Goal: Task Accomplishment & Management: Complete application form

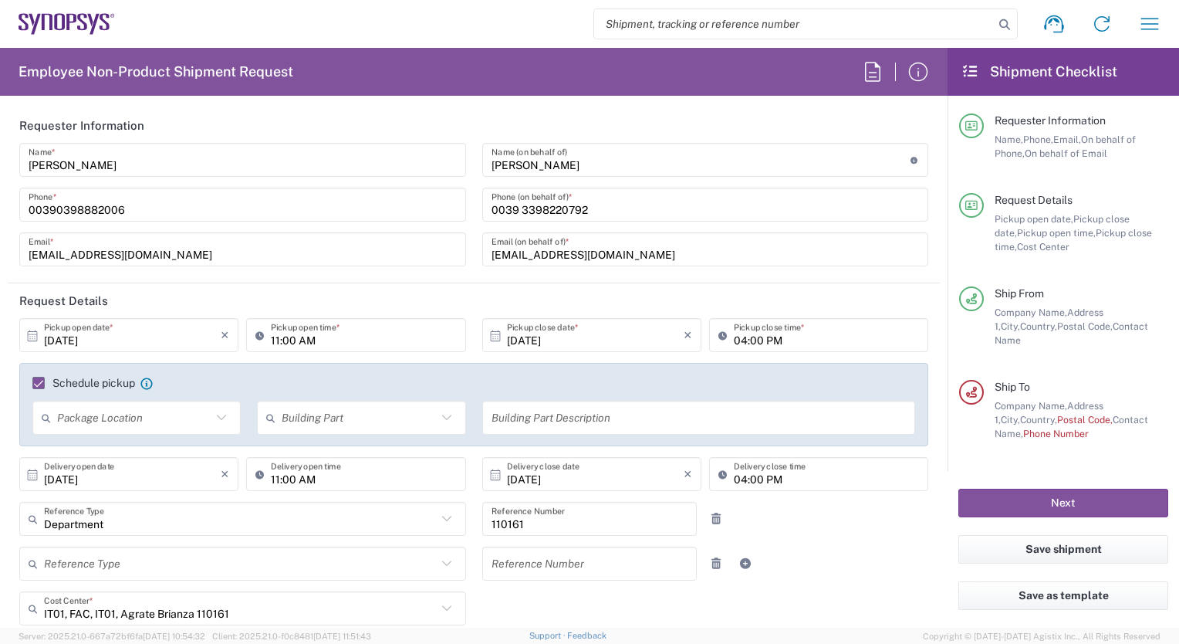
scroll to position [679, 0]
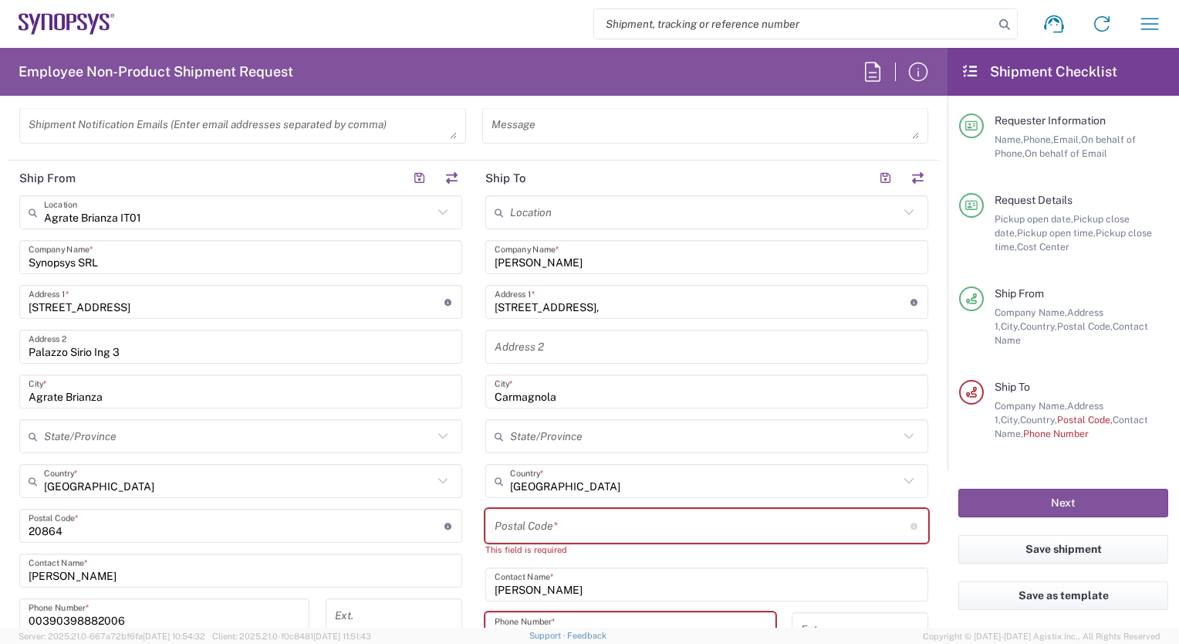
click at [500, 523] on input "undefined" at bounding box center [703, 525] width 416 height 27
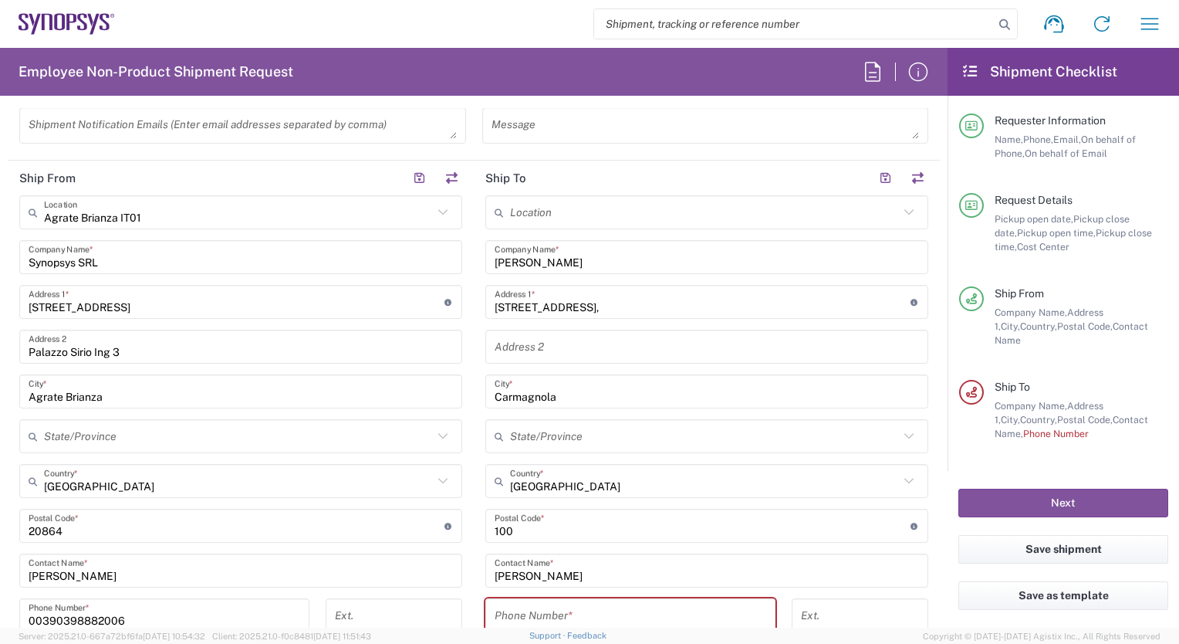
click at [513, 526] on input "undefined" at bounding box center [703, 525] width 416 height 27
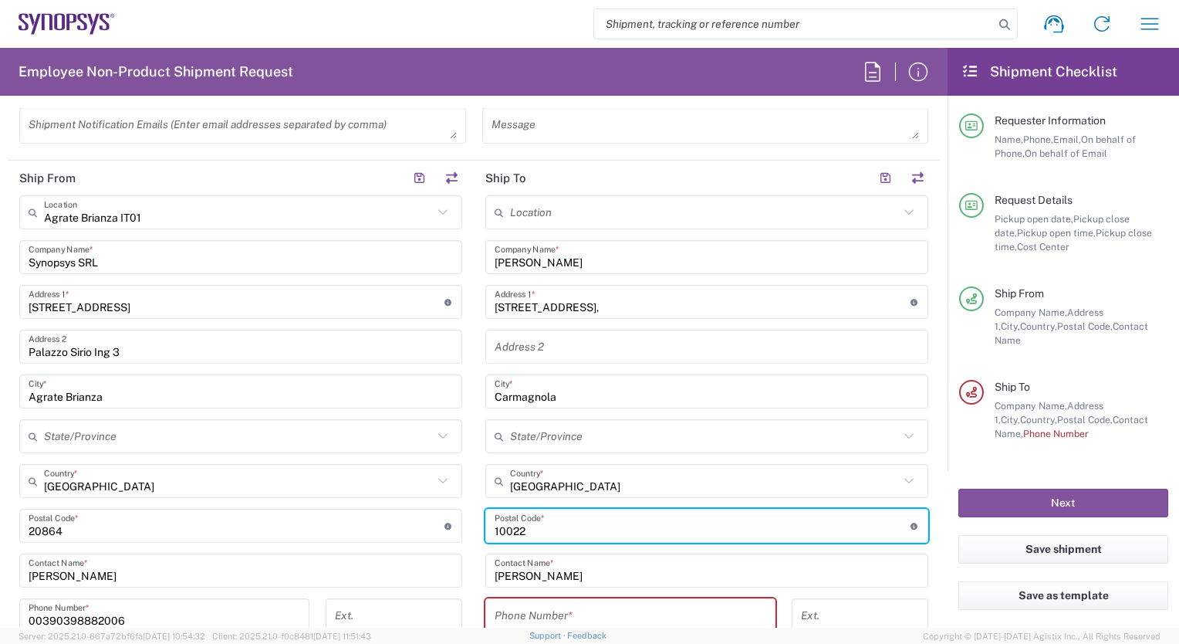
type input "10022"
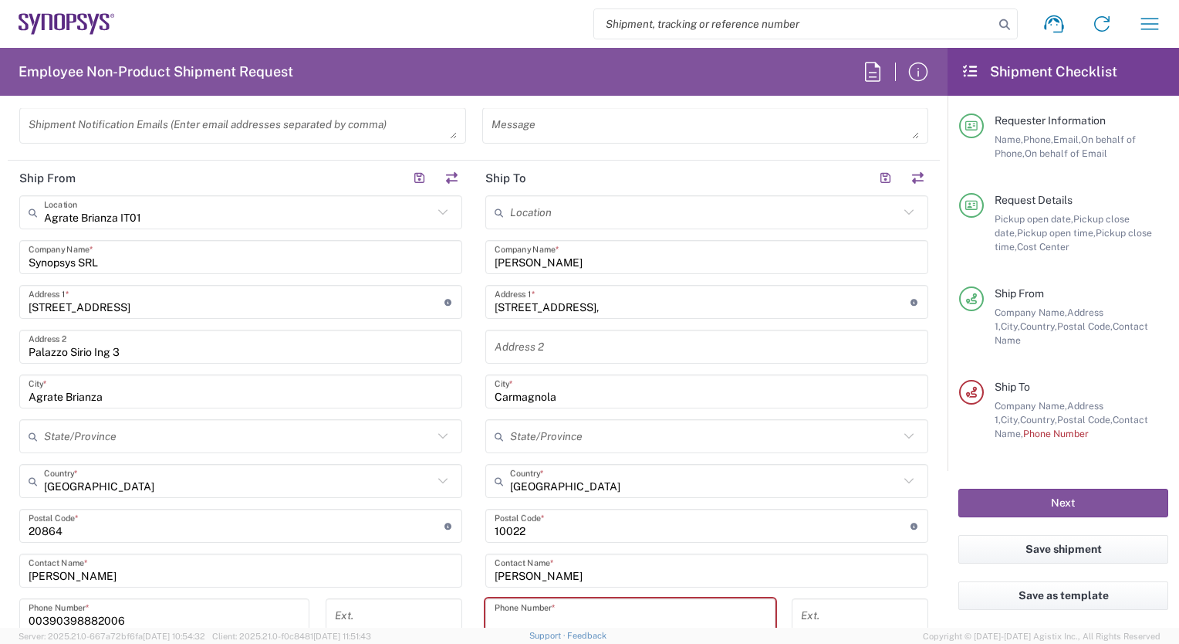
click at [500, 614] on input "tel" at bounding box center [631, 615] width 272 height 27
click at [495, 612] on input "tel" at bounding box center [631, 615] width 272 height 27
paste input "3335626851"
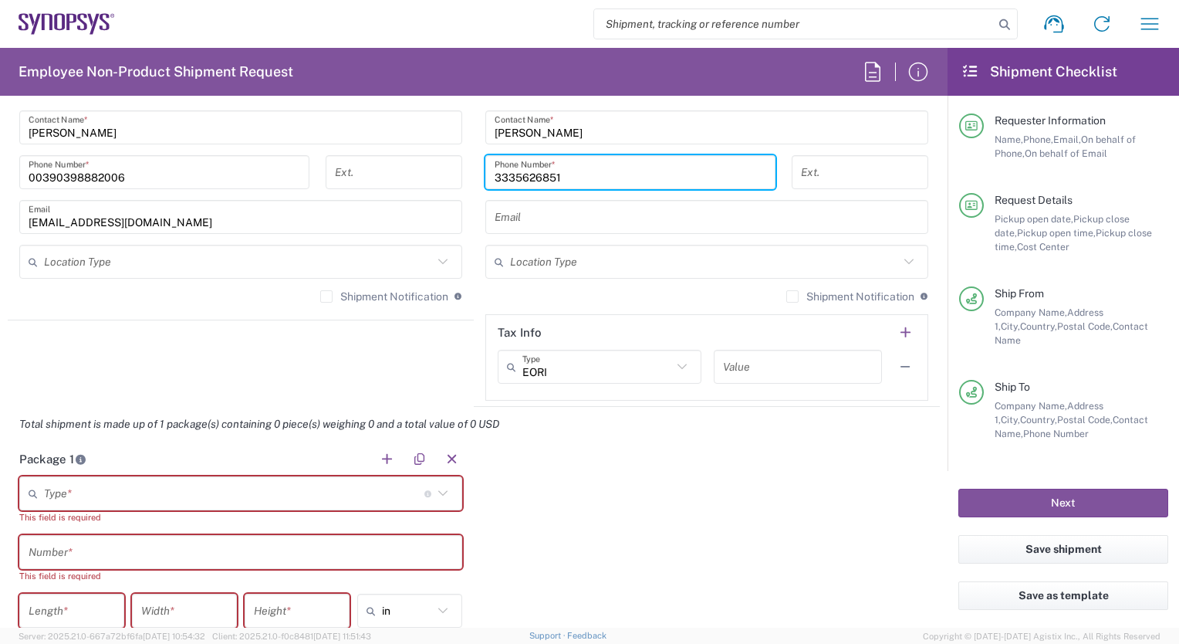
scroll to position [1184, 0]
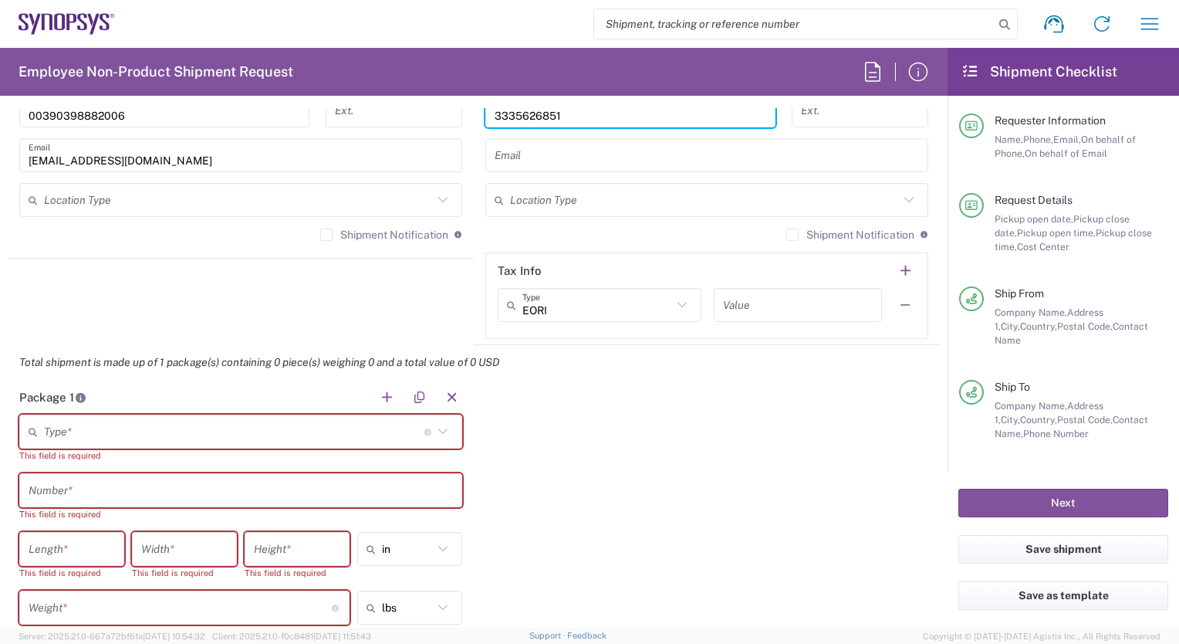
type input "3335626851"
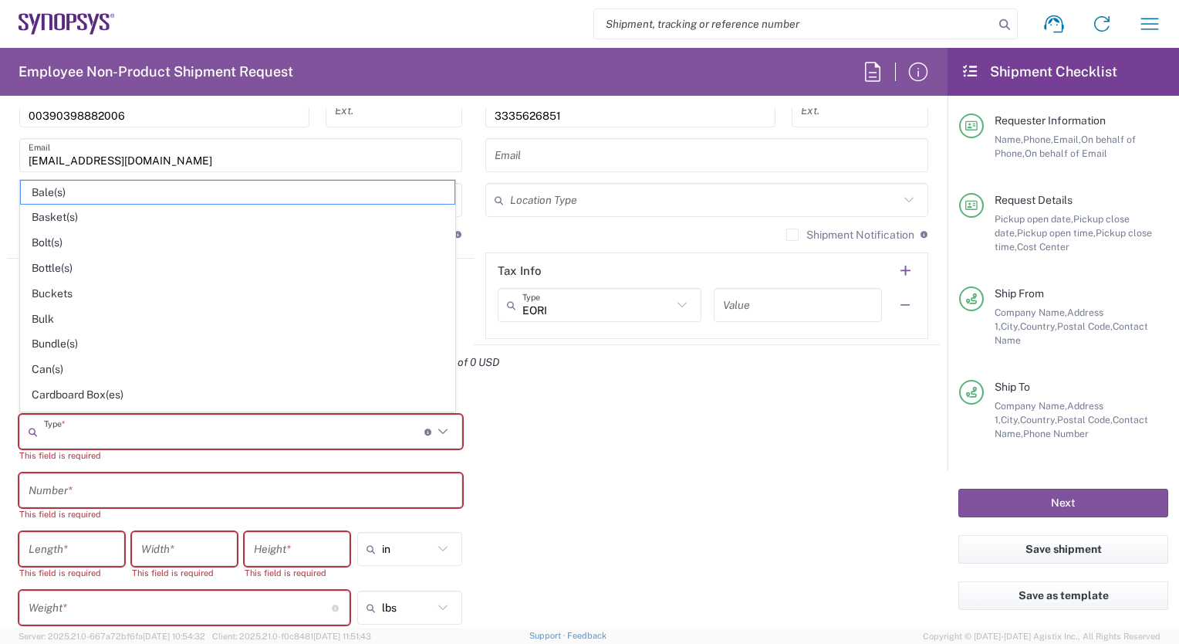
click at [59, 433] on input "text" at bounding box center [234, 431] width 380 height 27
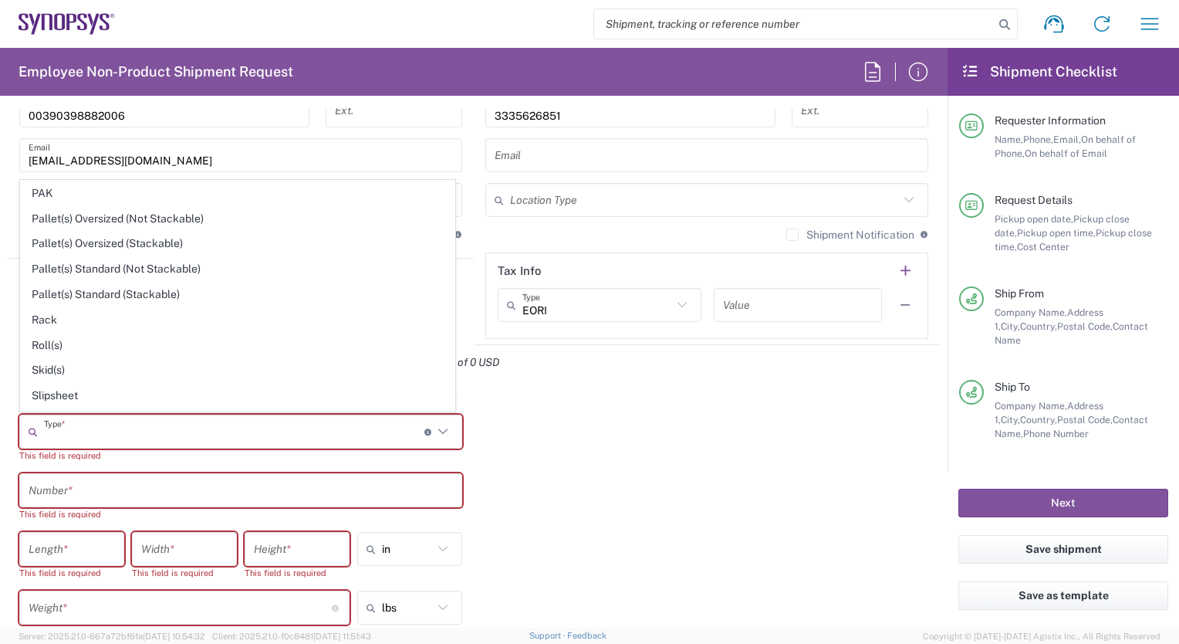
scroll to position [719, 0]
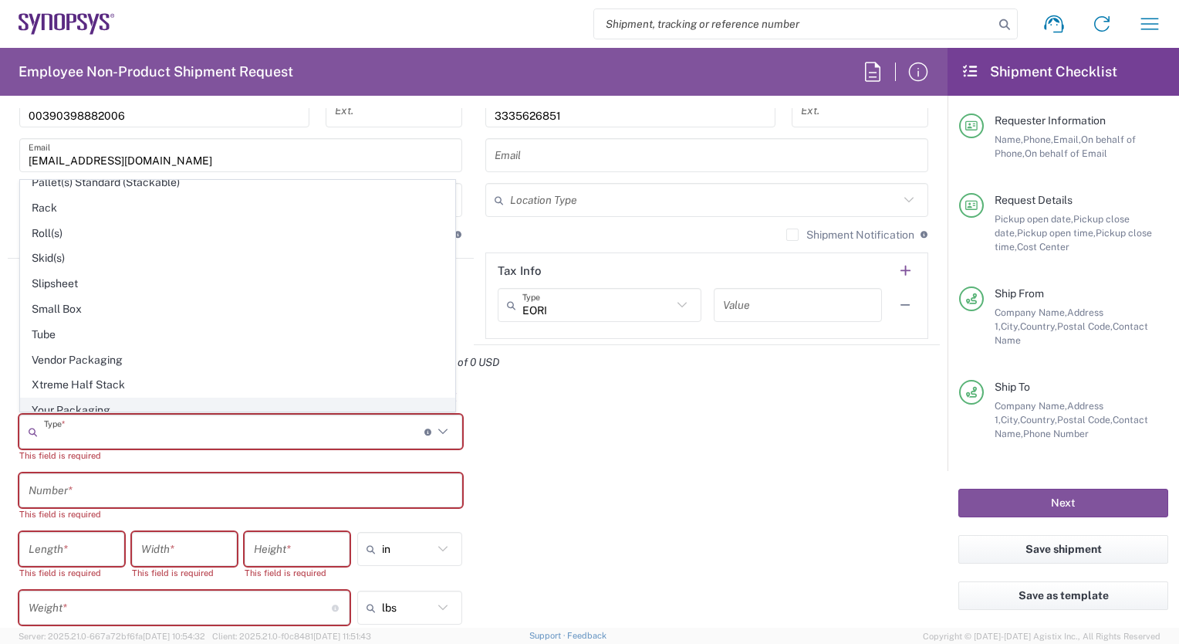
click at [127, 402] on span "Your Packaging" at bounding box center [238, 410] width 434 height 24
type input "Your Packaging"
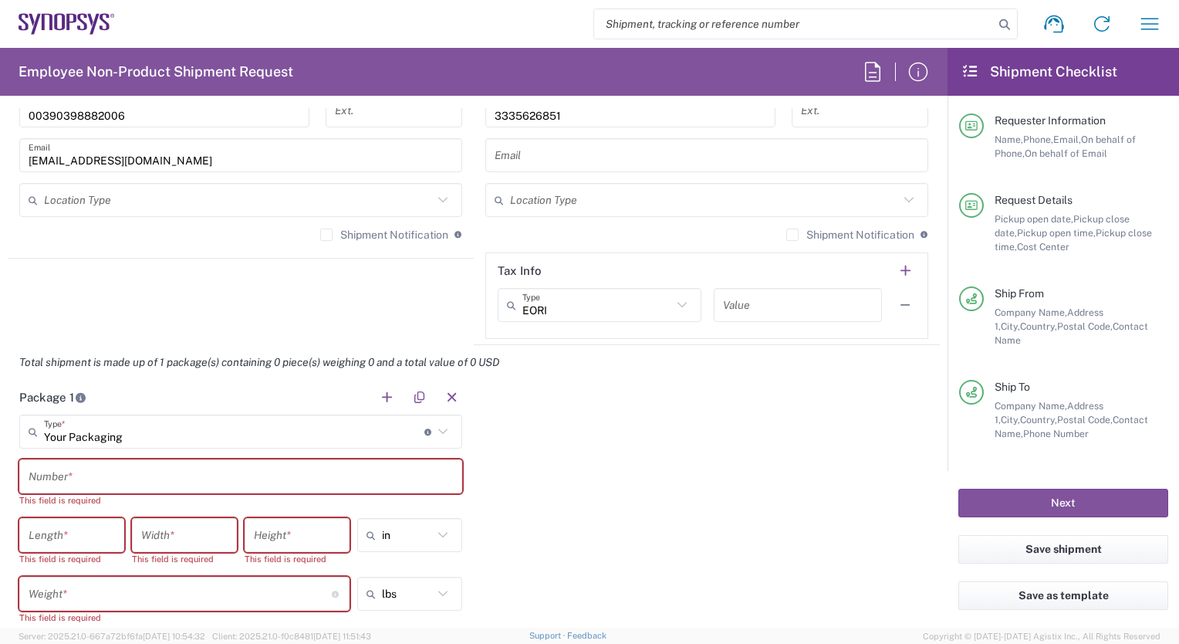
click at [54, 475] on input "text" at bounding box center [241, 476] width 424 height 27
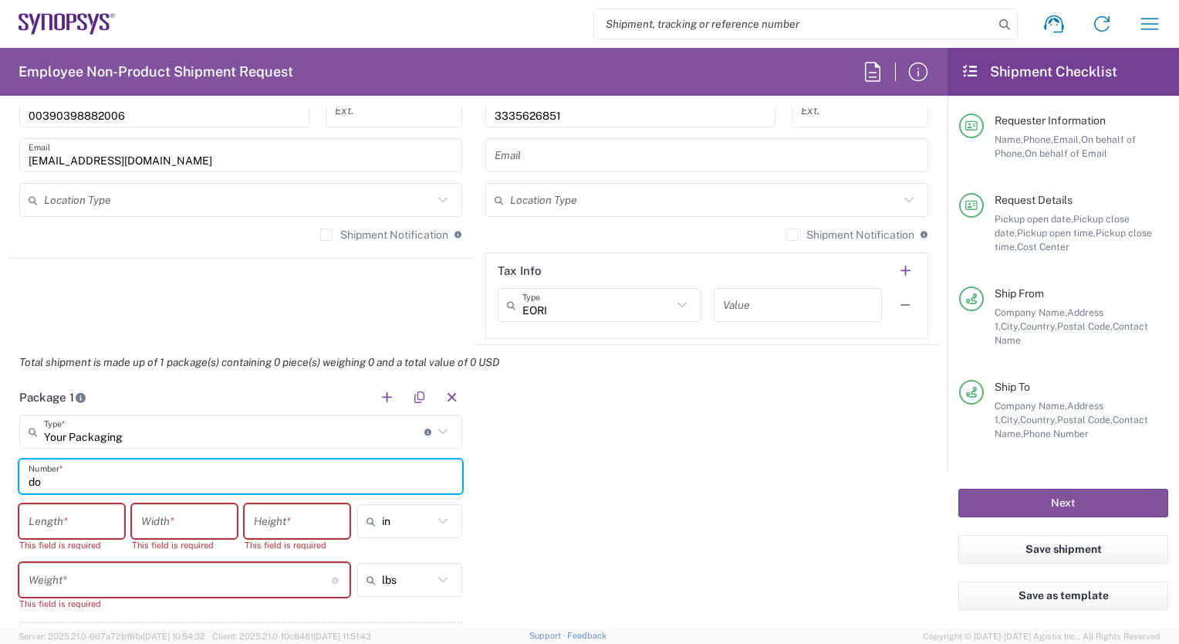
type input "do"
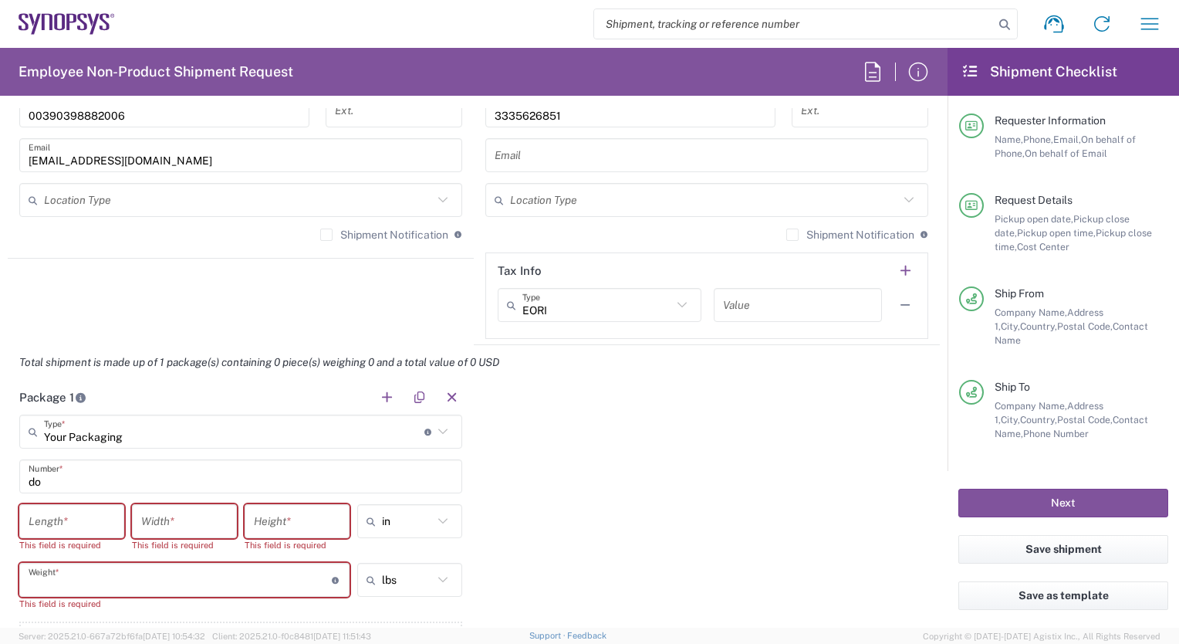
click at [80, 576] on input "number" at bounding box center [180, 580] width 303 height 27
type input "3"
click at [434, 577] on icon at bounding box center [443, 580] width 20 height 20
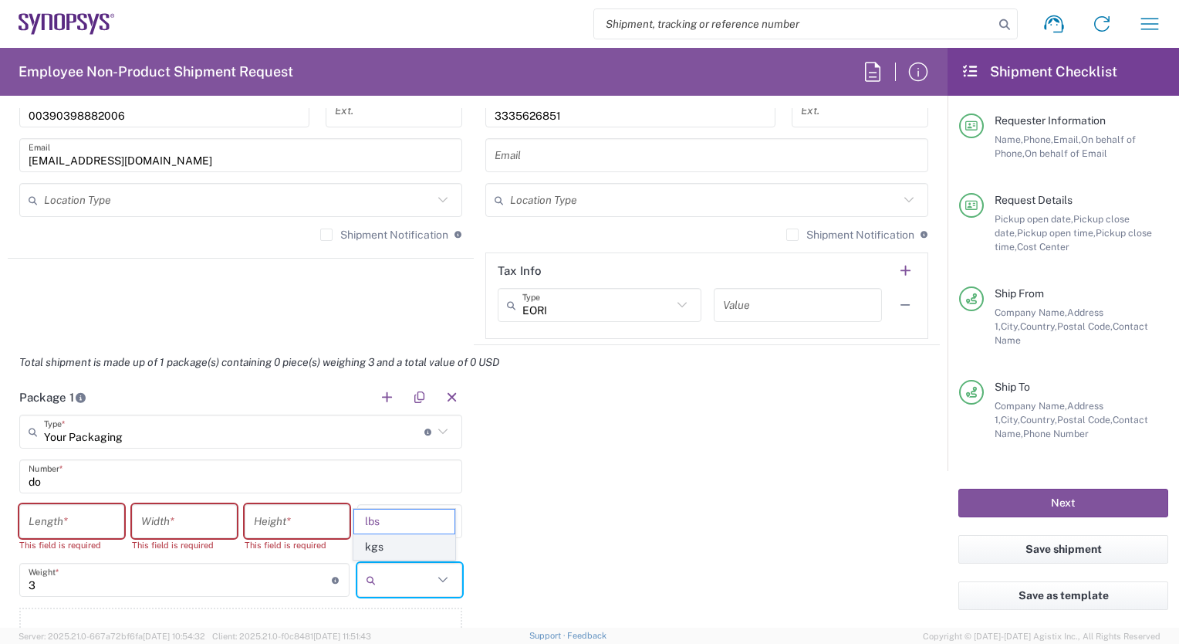
click at [394, 546] on span "kgs" at bounding box center [404, 547] width 100 height 24
type input "1.36"
type input "kgs"
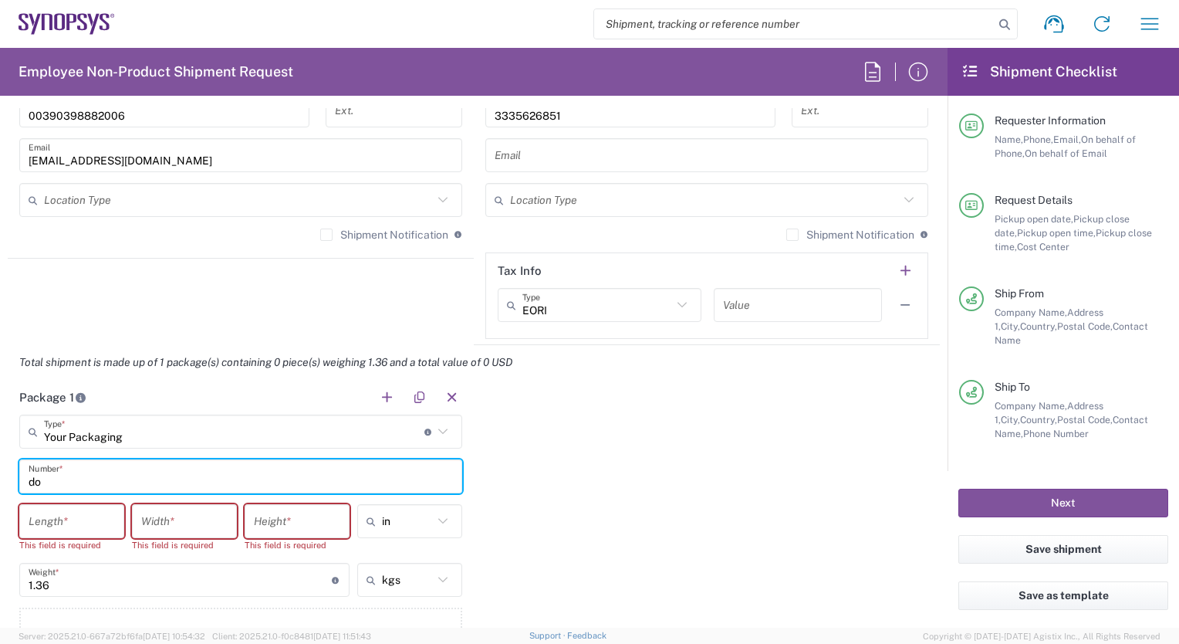
drag, startPoint x: 39, startPoint y: 479, endPoint x: 12, endPoint y: 473, distance: 26.8
click at [12, 473] on main "Your Packaging Type * Material used to package goods Bale(s) Basket(s) Bolt(s) …" at bounding box center [241, 545] width 466 height 262
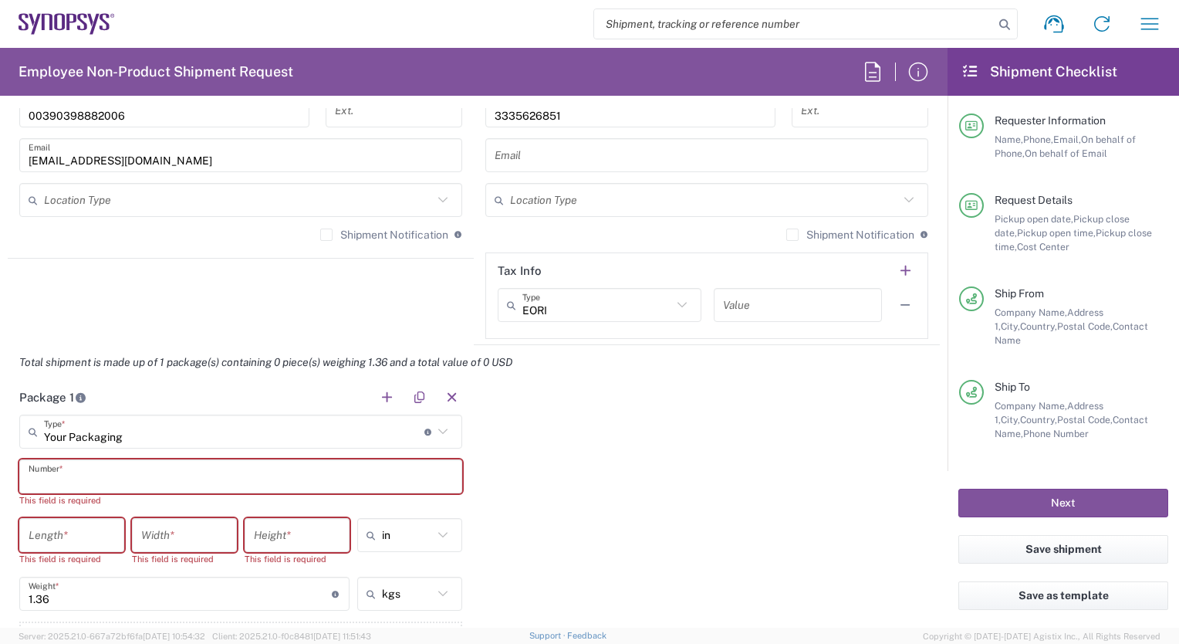
paste input "docking station"
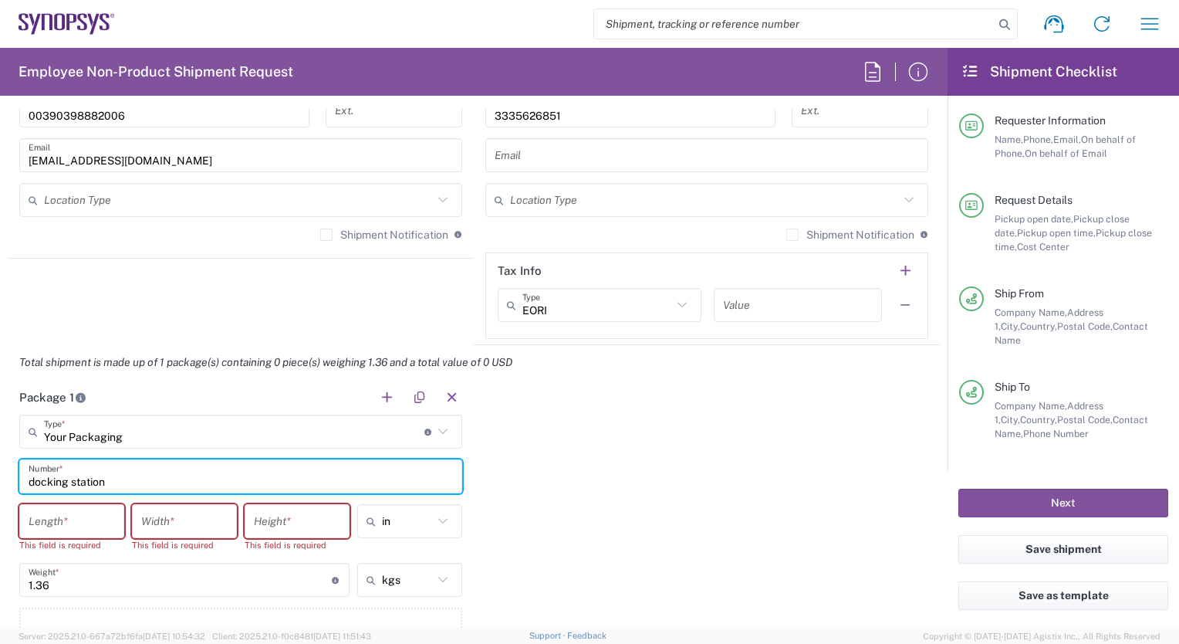
type input "docking station"
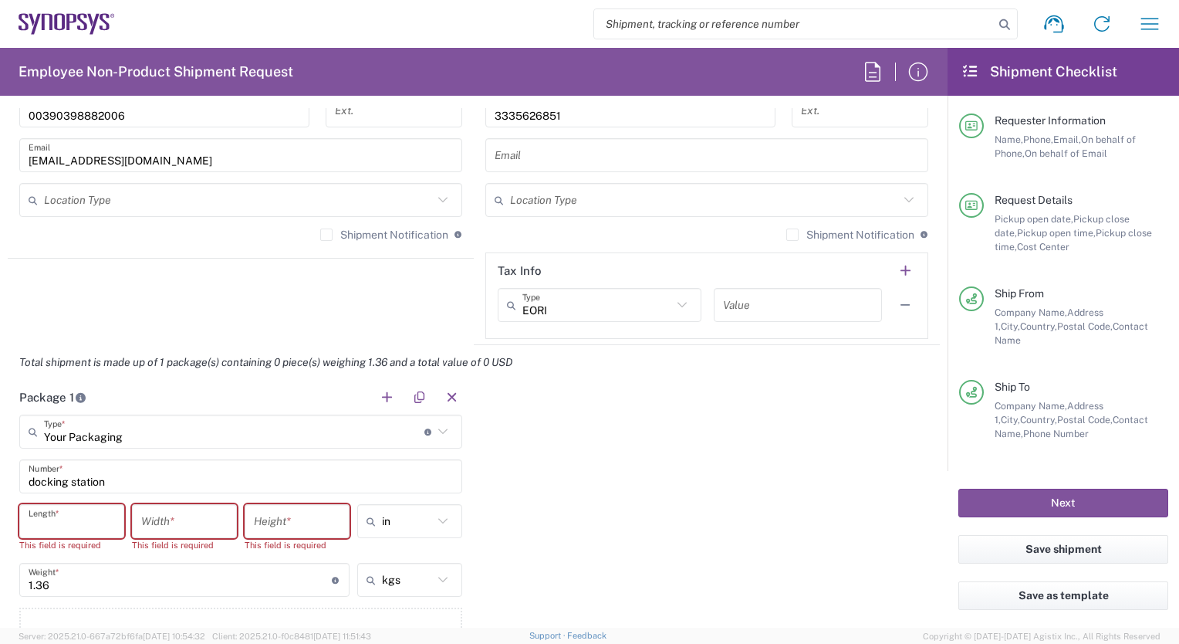
click at [62, 509] on input "number" at bounding box center [72, 521] width 86 height 27
type input "30"
click at [167, 523] on input "number" at bounding box center [184, 521] width 86 height 27
type input "20"
click at [263, 519] on input "number" at bounding box center [297, 521] width 86 height 27
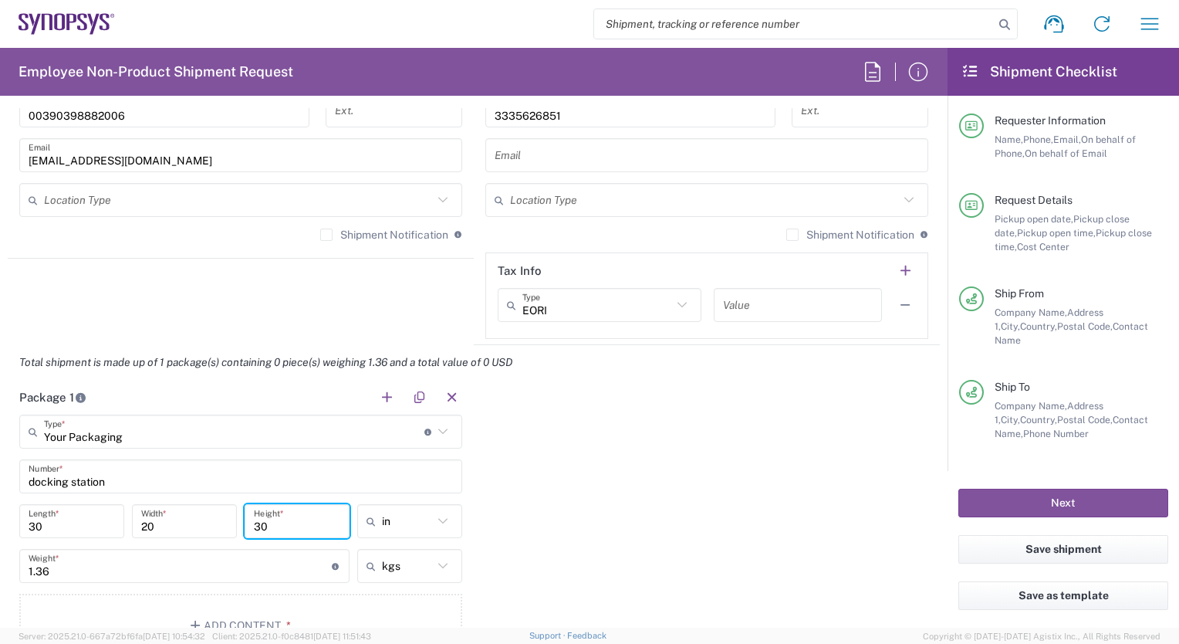
type input "30"
click at [435, 516] on icon at bounding box center [443, 521] width 20 height 20
click at [411, 579] on span "cm" at bounding box center [404, 577] width 100 height 24
type input "76.2"
type input "50.8"
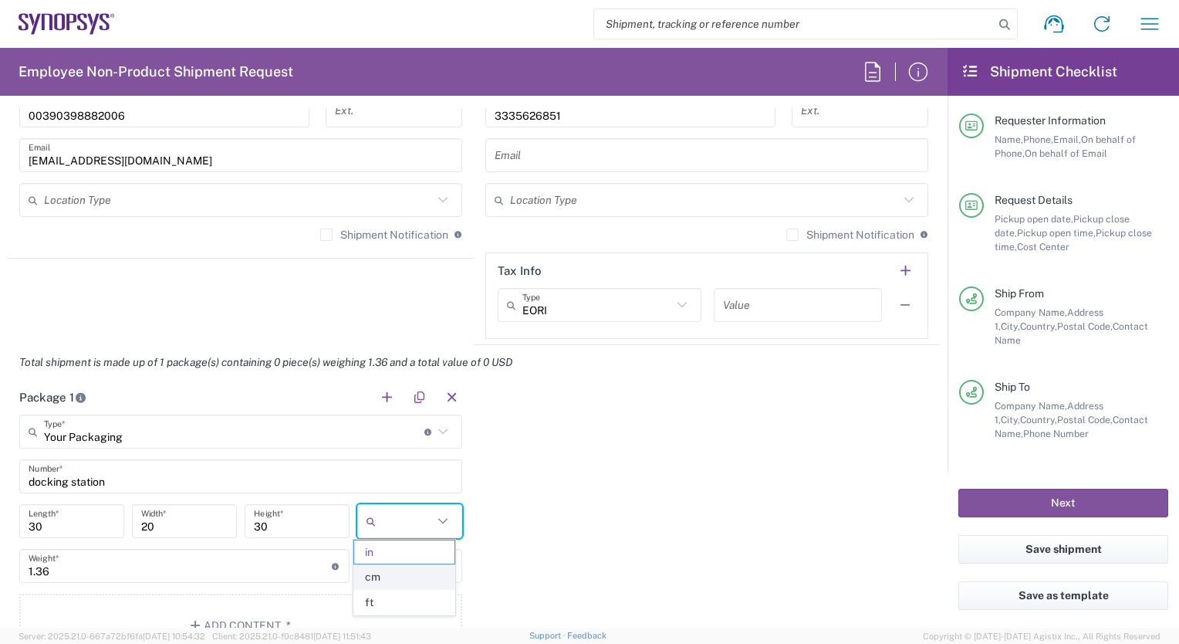
type input "76.2"
type input "cm"
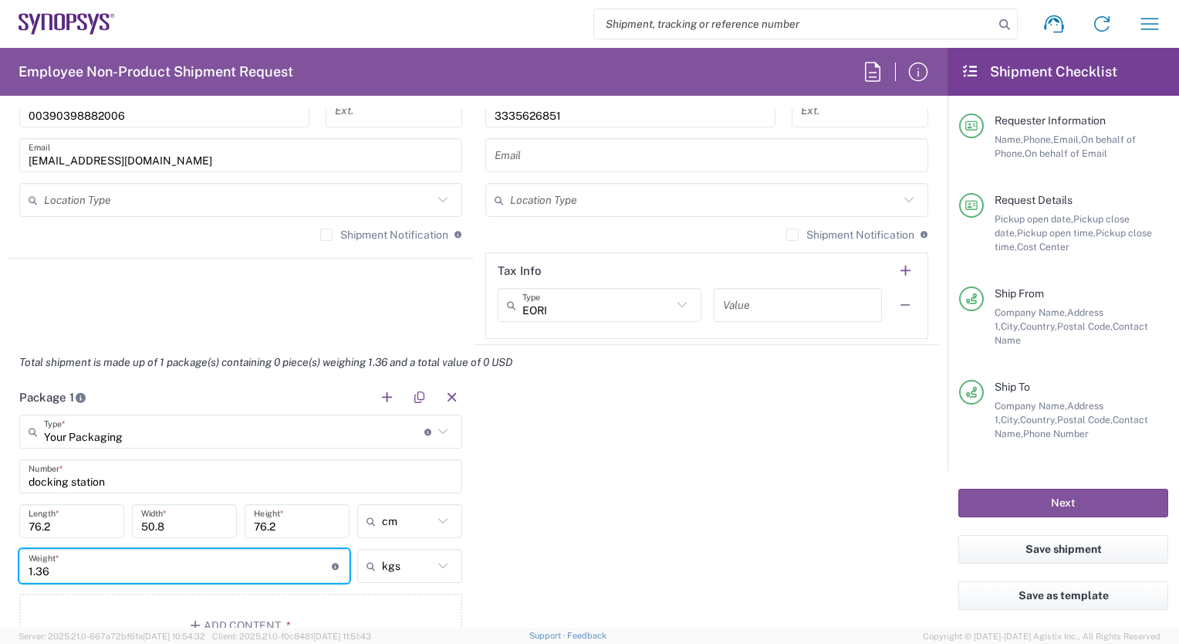
drag, startPoint x: 107, startPoint y: 560, endPoint x: 0, endPoint y: 554, distance: 106.6
click at [0, 554] on html "Shipment request Shipment tracking Employee non-product shipment request My shi…" at bounding box center [589, 322] width 1179 height 644
type input "3"
click at [54, 523] on input "76.2" at bounding box center [72, 521] width 86 height 27
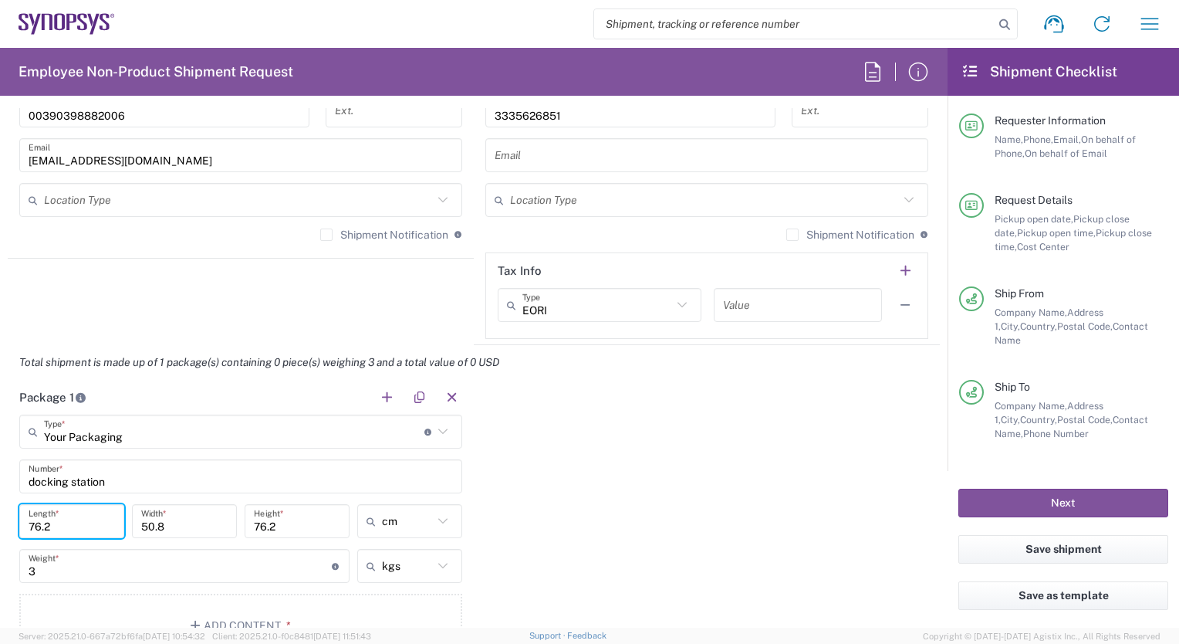
drag, startPoint x: 54, startPoint y: 523, endPoint x: 13, endPoint y: 516, distance: 41.6
click at [13, 516] on main "Your Packaging Type * Material used to package goods Bale(s) Basket(s) Bolt(s) …" at bounding box center [241, 538] width 466 height 248
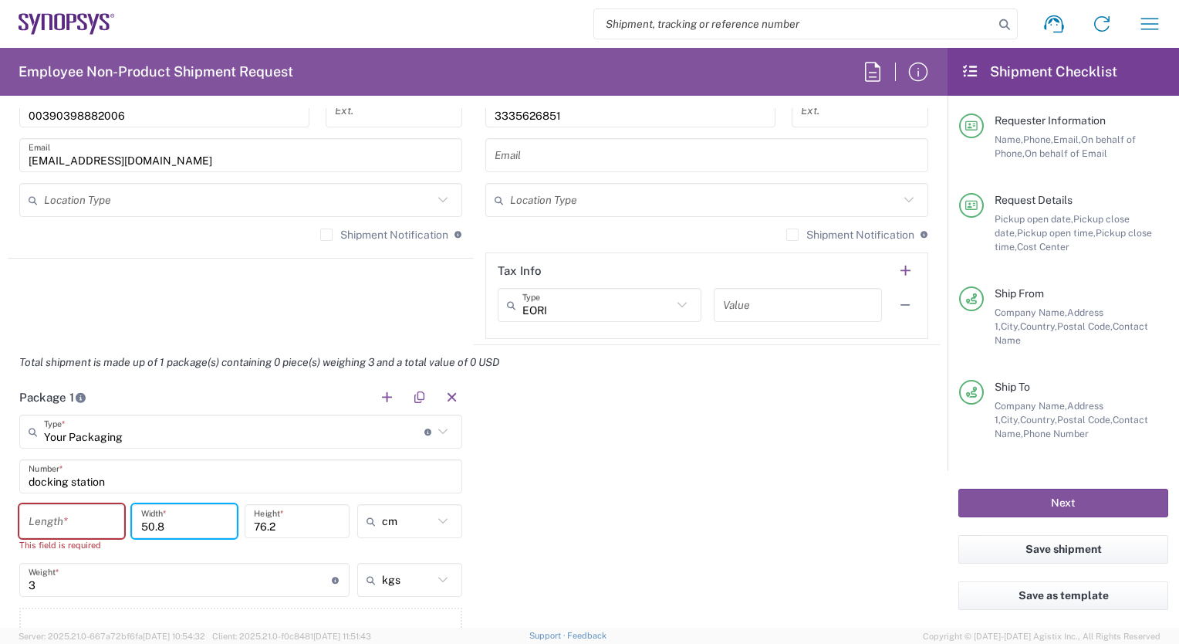
drag, startPoint x: 167, startPoint y: 526, endPoint x: 130, endPoint y: 524, distance: 37.9
click at [130, 524] on div "50.8 Width *" at bounding box center [184, 533] width 113 height 59
drag, startPoint x: 284, startPoint y: 522, endPoint x: 249, endPoint y: 526, distance: 35.0
click at [249, 526] on div "76.2 Height *" at bounding box center [297, 521] width 105 height 34
type input "30"
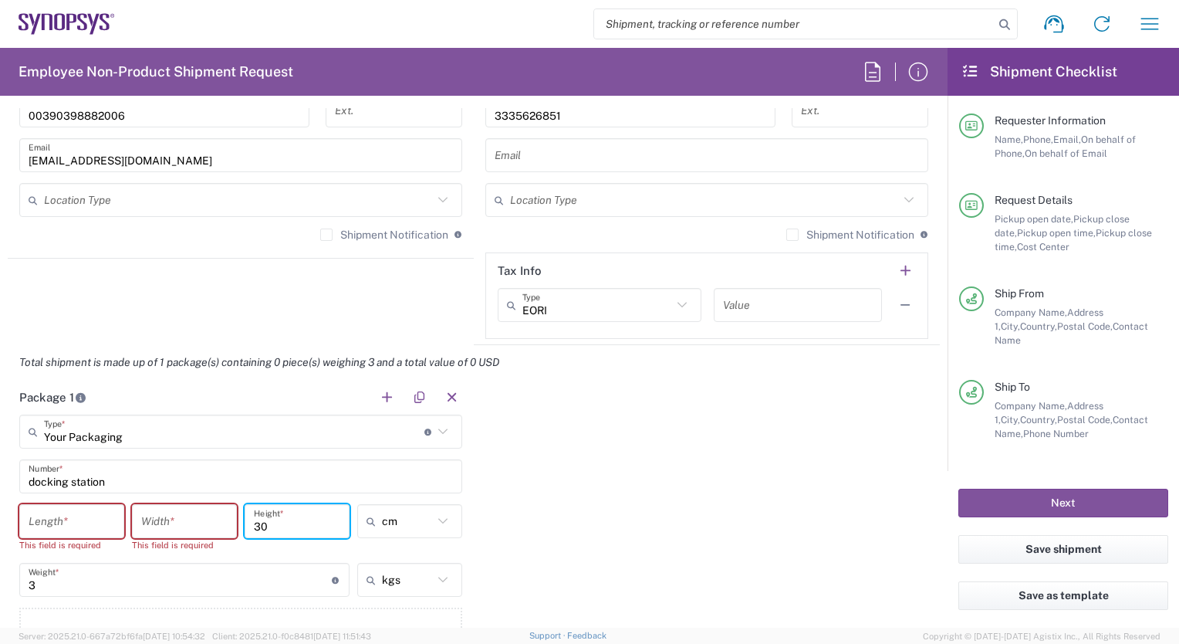
click at [559, 573] on div "Package 1 Your Packaging Type * Material used to package goods Bale(s) Basket(s…" at bounding box center [474, 531] width 932 height 303
click at [60, 521] on input "number" at bounding box center [72, 521] width 86 height 27
type input "30"
click at [149, 523] on input "number" at bounding box center [184, 521] width 86 height 27
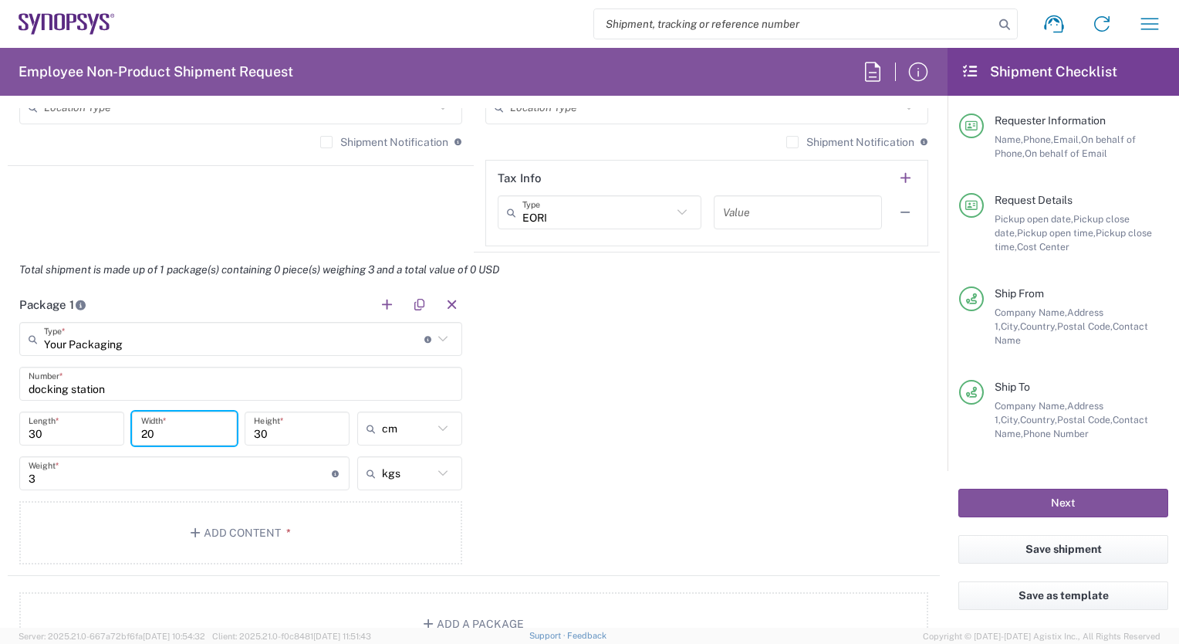
scroll to position [1307, 0]
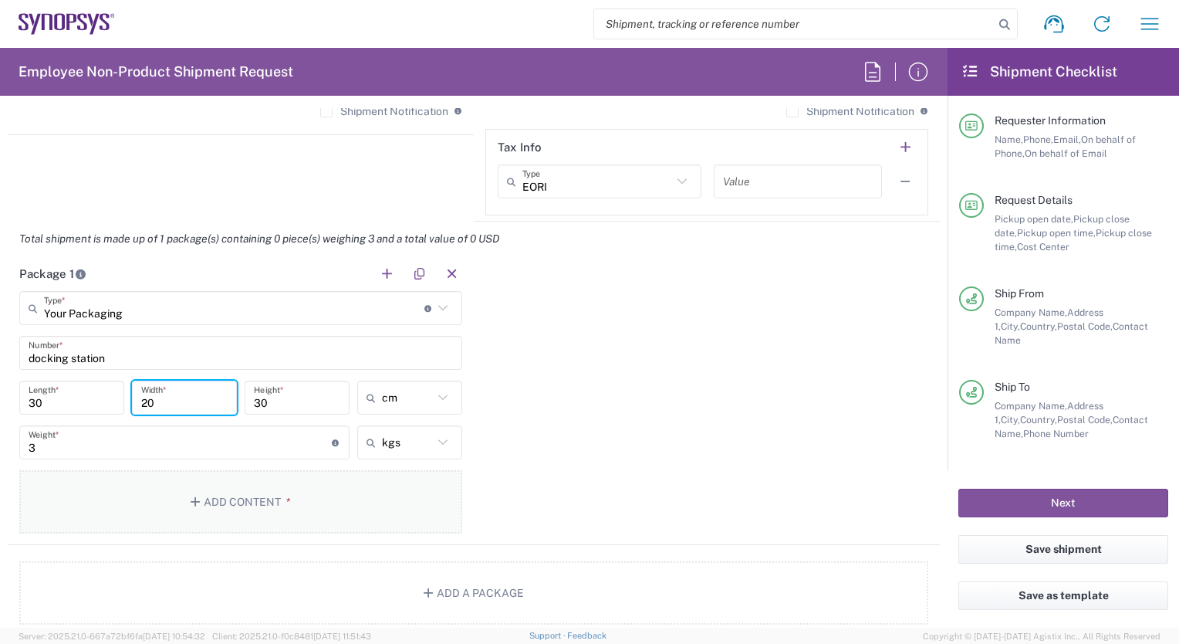
type input "20"
click at [211, 501] on button "Add Content *" at bounding box center [240, 501] width 443 height 63
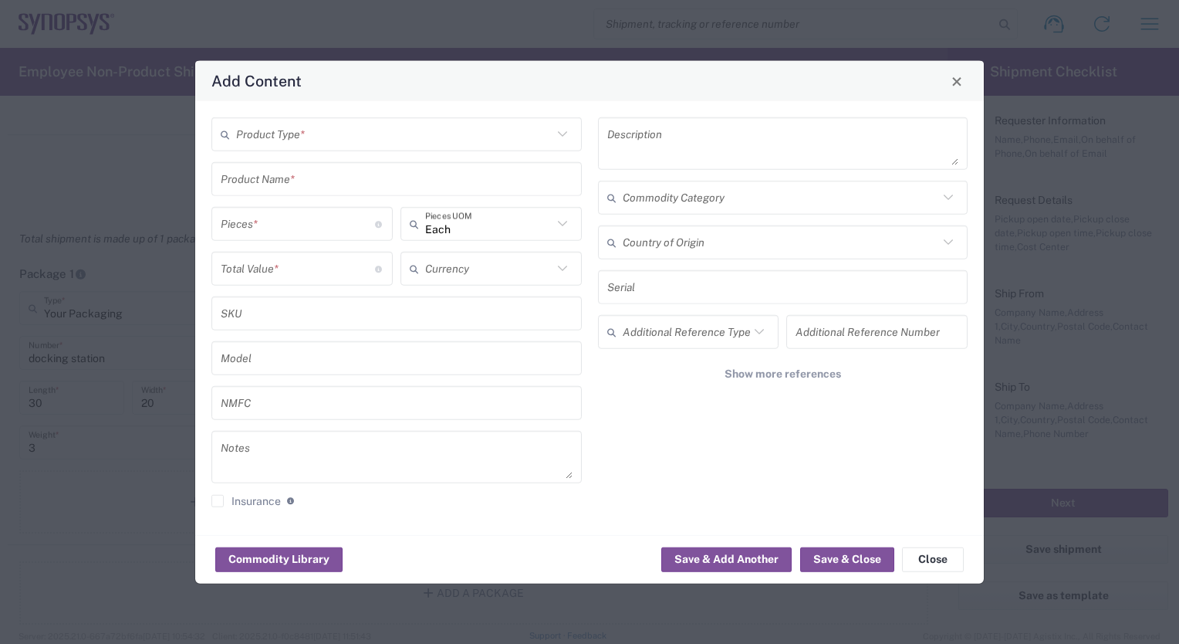
click at [567, 137] on icon at bounding box center [563, 134] width 20 height 20
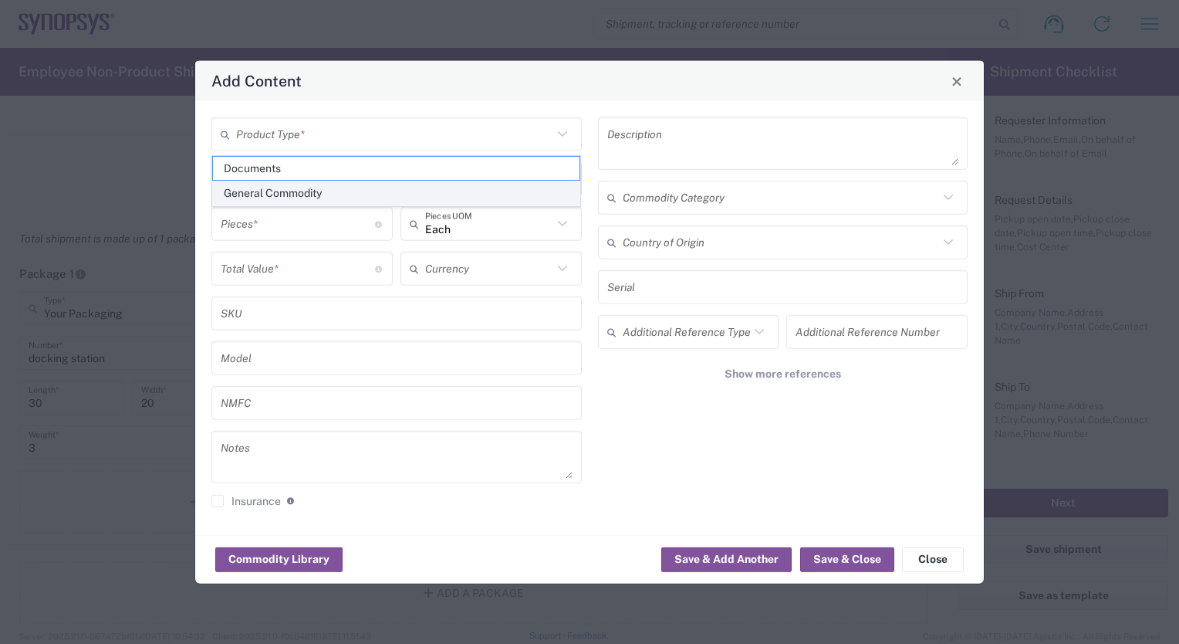
click at [437, 197] on span "General Commodity" at bounding box center [396, 193] width 367 height 24
type input "General Commodity"
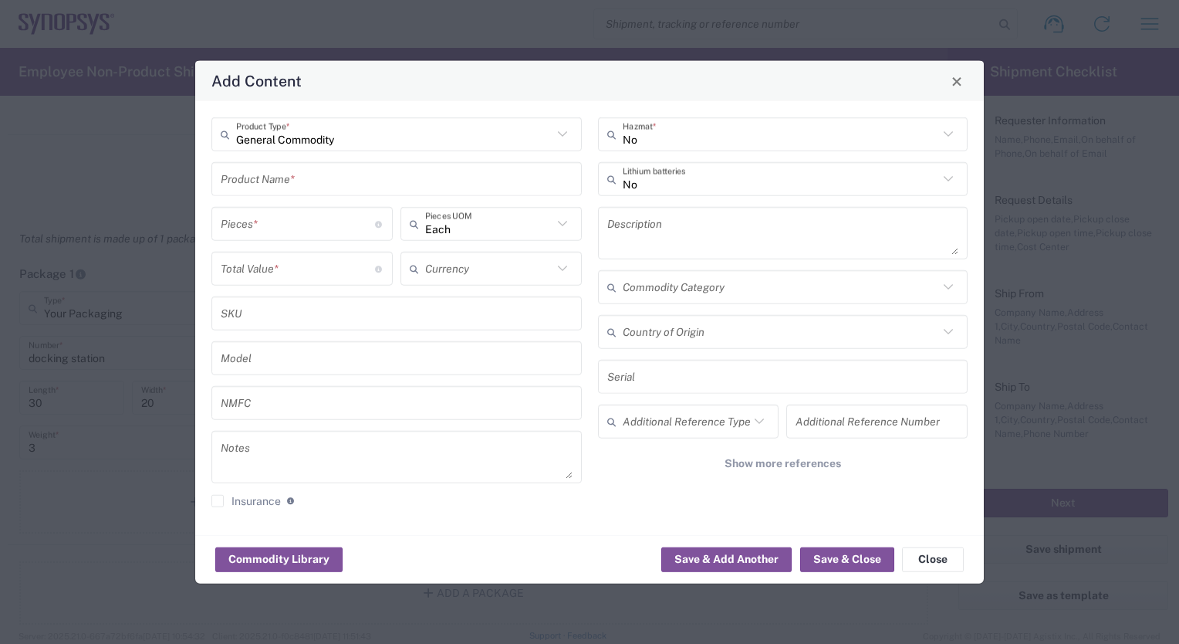
click at [279, 181] on input "text" at bounding box center [397, 178] width 352 height 27
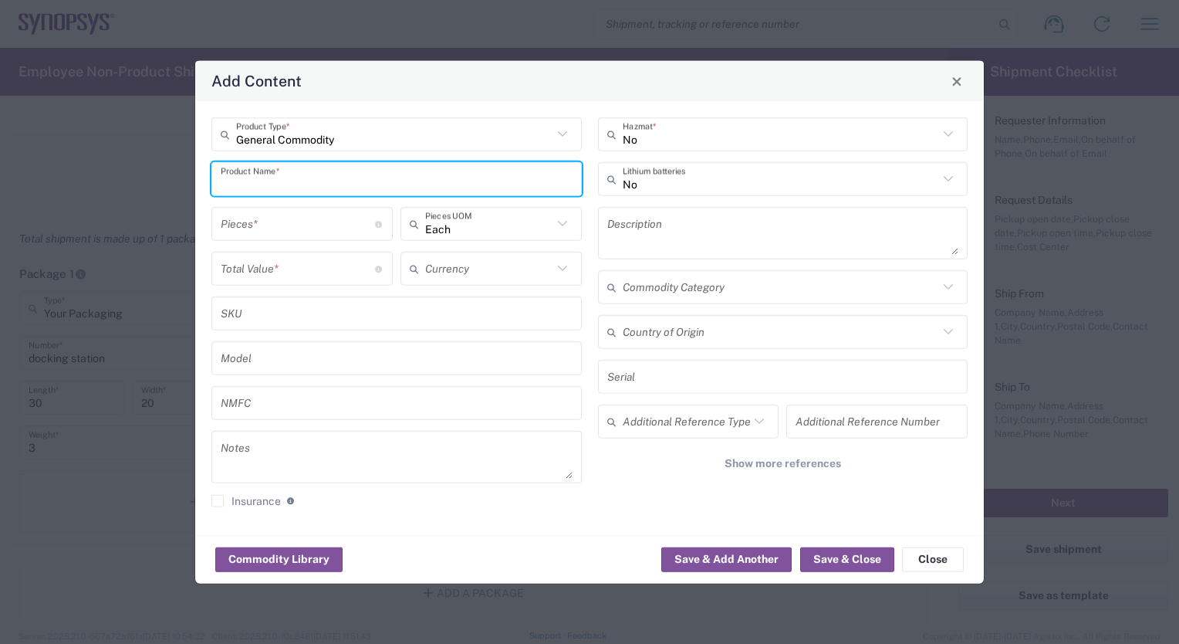
paste input "docking station"
type input "docking station"
click at [366, 233] on input "number" at bounding box center [298, 223] width 154 height 27
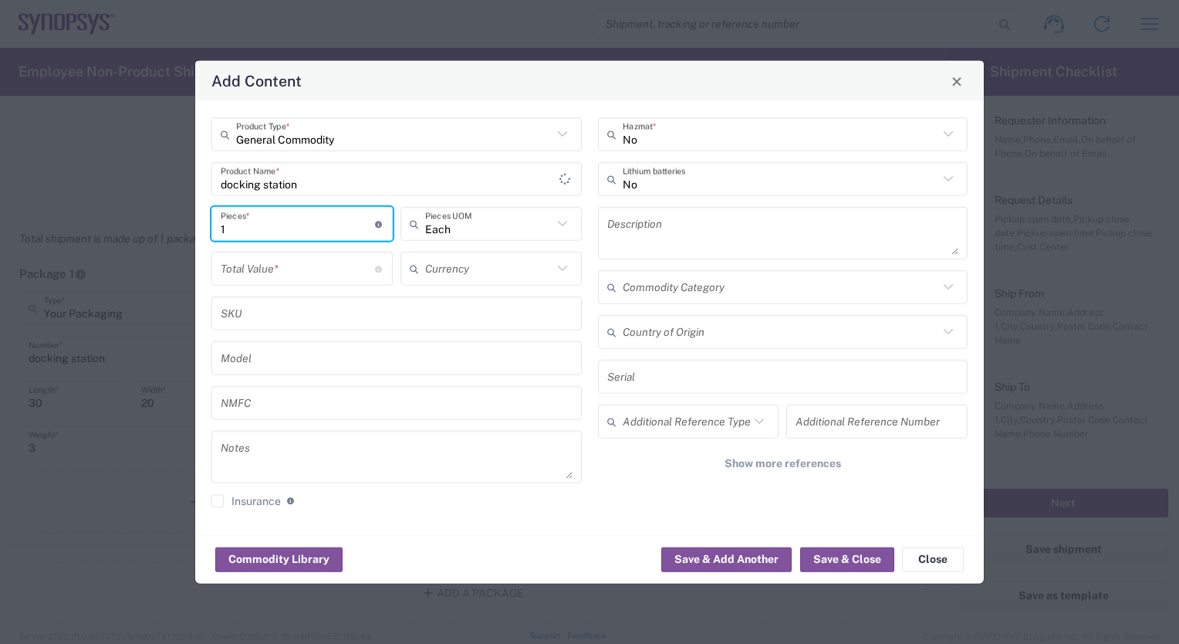
type input "1"
click at [568, 269] on icon at bounding box center [563, 269] width 20 height 20
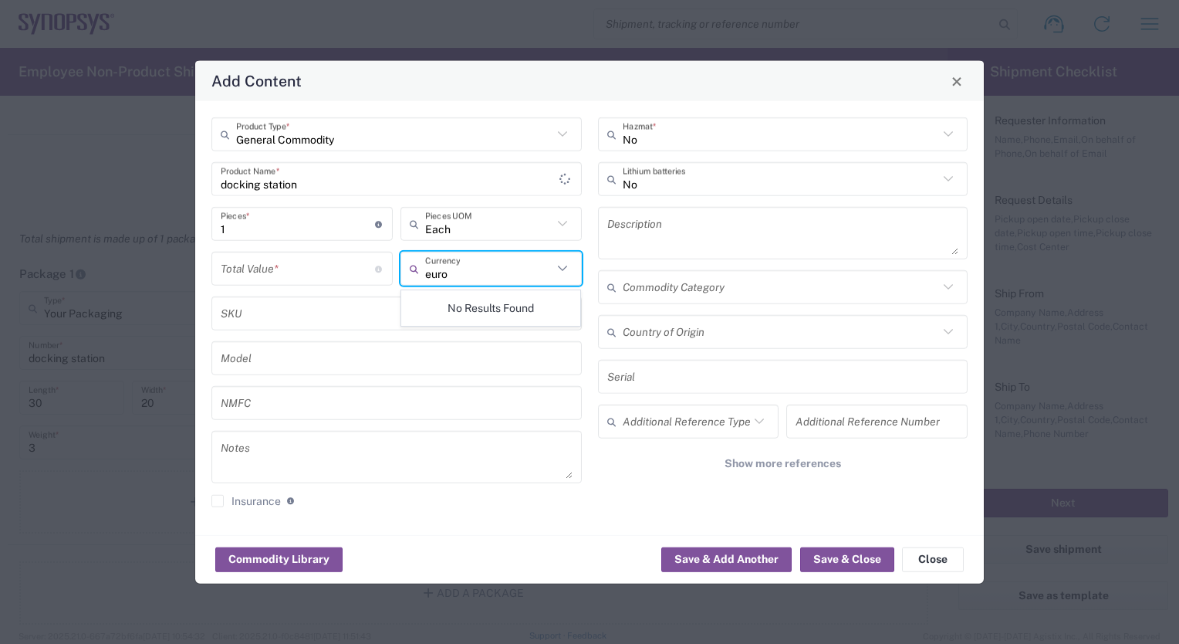
type input "euro"
click at [294, 276] on input "number" at bounding box center [298, 268] width 154 height 27
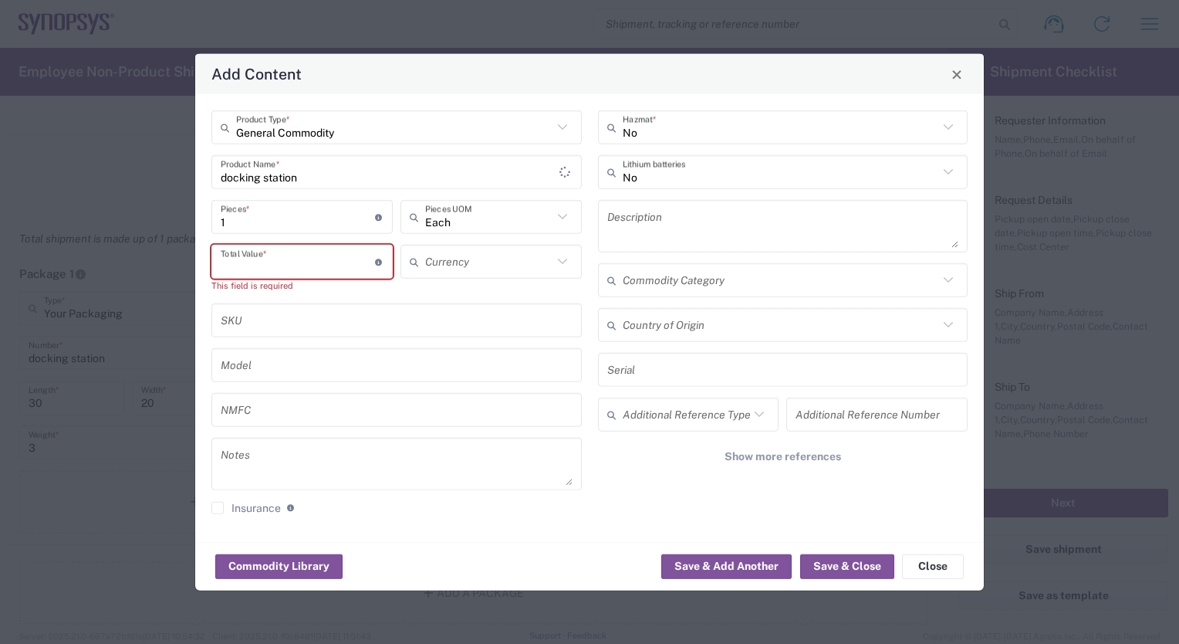
click at [224, 261] on input "number" at bounding box center [298, 261] width 154 height 27
paste input "227.24"
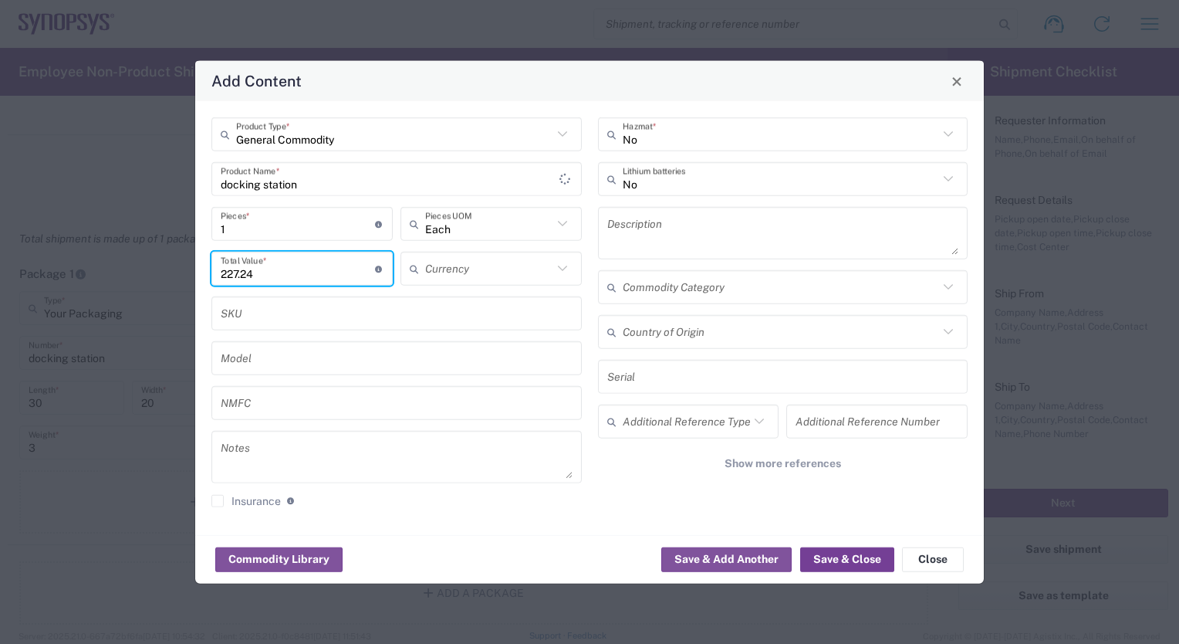
type input "227.24"
click at [849, 560] on button "Save & Close" at bounding box center [847, 558] width 94 height 25
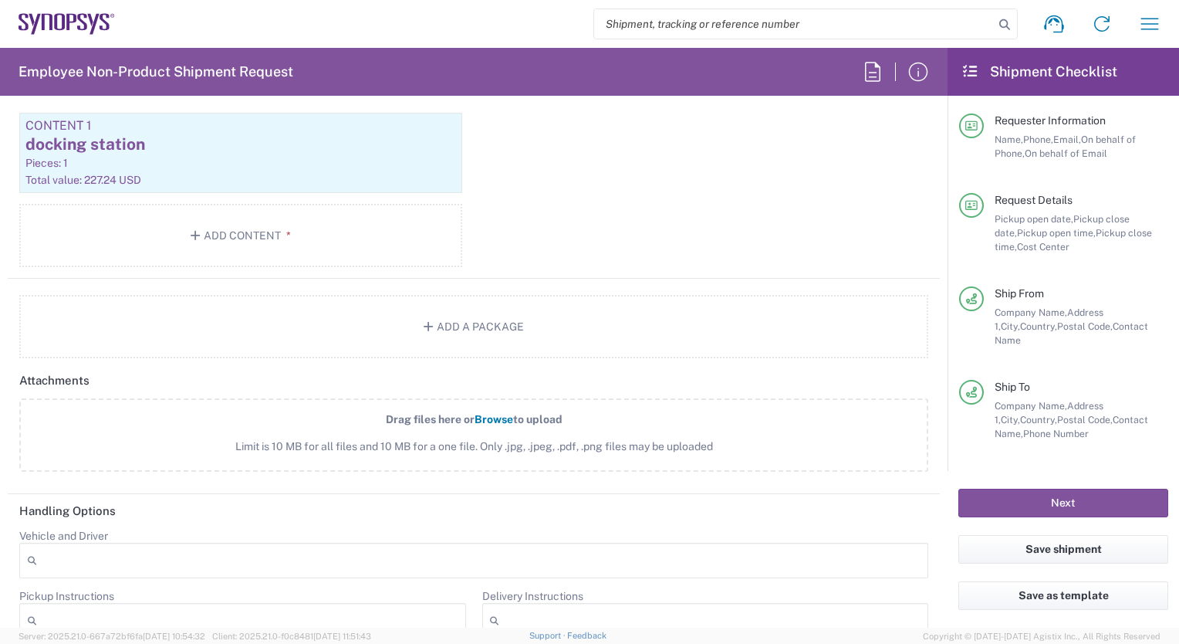
scroll to position [1671, 0]
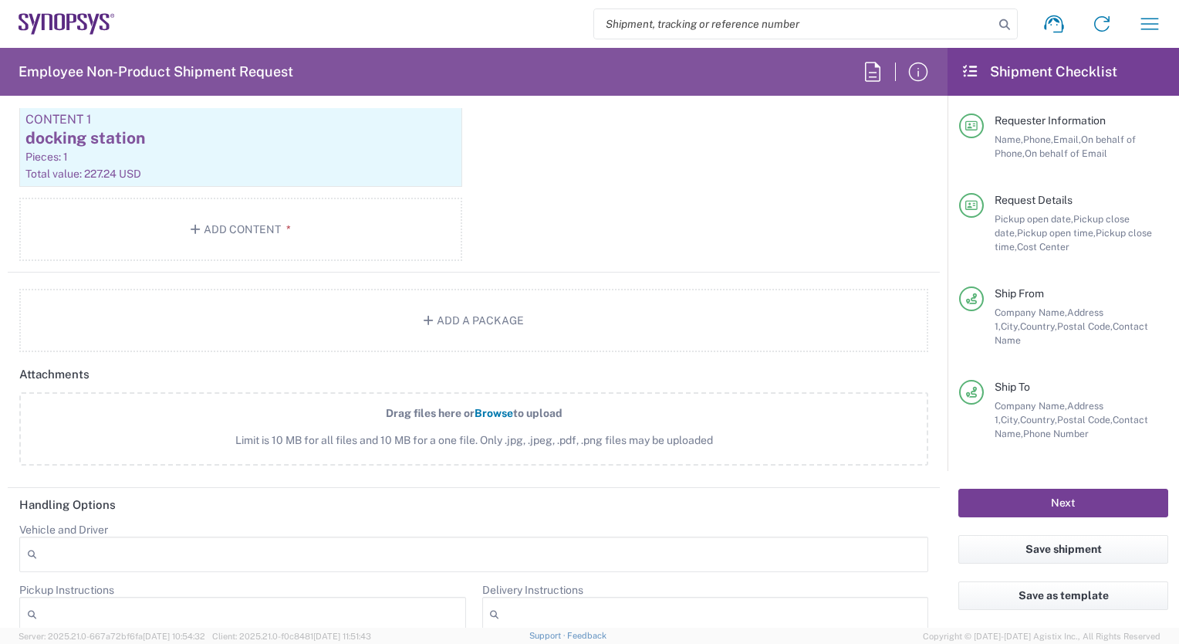
click at [1054, 499] on button "Next" at bounding box center [1064, 503] width 210 height 29
click at [198, 154] on div "Pieces: 1" at bounding box center [240, 157] width 431 height 14
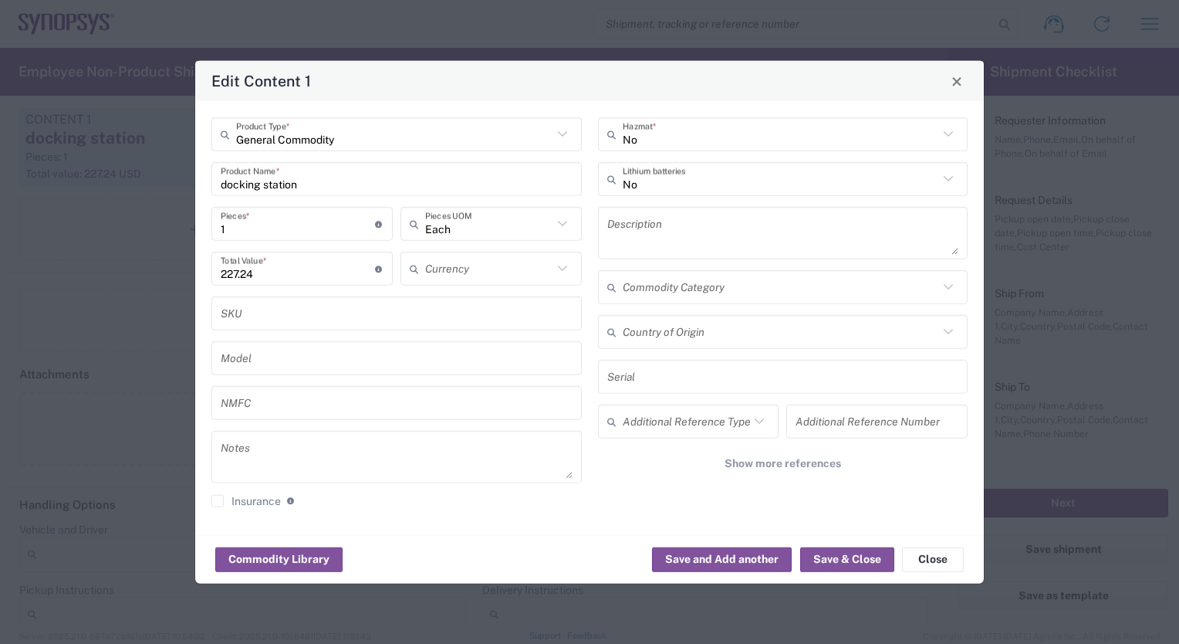
click at [564, 266] on icon at bounding box center [563, 269] width 20 height 20
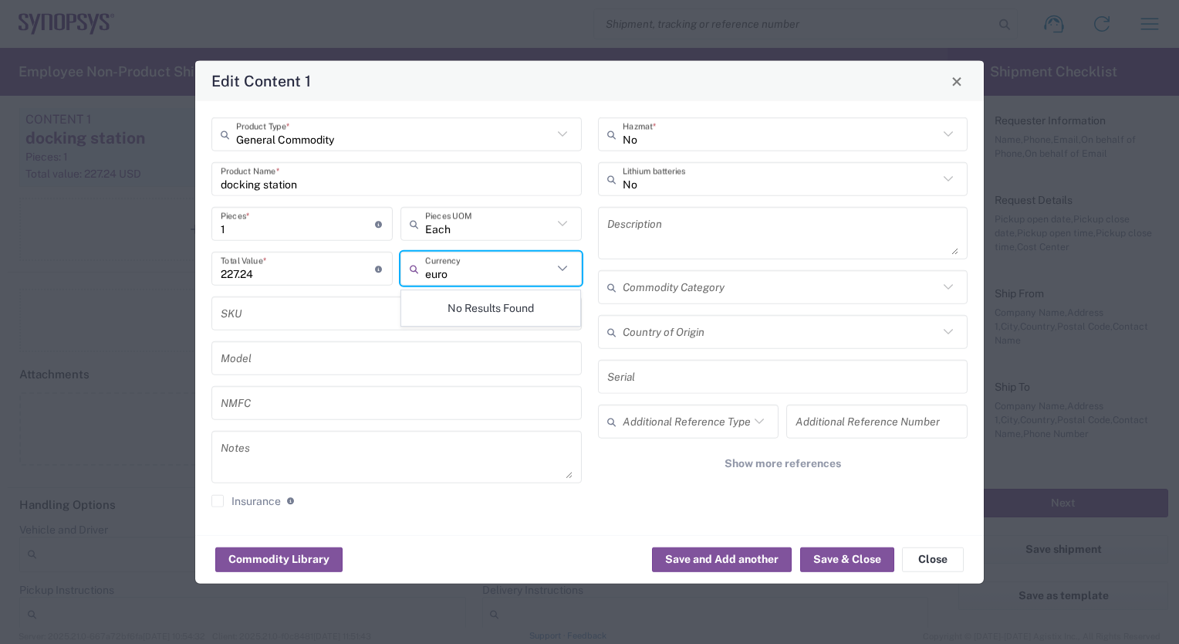
click at [464, 269] on input "euro" at bounding box center [488, 268] width 127 height 27
type input "euro"
click at [503, 228] on input "text" at bounding box center [488, 223] width 127 height 27
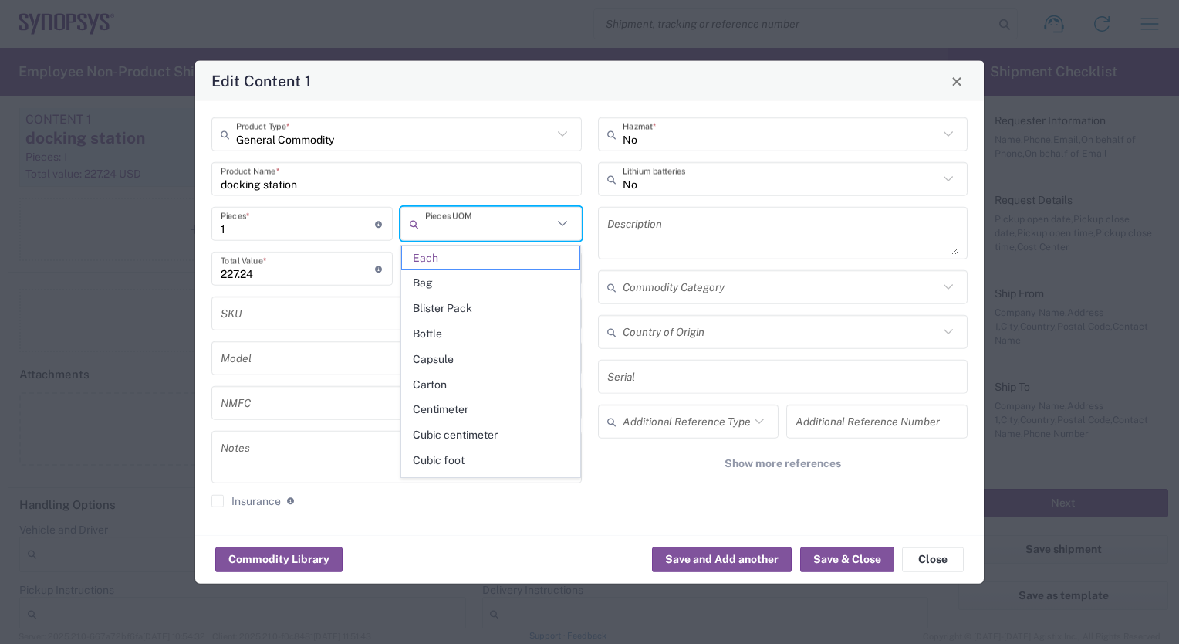
click at [343, 271] on input "227.24" at bounding box center [298, 268] width 154 height 27
type input "Each"
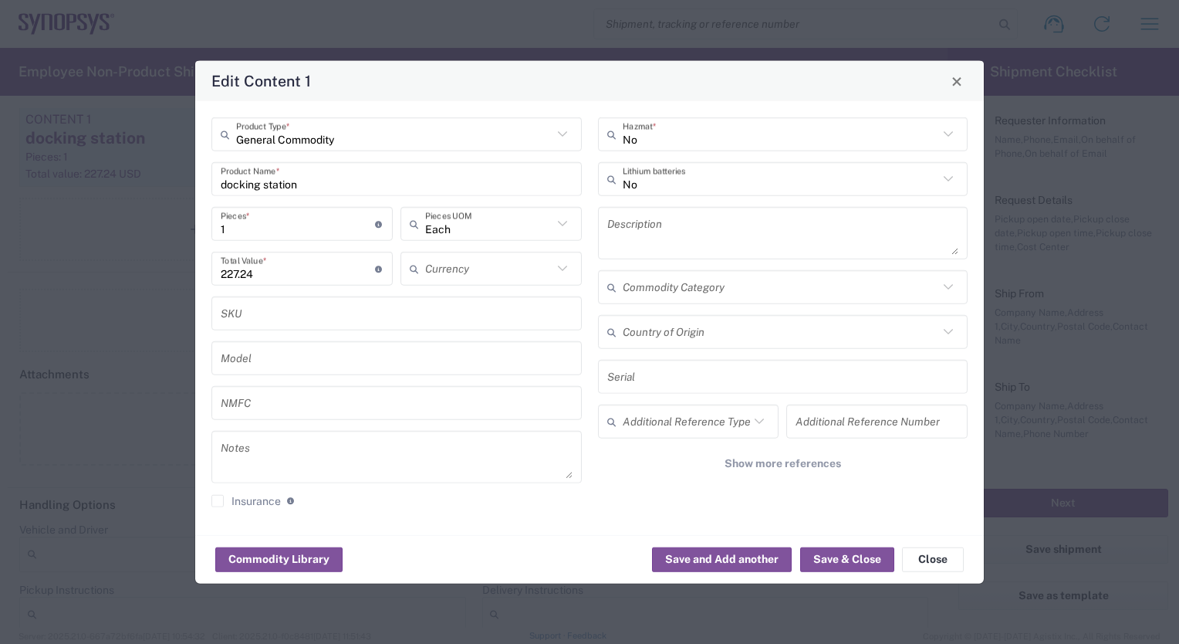
click at [562, 269] on icon at bounding box center [563, 269] width 20 height 20
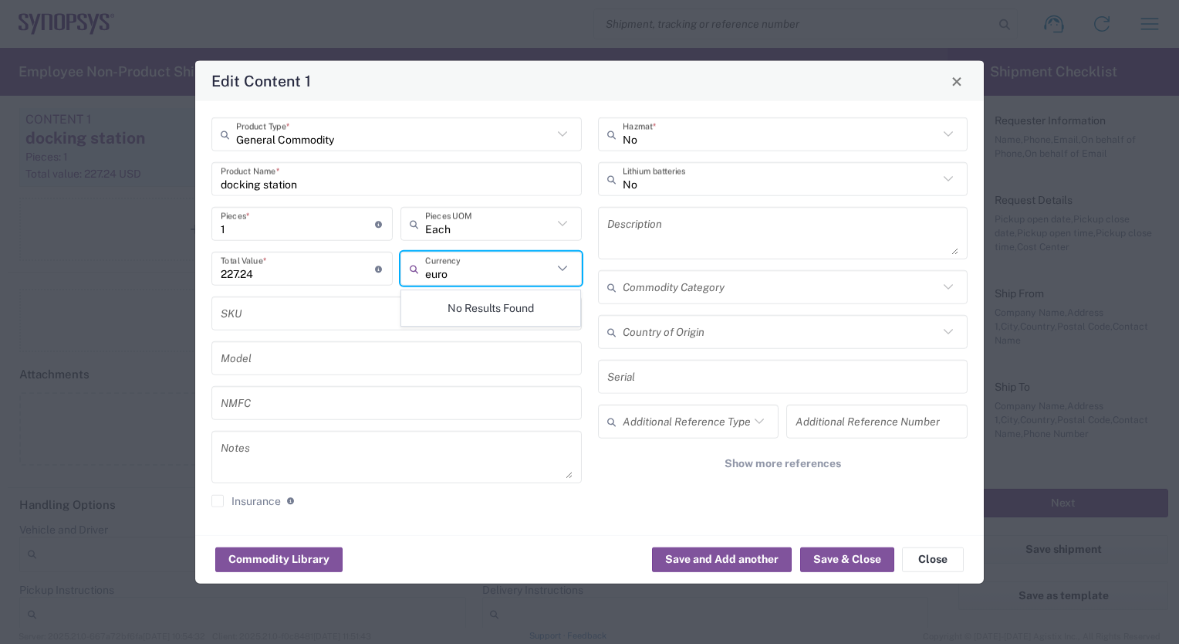
type input "euro"
click at [354, 273] on input "227.24" at bounding box center [298, 268] width 154 height 27
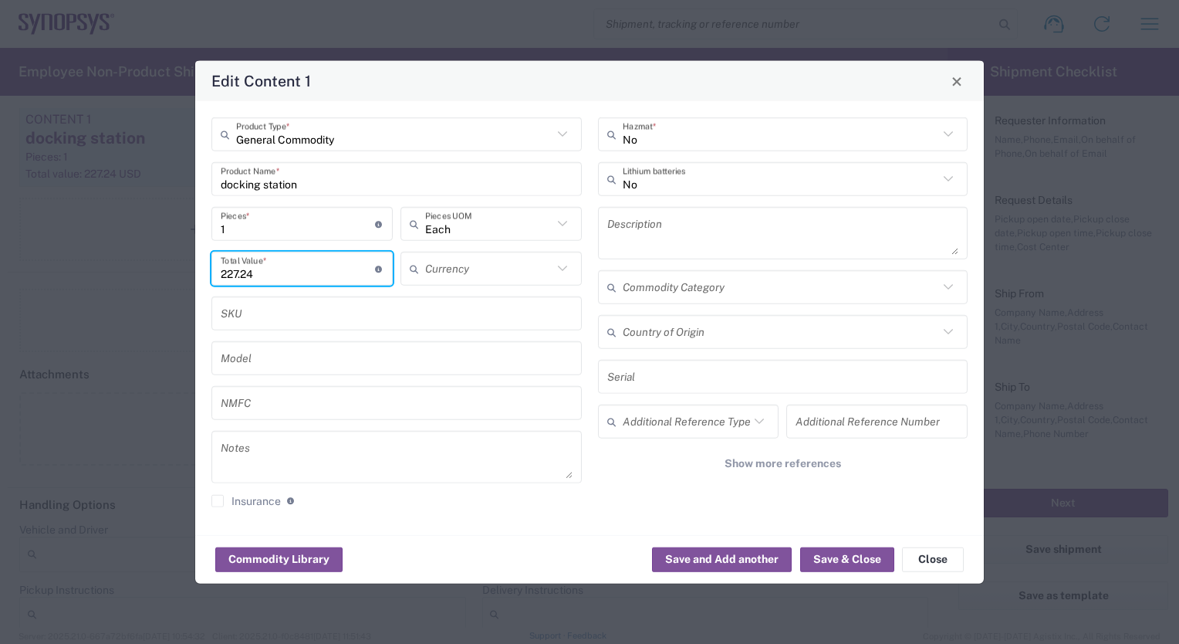
click at [469, 272] on input "text" at bounding box center [488, 268] width 127 height 27
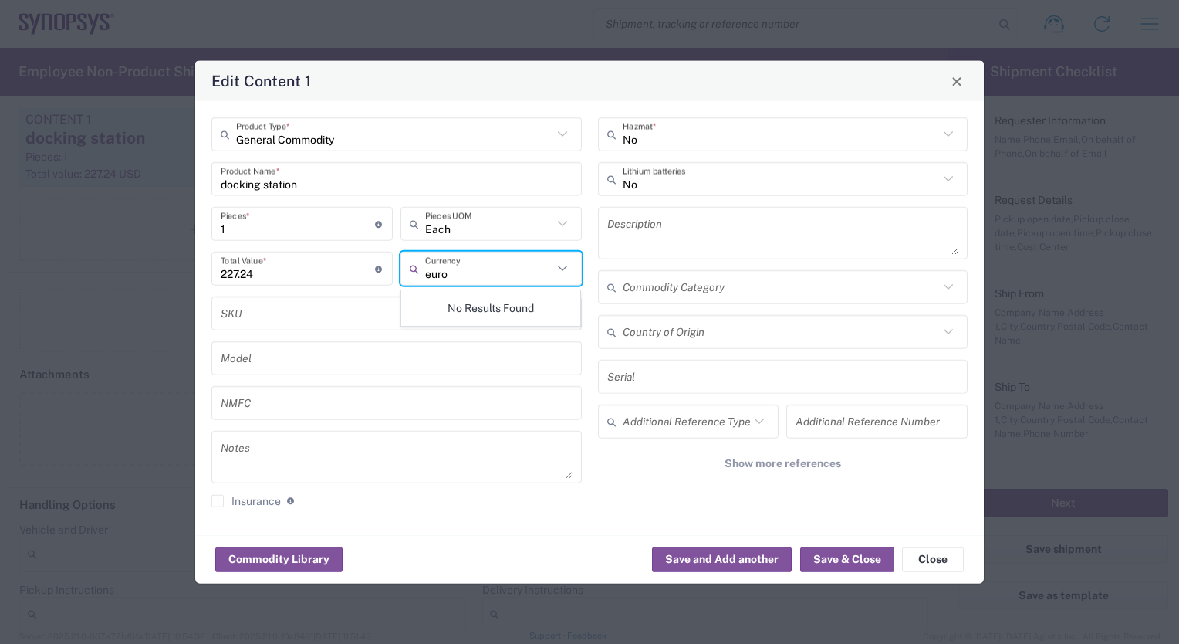
type input "euro"
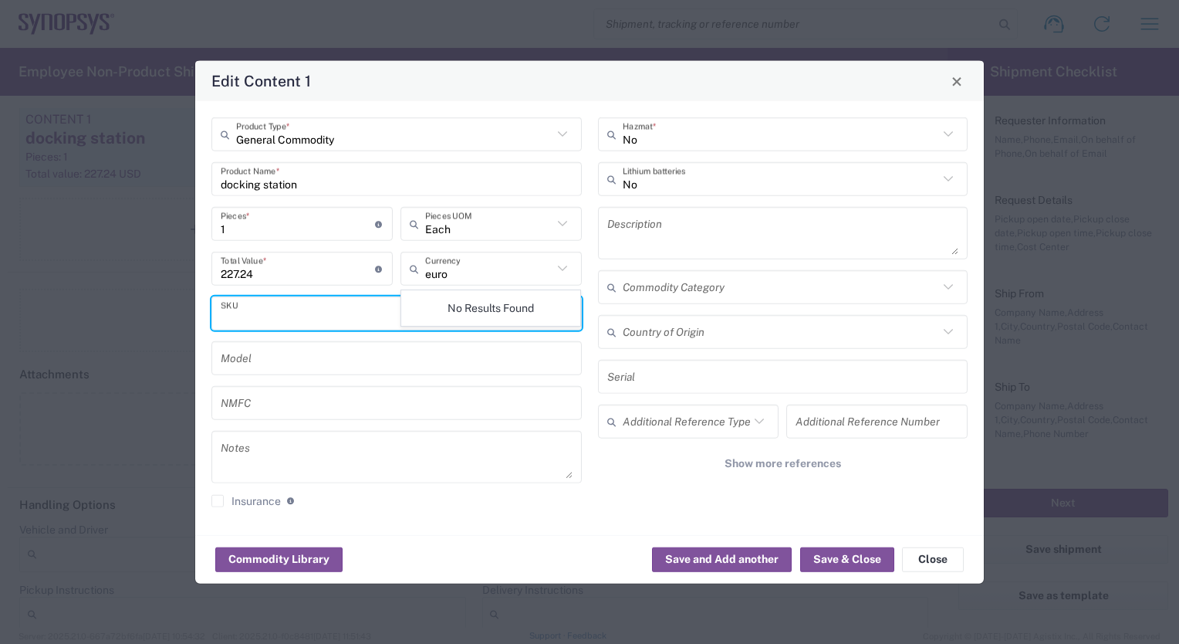
click at [370, 313] on input "text" at bounding box center [397, 312] width 352 height 27
click at [565, 269] on icon at bounding box center [563, 269] width 20 height 20
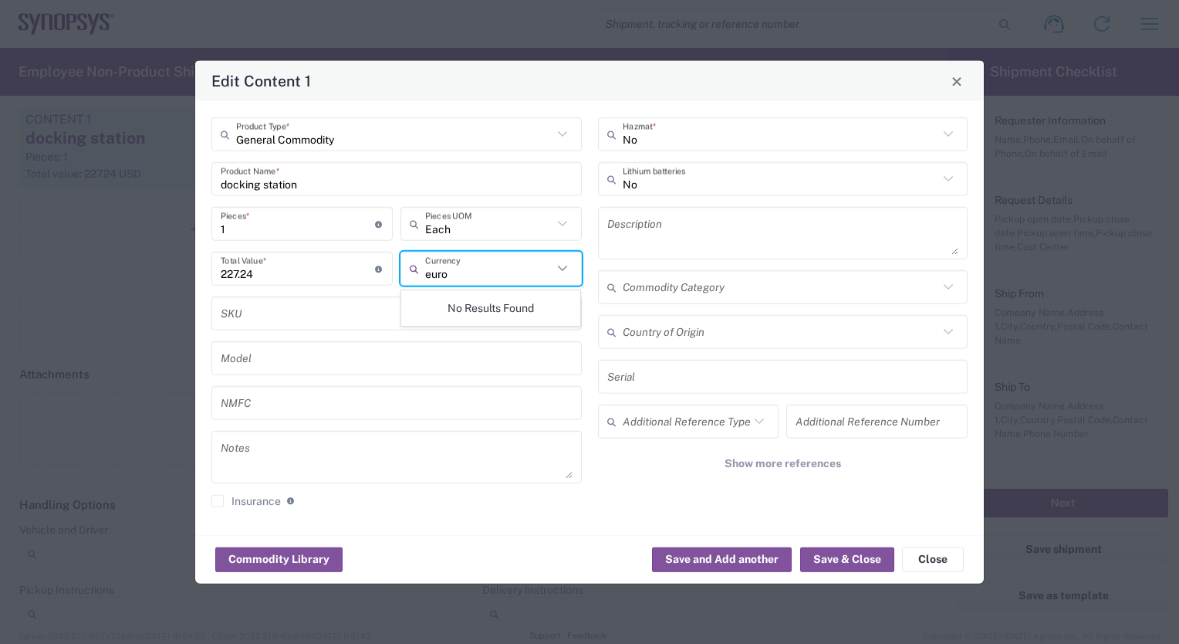
type input "euro"
click at [383, 312] on input "text" at bounding box center [397, 312] width 352 height 27
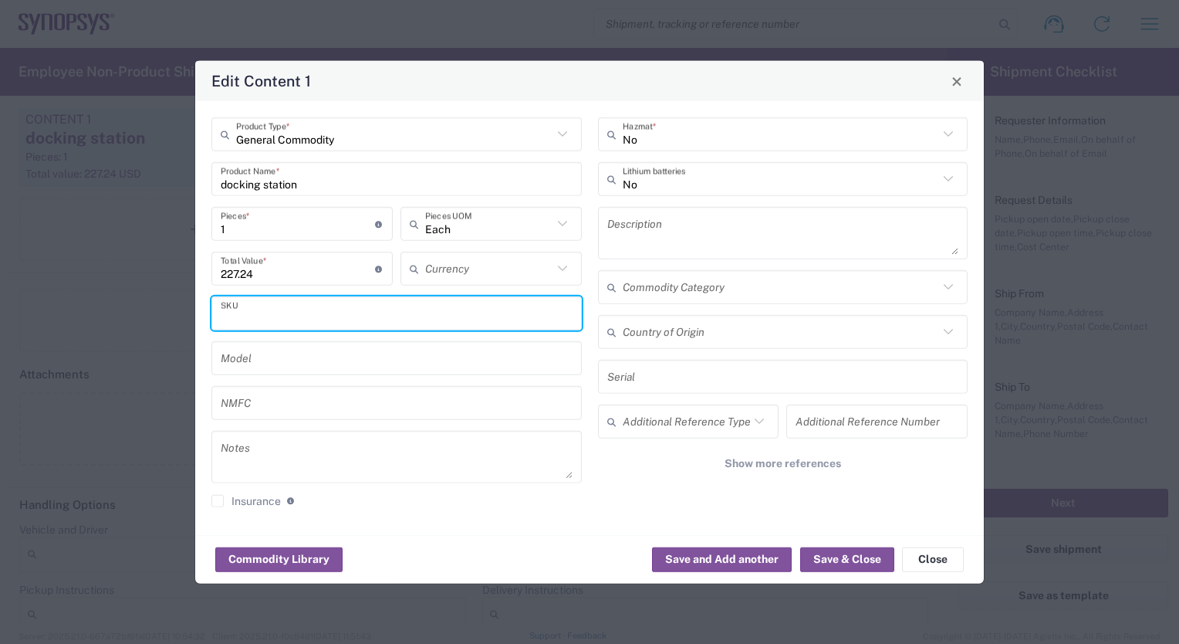
click at [569, 267] on icon at bounding box center [563, 269] width 20 height 20
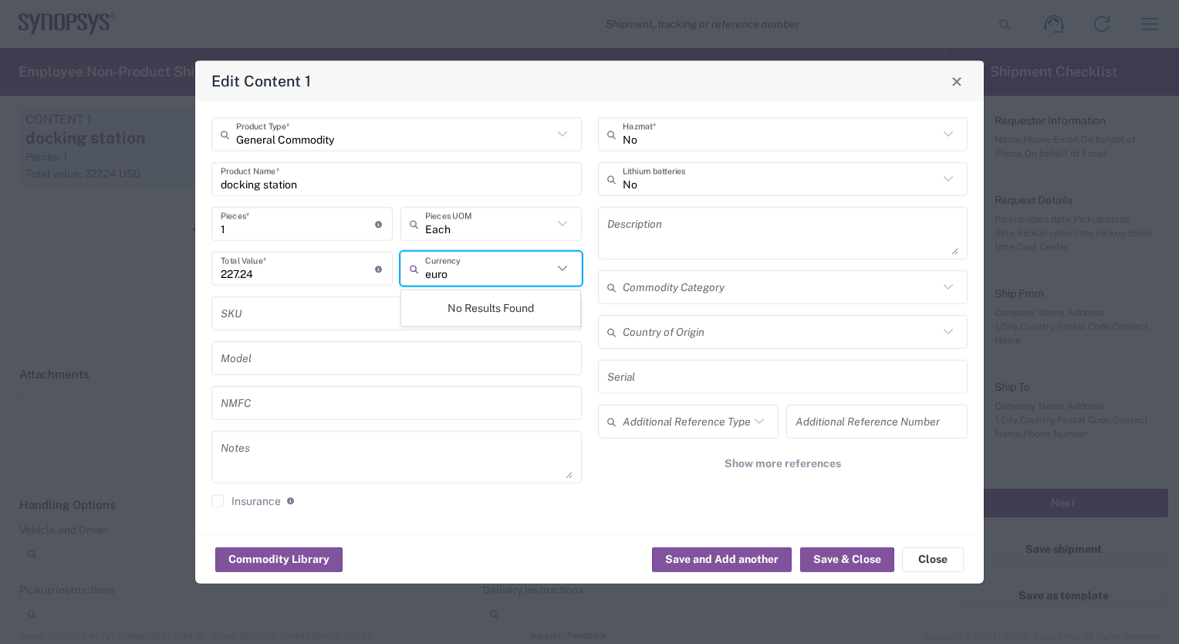
type input "euro"
click at [380, 283] on div "227.24 Total Value * Total value of all the pieces" at bounding box center [301, 269] width 181 height 34
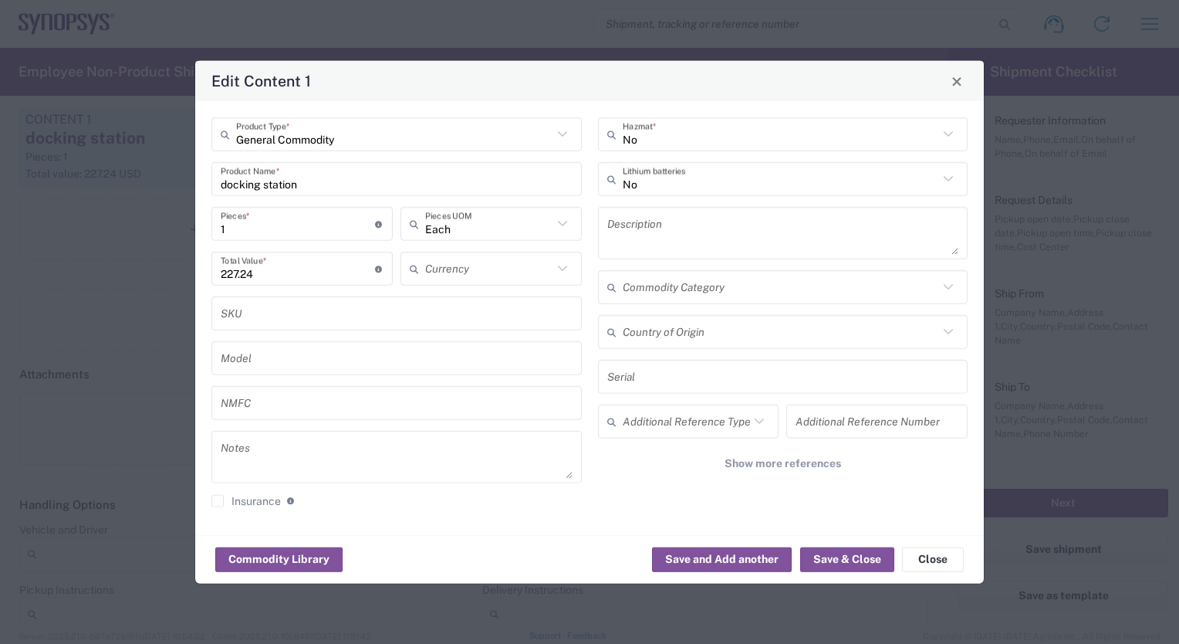
click at [452, 289] on div "Currency" at bounding box center [491, 274] width 189 height 45
click at [560, 268] on icon at bounding box center [561, 267] width 9 height 5
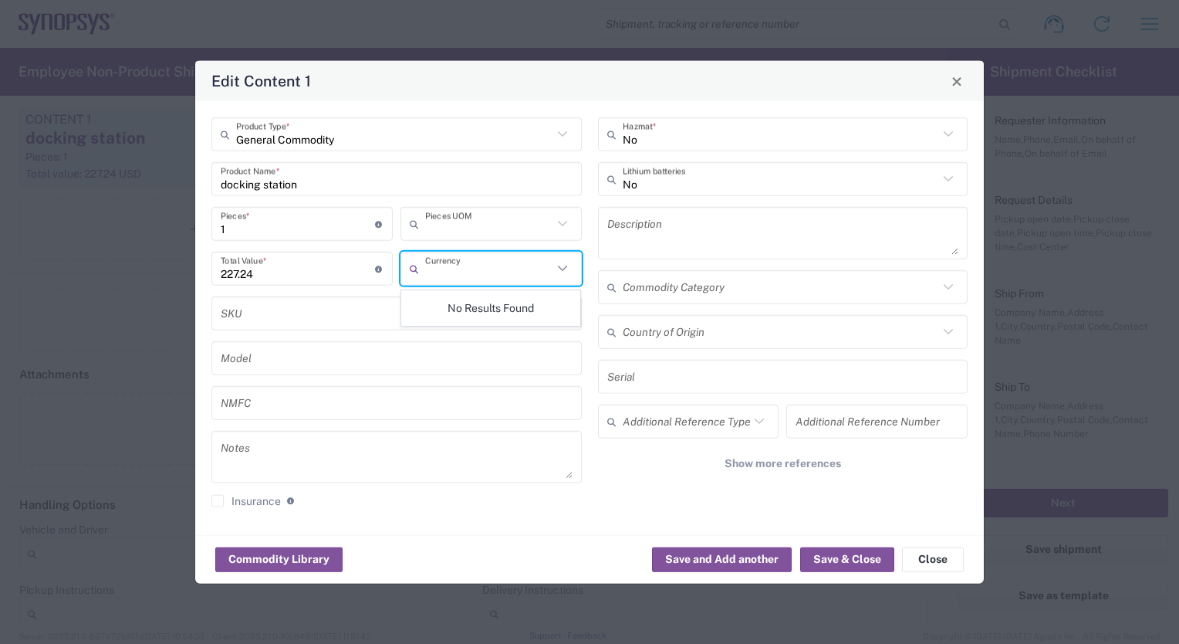
click at [475, 224] on input "text" at bounding box center [488, 223] width 127 height 27
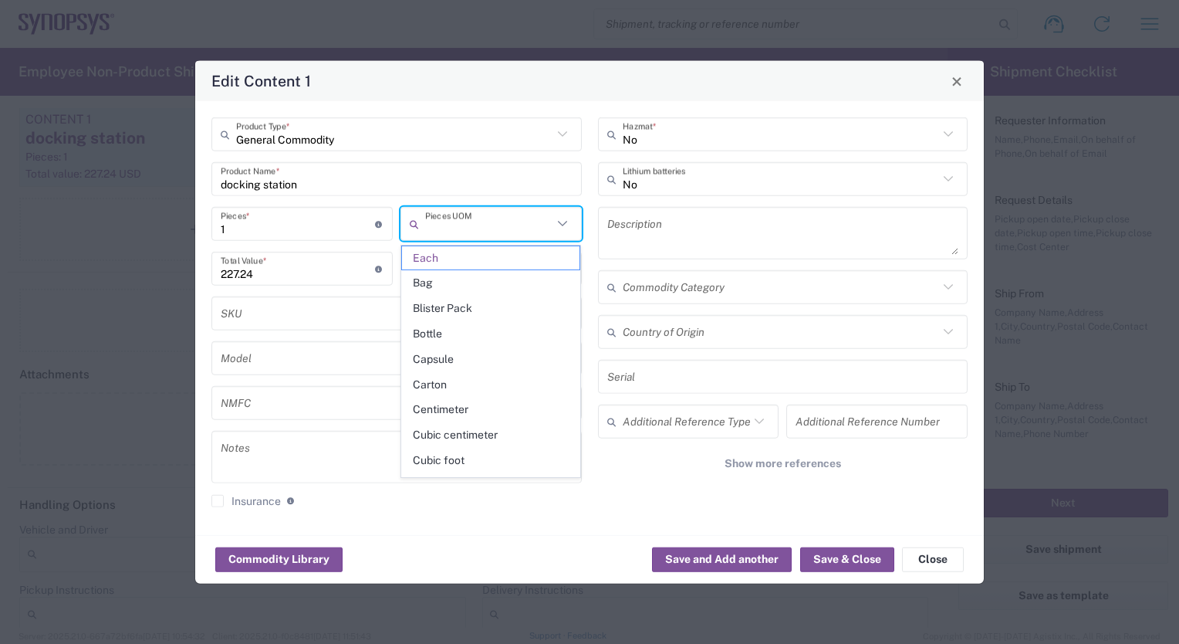
click at [427, 222] on input "text" at bounding box center [488, 223] width 127 height 27
click at [426, 255] on span "Each" at bounding box center [491, 258] width 178 height 24
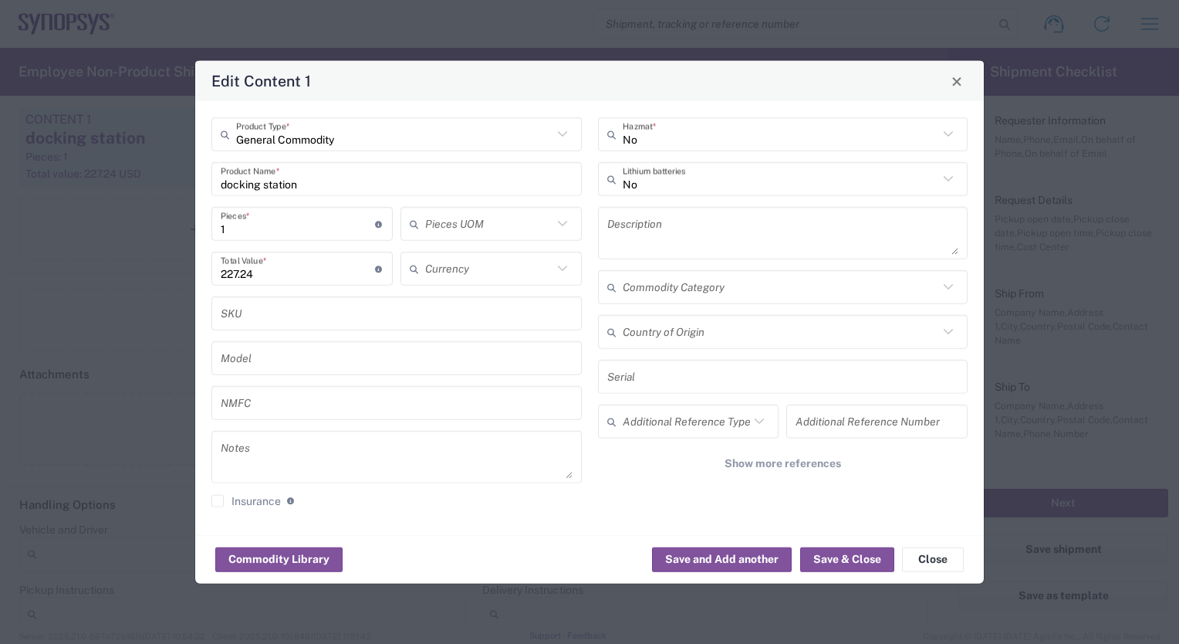
click at [431, 271] on input "text" at bounding box center [488, 268] width 127 height 27
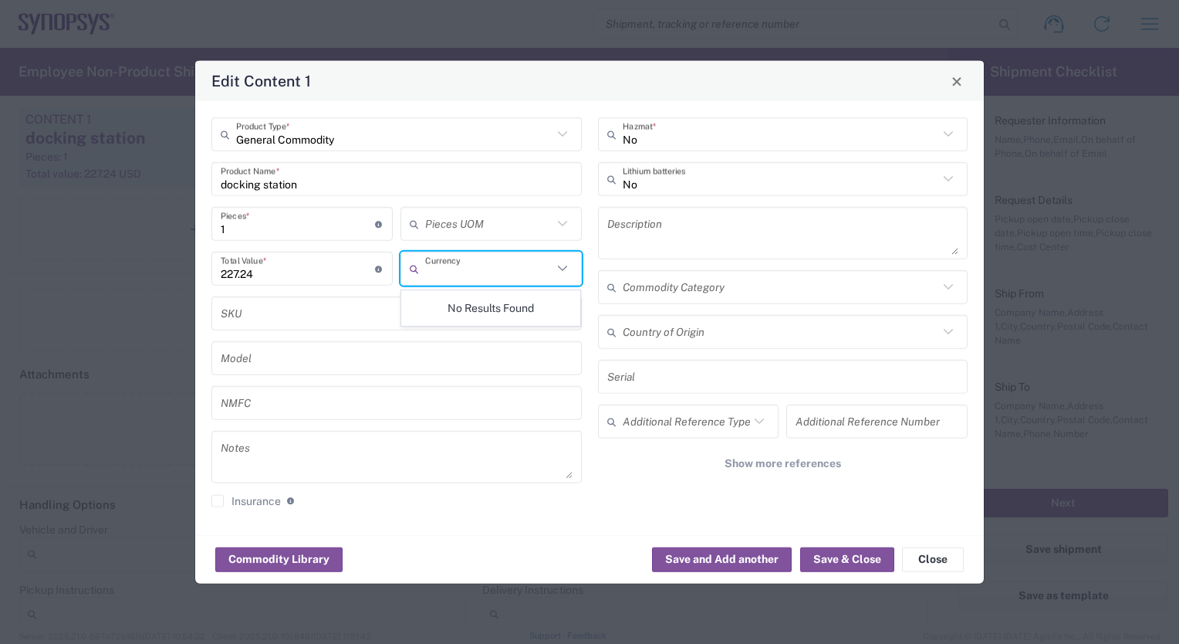
click at [560, 269] on icon at bounding box center [561, 267] width 9 height 5
type input "euro"
click at [349, 269] on input "227.24" at bounding box center [298, 268] width 154 height 27
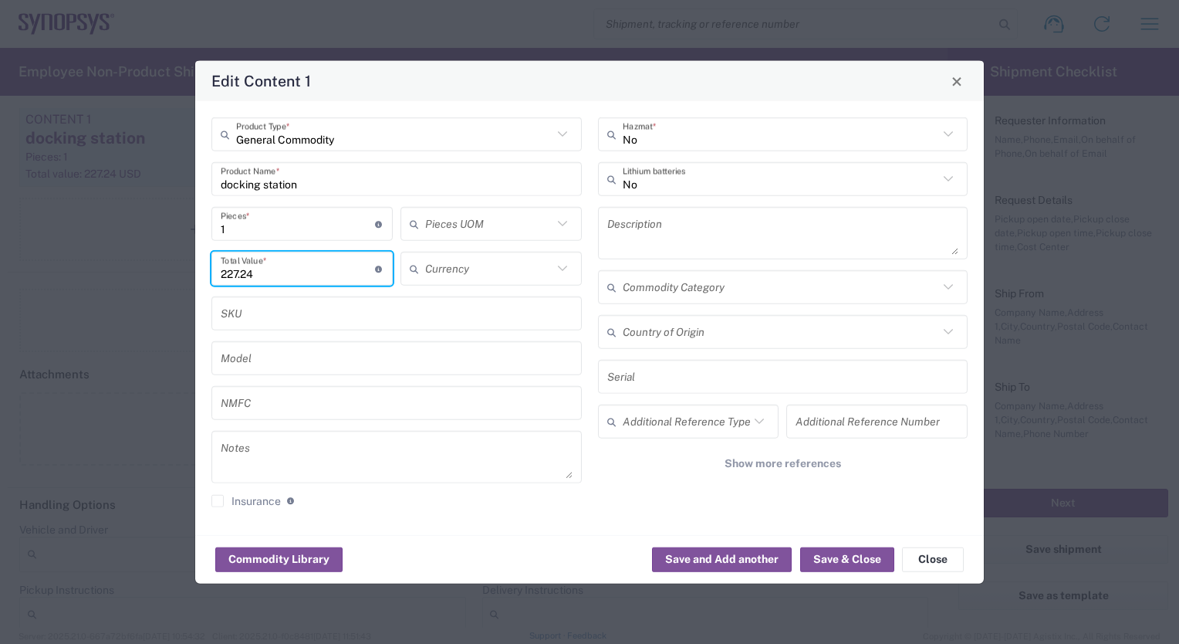
drag, startPoint x: 260, startPoint y: 271, endPoint x: 183, endPoint y: 272, distance: 77.2
click at [183, 272] on div "Edit Content 1 General Commodity Product Type * docking station Product Name * …" at bounding box center [589, 322] width 1179 height 644
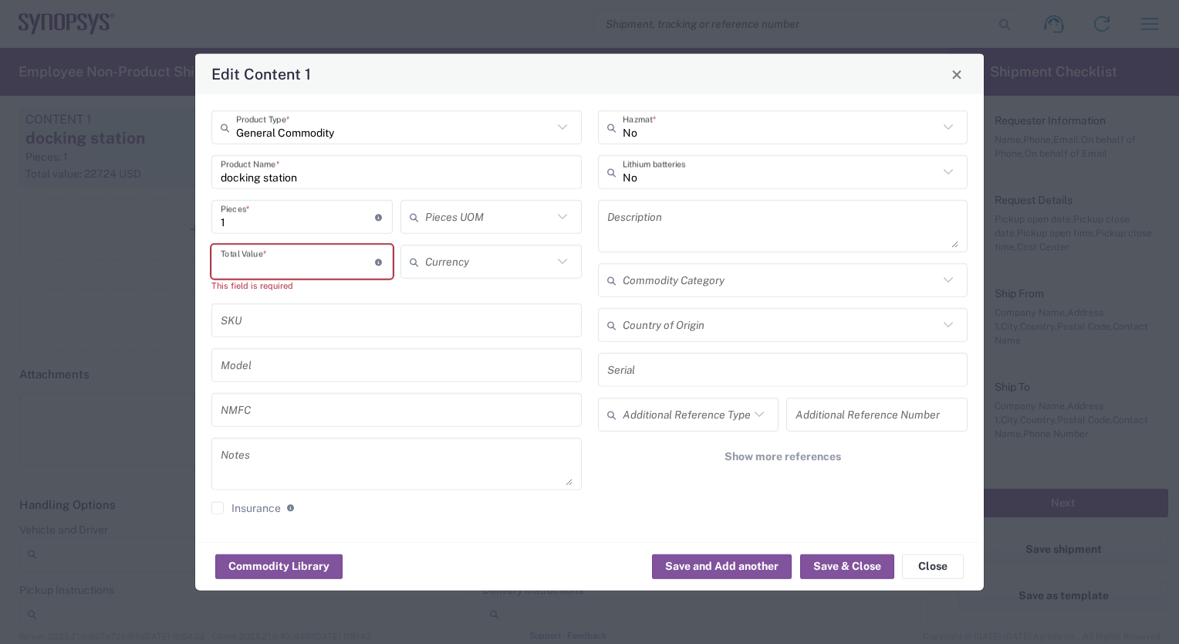
click at [560, 261] on icon at bounding box center [563, 262] width 20 height 20
click at [281, 256] on input "number" at bounding box center [298, 261] width 154 height 27
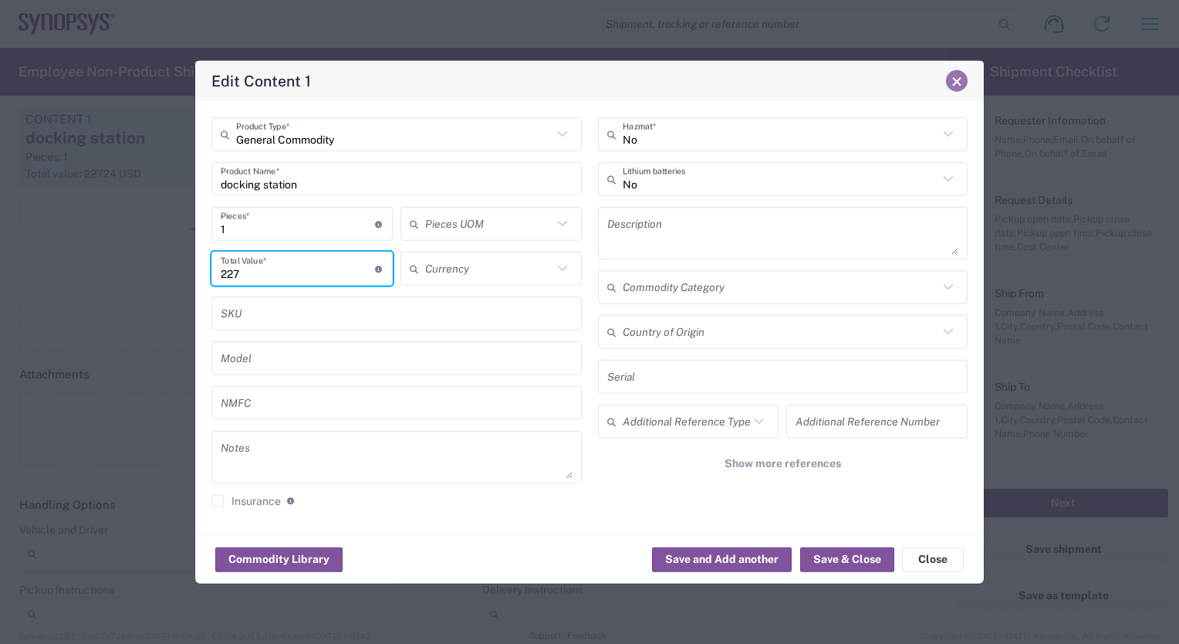
type input "227"
click at [958, 82] on span "Close" at bounding box center [957, 81] width 11 height 11
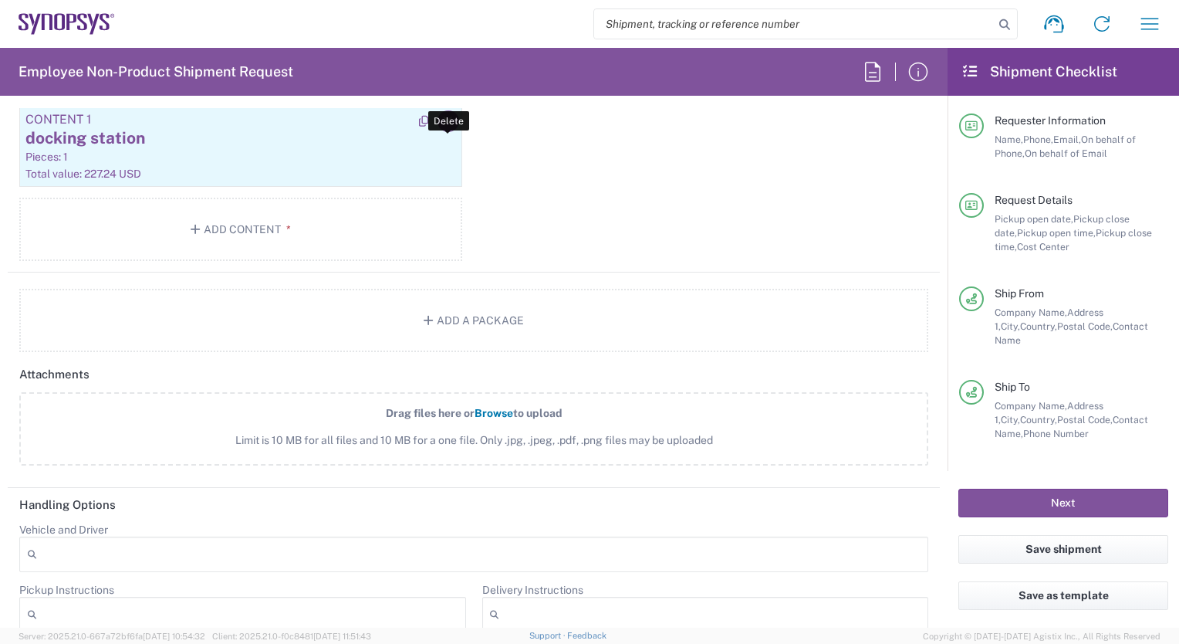
click at [441, 116] on icon "button" at bounding box center [448, 121] width 14 height 11
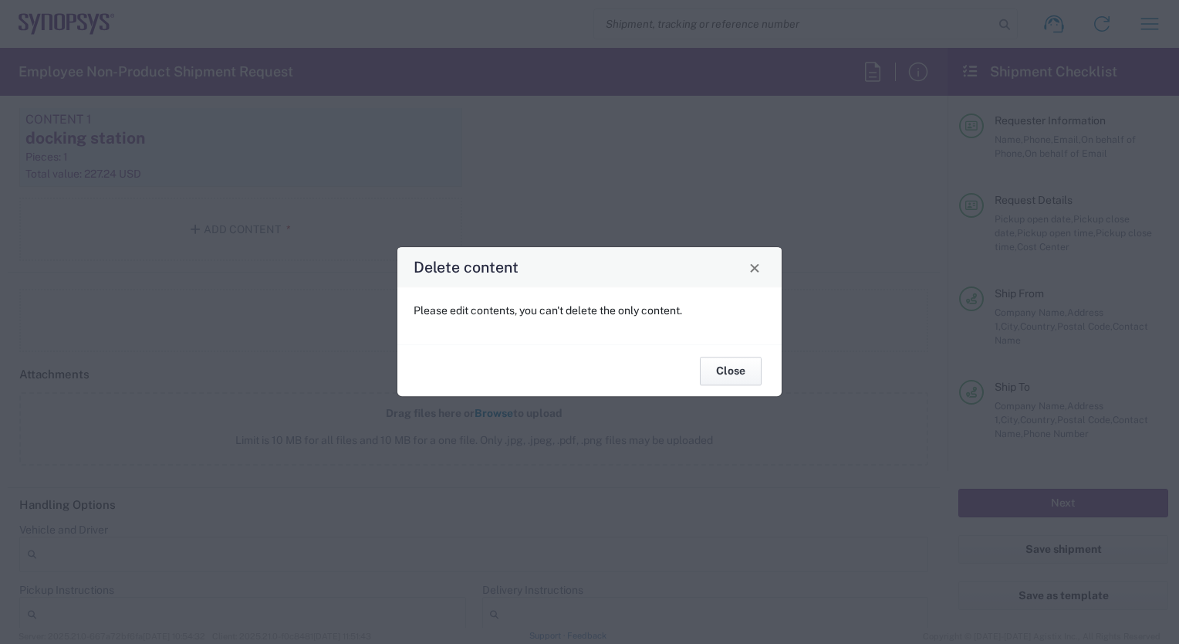
click at [738, 371] on button "Close" at bounding box center [731, 371] width 62 height 29
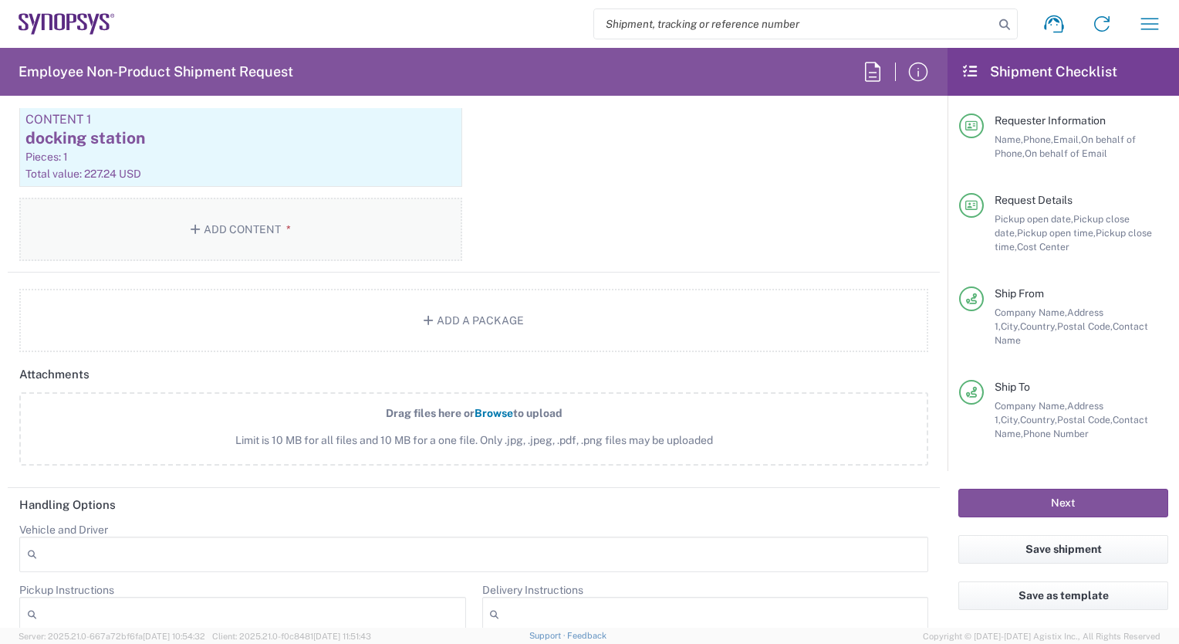
click at [228, 223] on button "Add Content *" at bounding box center [240, 229] width 443 height 63
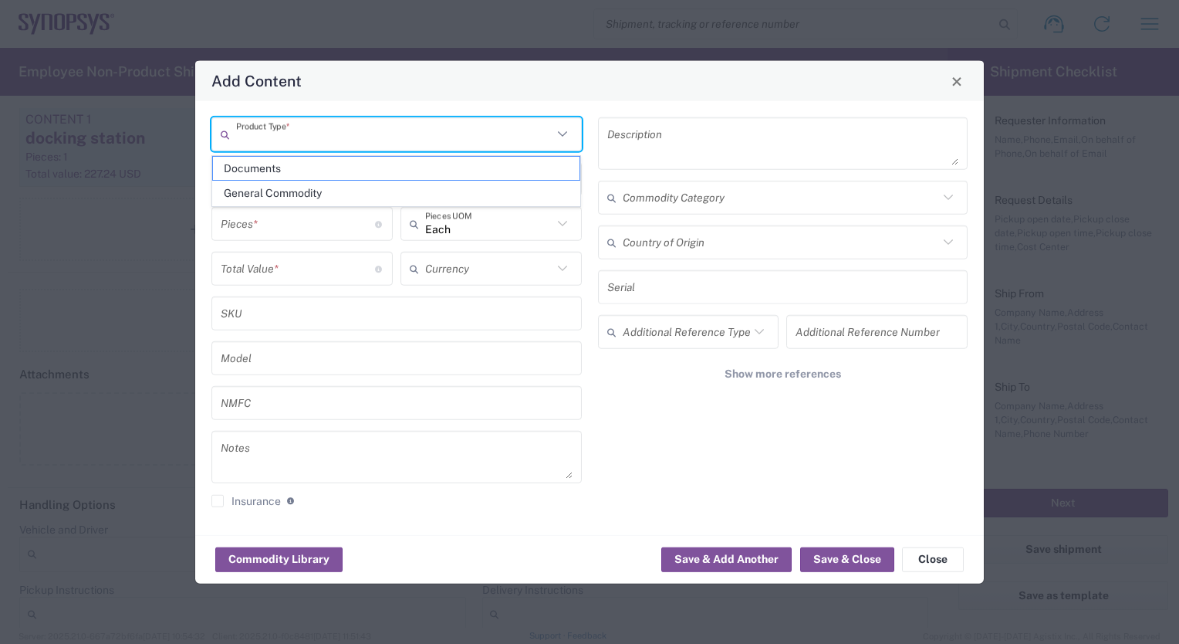
click at [271, 137] on input "text" at bounding box center [394, 133] width 316 height 27
click at [273, 196] on span "General Commodity" at bounding box center [396, 193] width 367 height 24
type input "General Commodity"
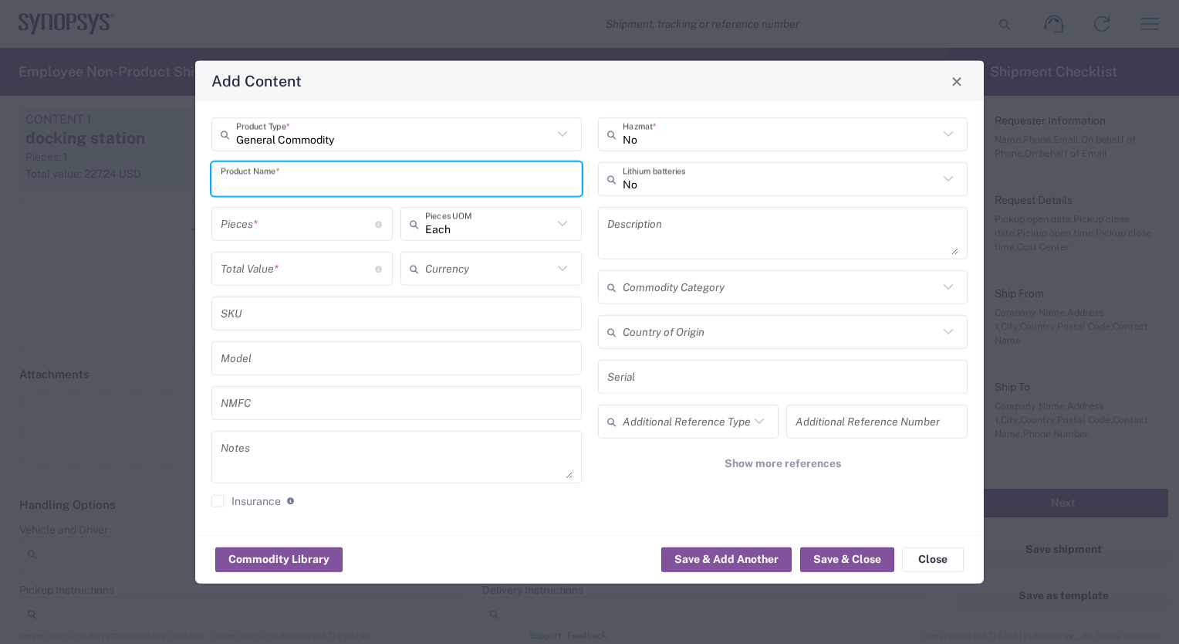
click at [250, 181] on input "text" at bounding box center [397, 178] width 352 height 27
paste input "227.24"
type input "227.24"
drag, startPoint x: 262, startPoint y: 181, endPoint x: 213, endPoint y: 178, distance: 49.5
click at [213, 178] on div "227.24 Product Name *" at bounding box center [396, 179] width 370 height 34
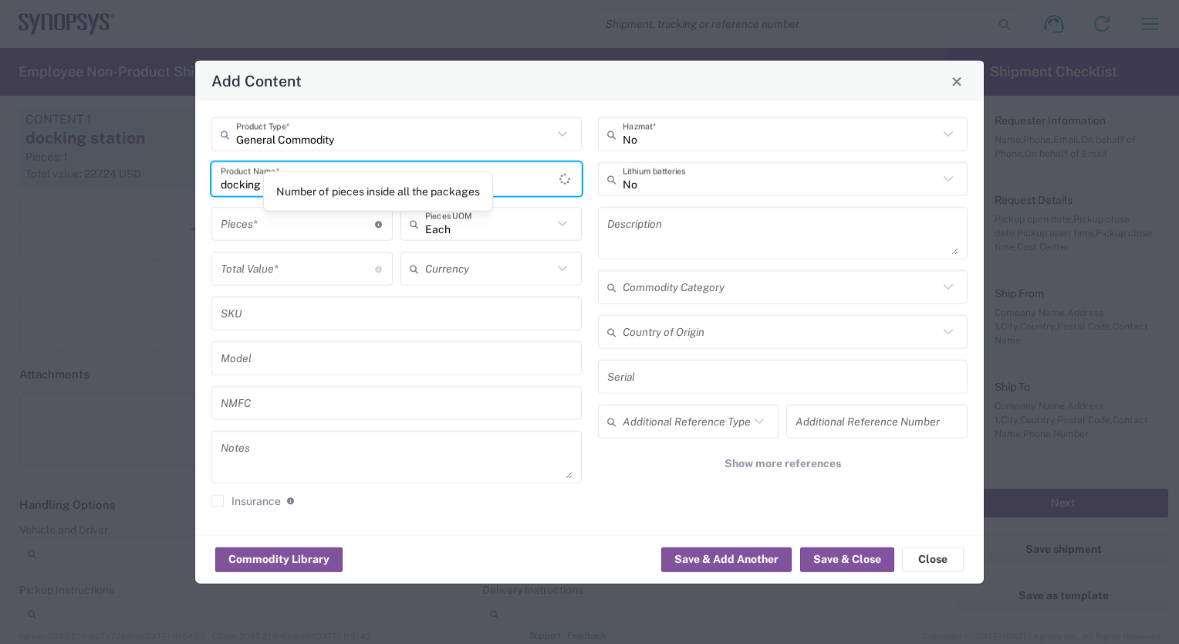
type input "docking station"
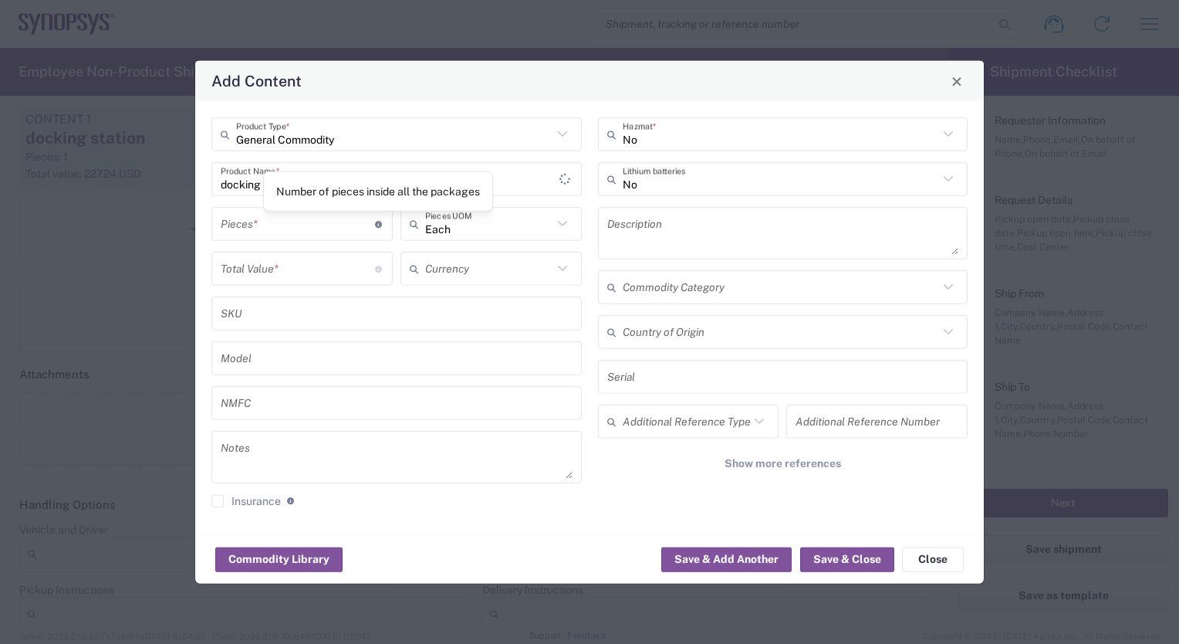
click at [381, 224] on icon at bounding box center [379, 223] width 8 height 7
type input "1"
click at [561, 270] on icon at bounding box center [561, 267] width 9 height 5
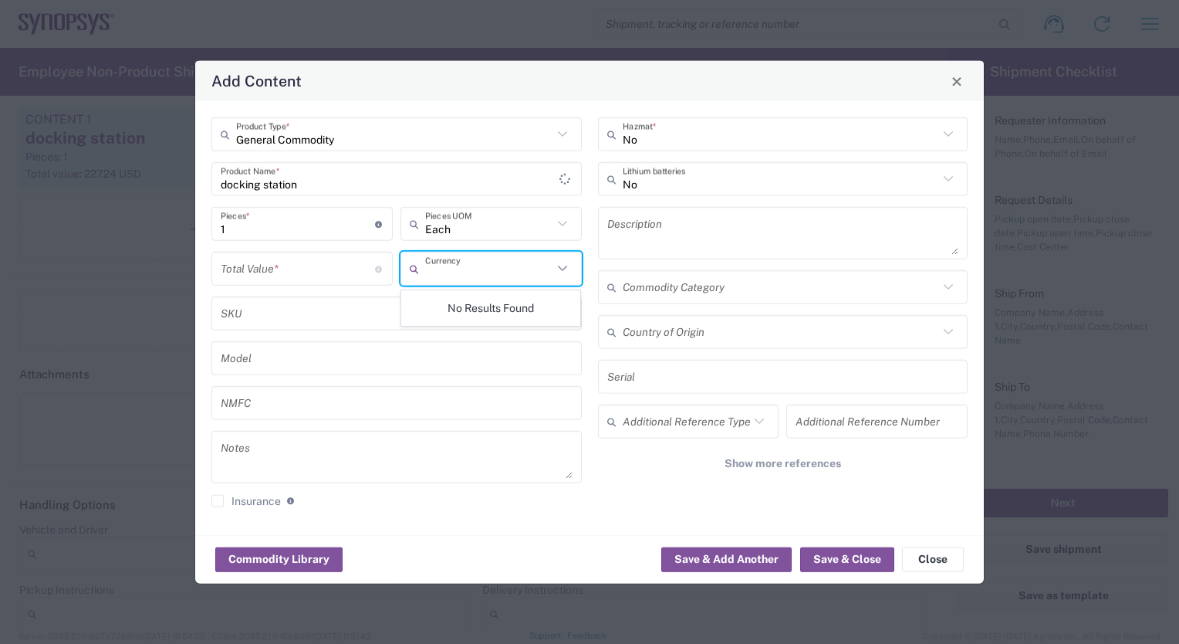
click at [561, 270] on icon at bounding box center [561, 267] width 9 height 5
type input "euro"
click at [380, 316] on input "text" at bounding box center [397, 312] width 352 height 27
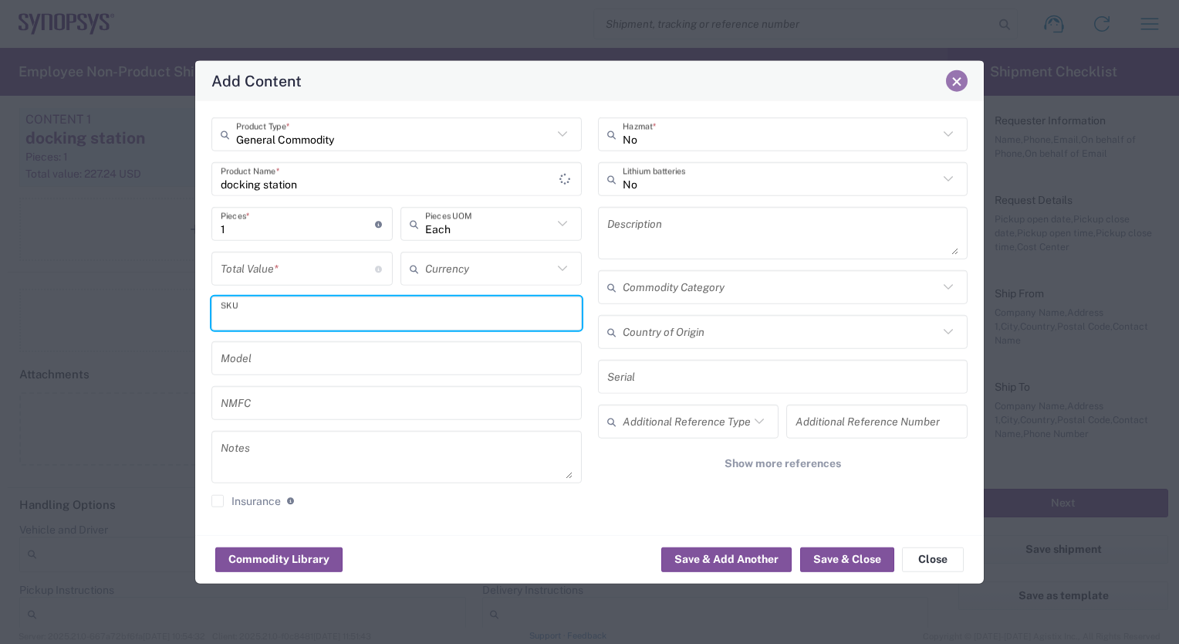
click at [954, 78] on span "Close" at bounding box center [957, 81] width 11 height 11
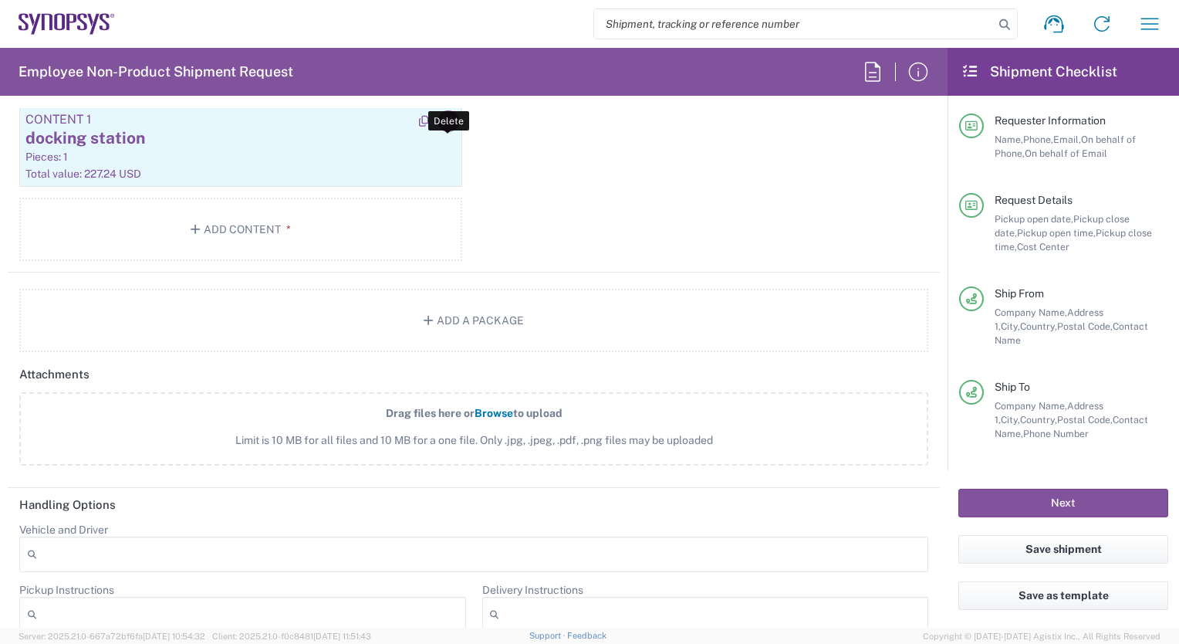
click at [441, 120] on icon "button" at bounding box center [448, 121] width 14 height 11
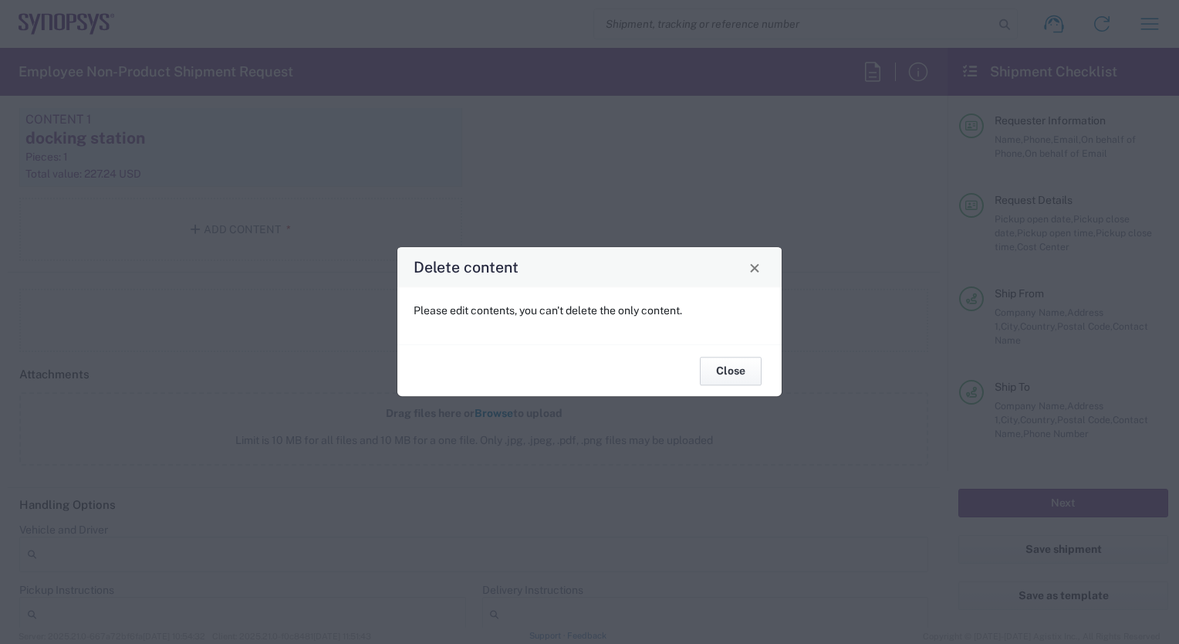
click at [731, 368] on button "Close" at bounding box center [731, 371] width 62 height 29
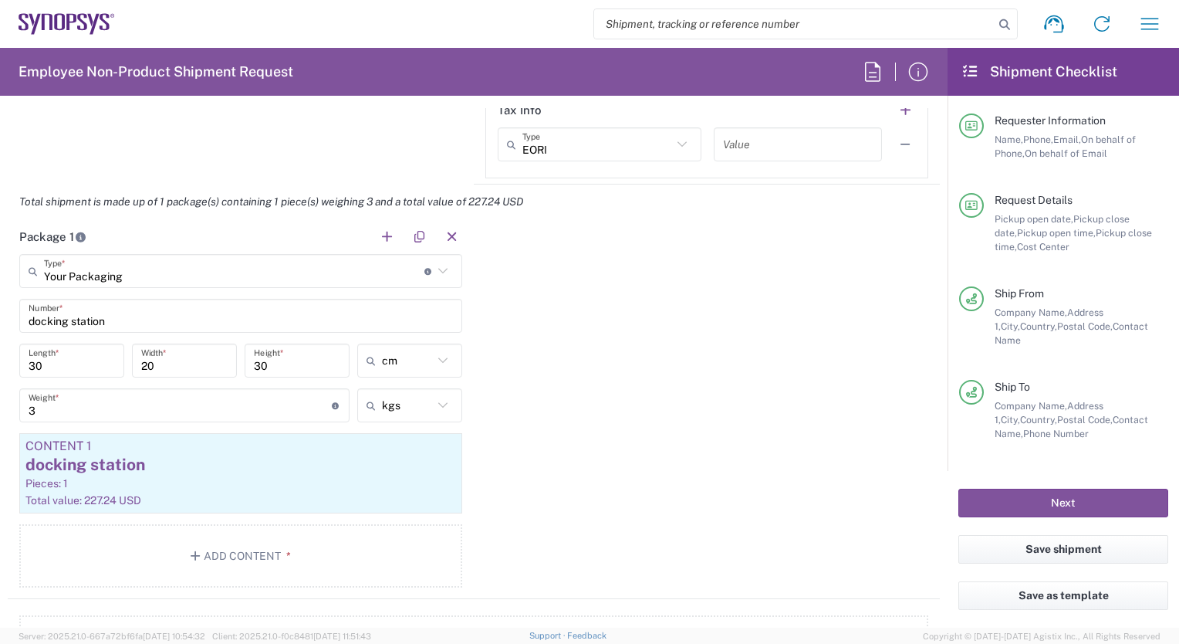
scroll to position [1354, 0]
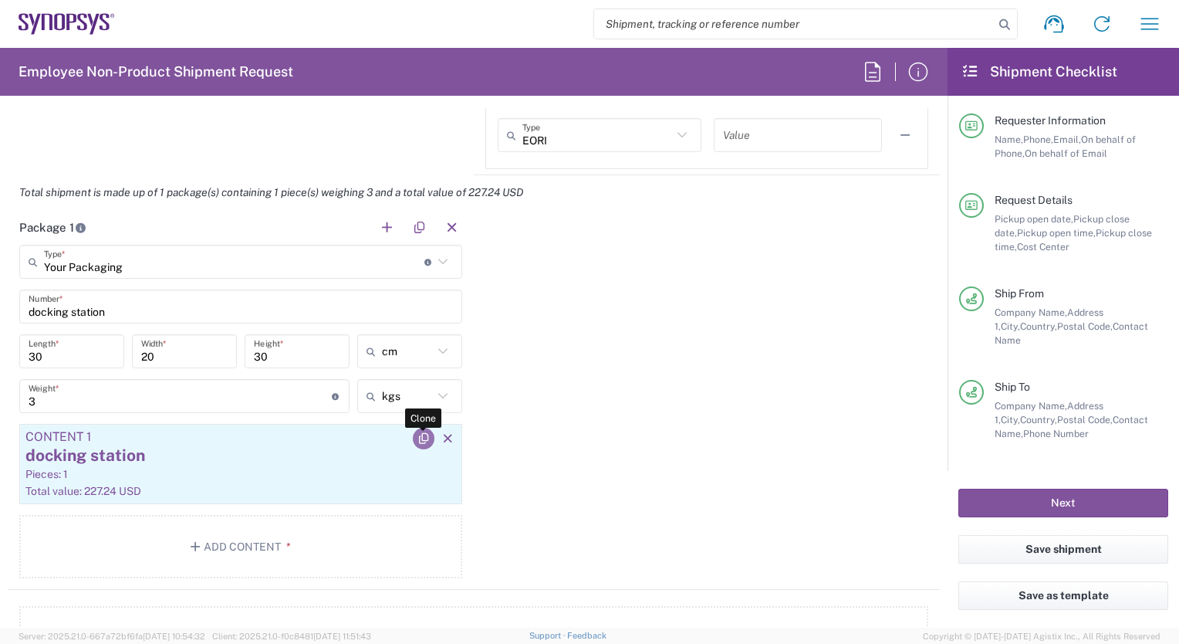
click at [419, 433] on icon "button" at bounding box center [424, 438] width 14 height 11
click at [247, 581] on button "Add Content *" at bounding box center [240, 585] width 443 height 63
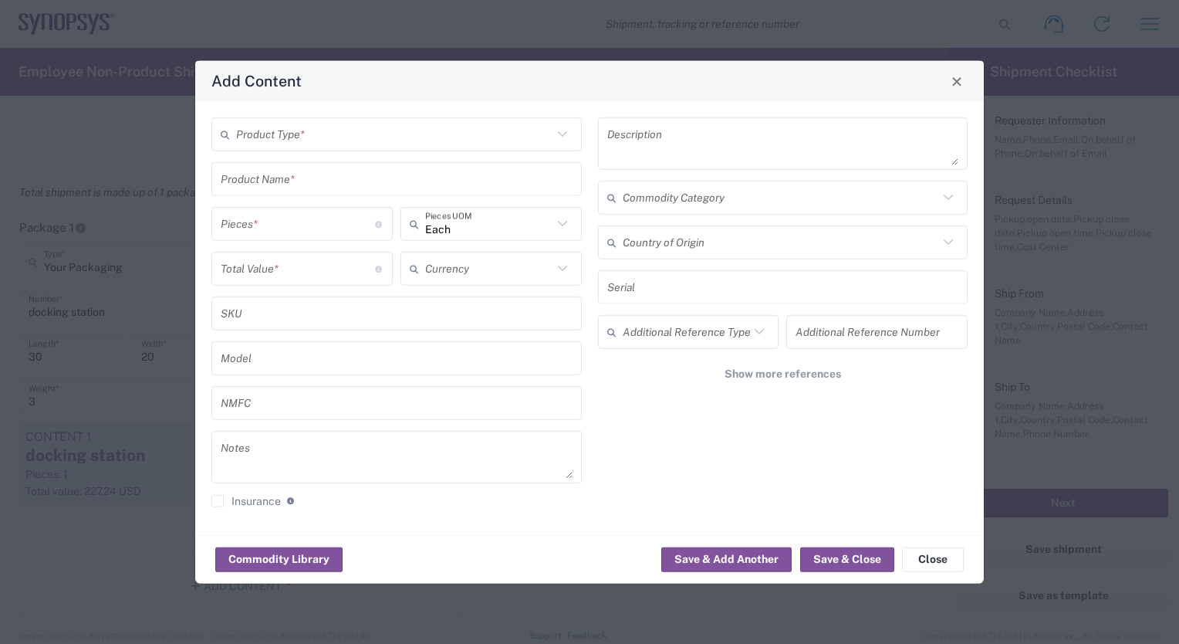
click at [289, 128] on input "text" at bounding box center [394, 133] width 316 height 27
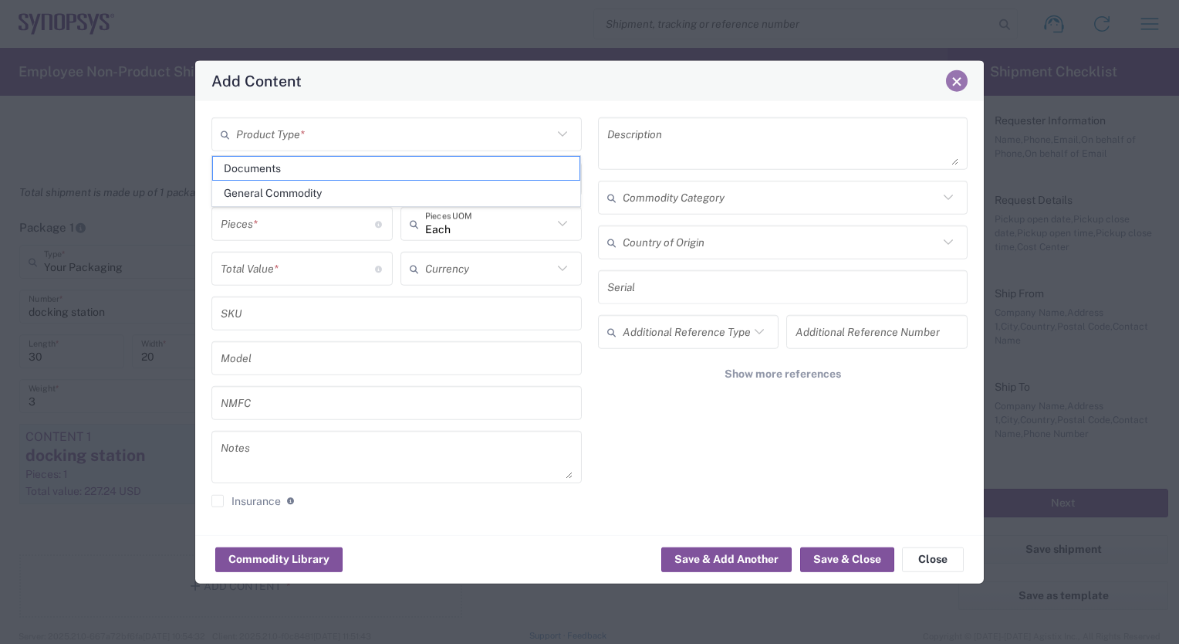
click at [960, 82] on span "Close" at bounding box center [957, 81] width 11 height 11
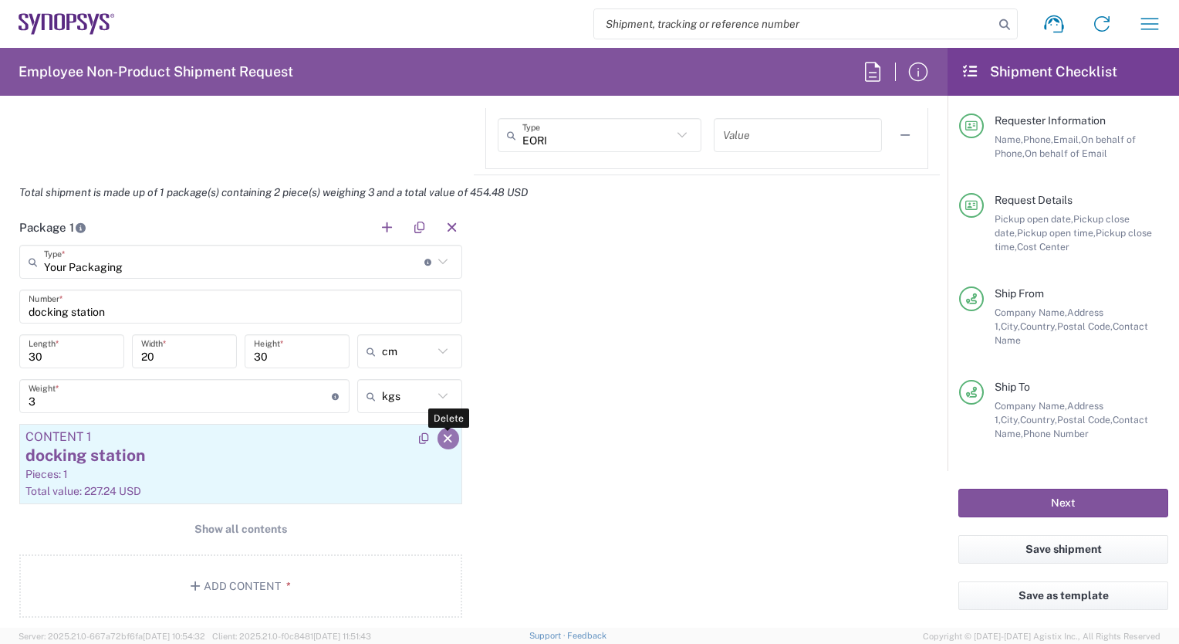
click at [445, 433] on icon "button" at bounding box center [448, 438] width 14 height 11
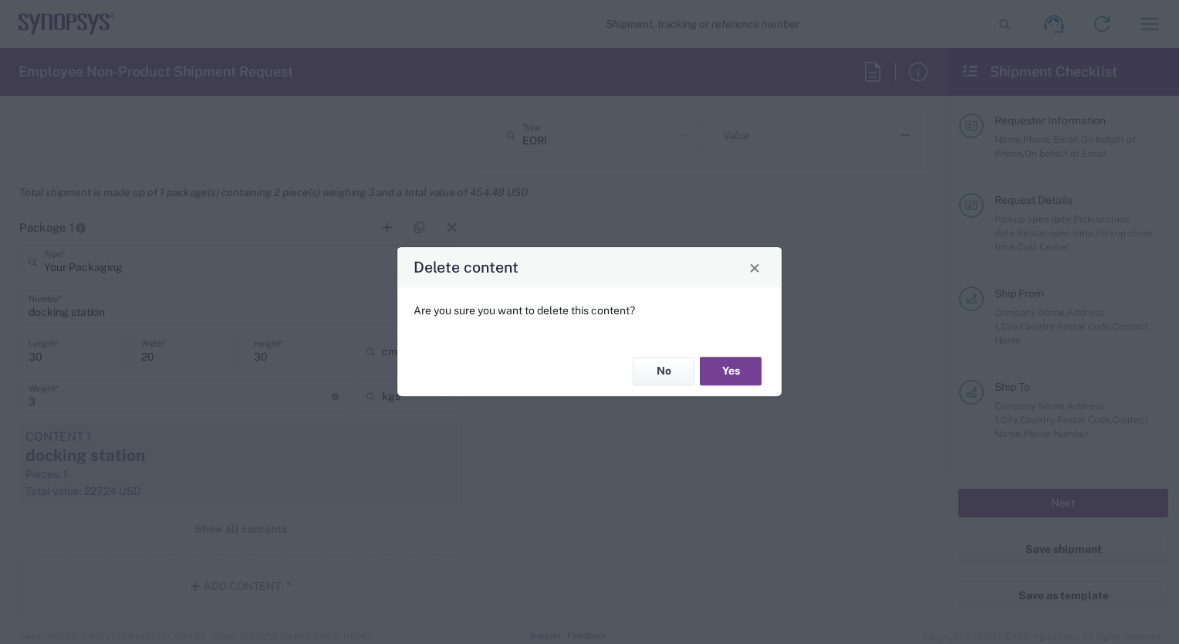
click at [732, 368] on button "Yes" at bounding box center [731, 371] width 62 height 29
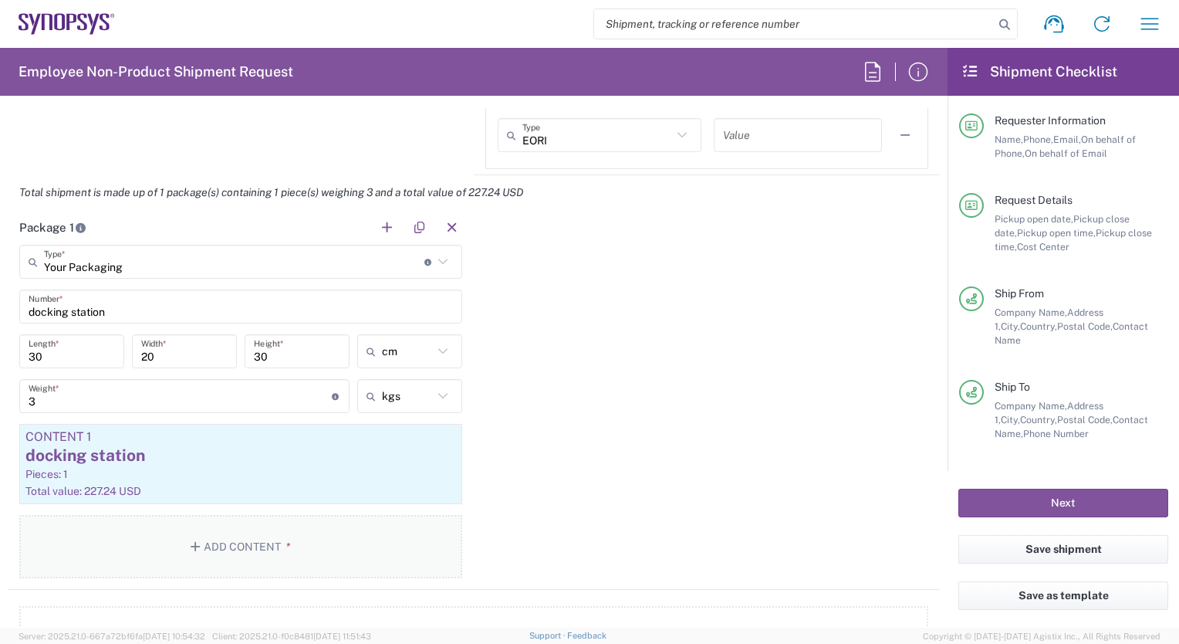
click at [391, 533] on button "Add Content *" at bounding box center [240, 546] width 443 height 63
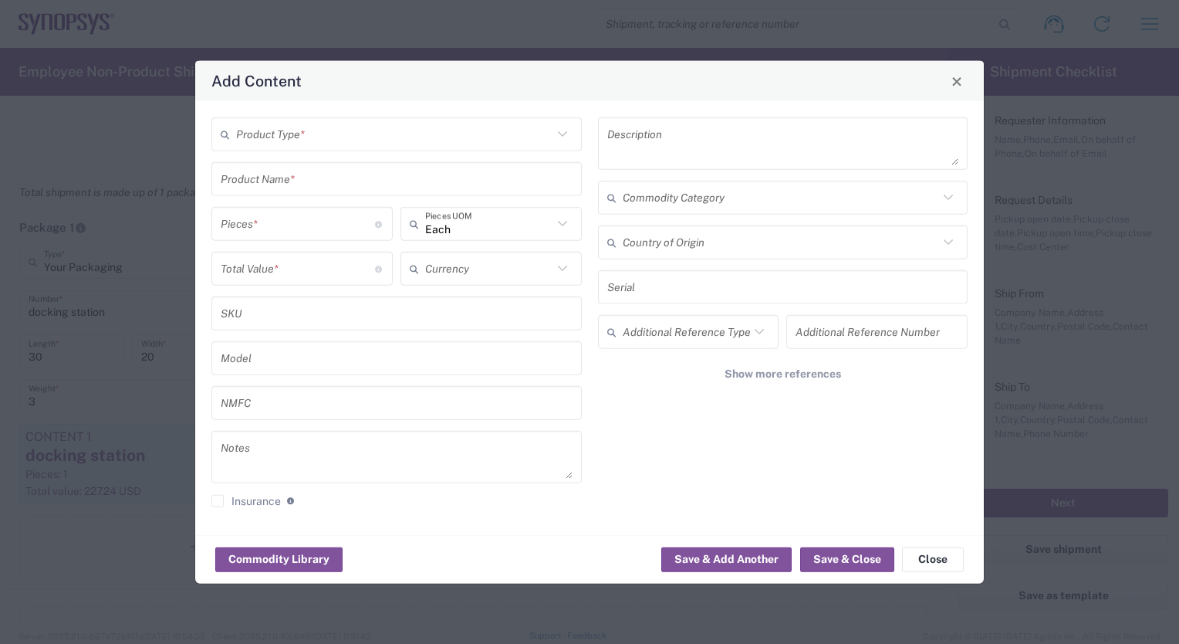
click at [563, 269] on icon at bounding box center [563, 269] width 20 height 20
click at [562, 219] on icon at bounding box center [563, 224] width 20 height 20
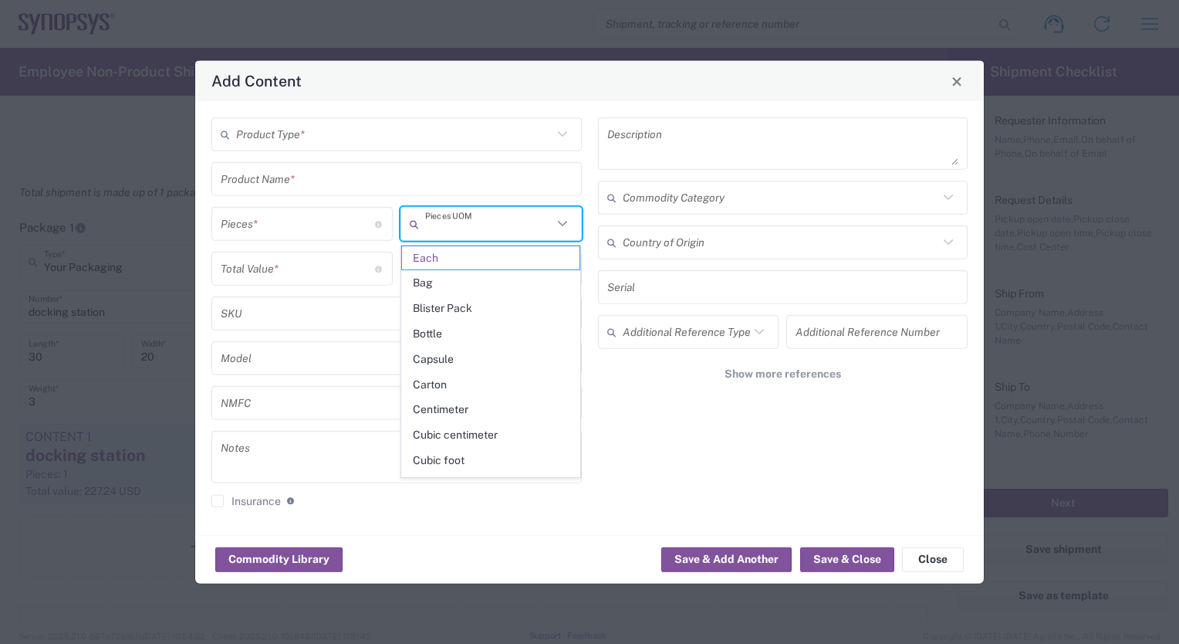
click at [262, 230] on input "number" at bounding box center [298, 223] width 154 height 27
type input "Each"
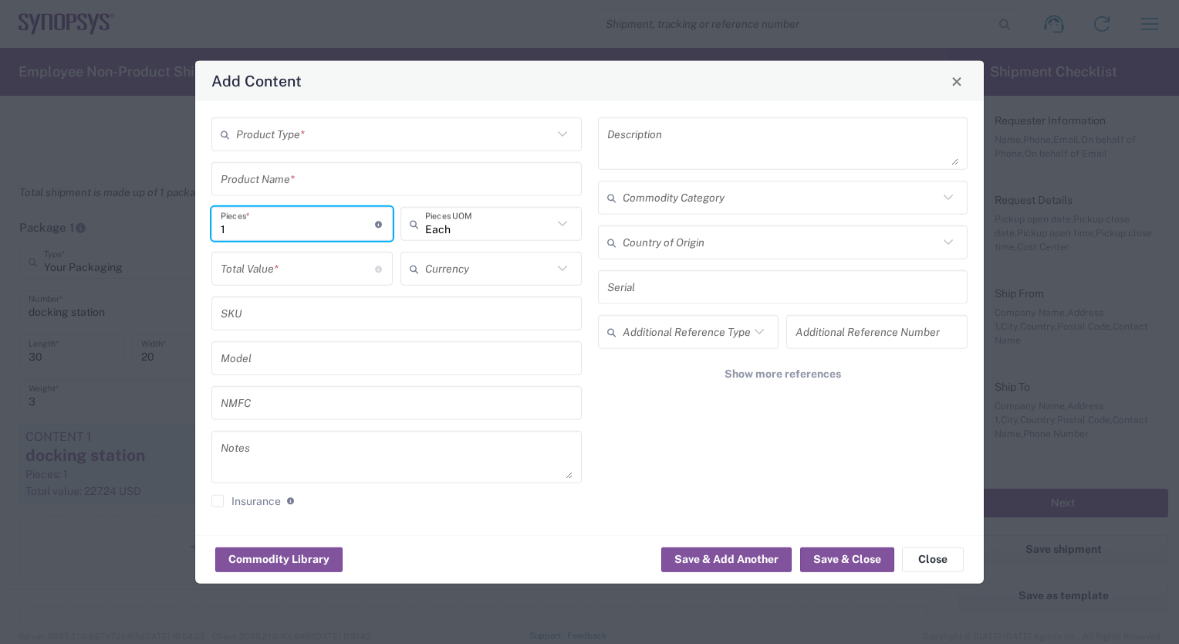
type input "1"
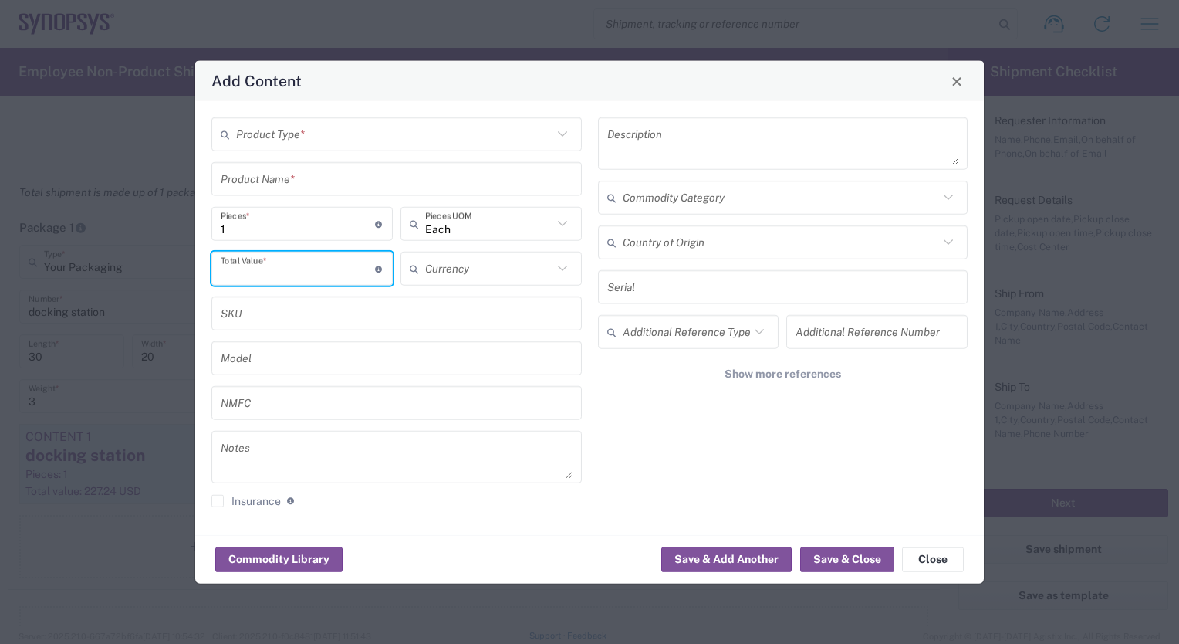
click at [292, 269] on input "number" at bounding box center [298, 268] width 154 height 27
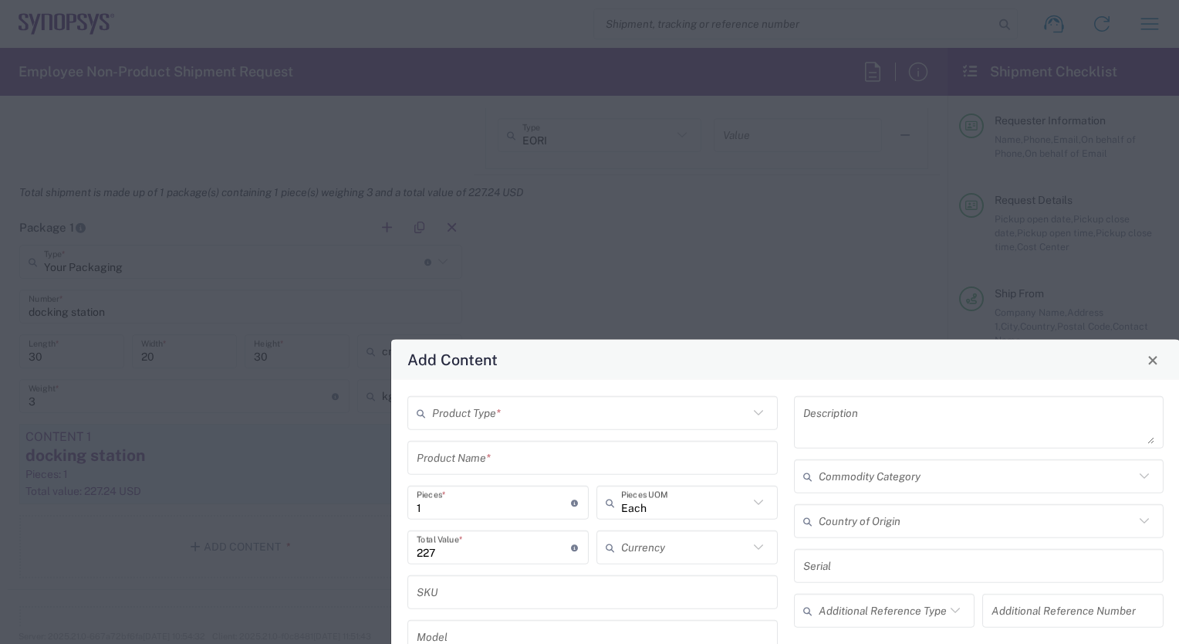
drag, startPoint x: 665, startPoint y: 83, endPoint x: 675, endPoint y: 156, distance: 74.0
click at [675, 340] on div "Add Content" at bounding box center [785, 360] width 789 height 40
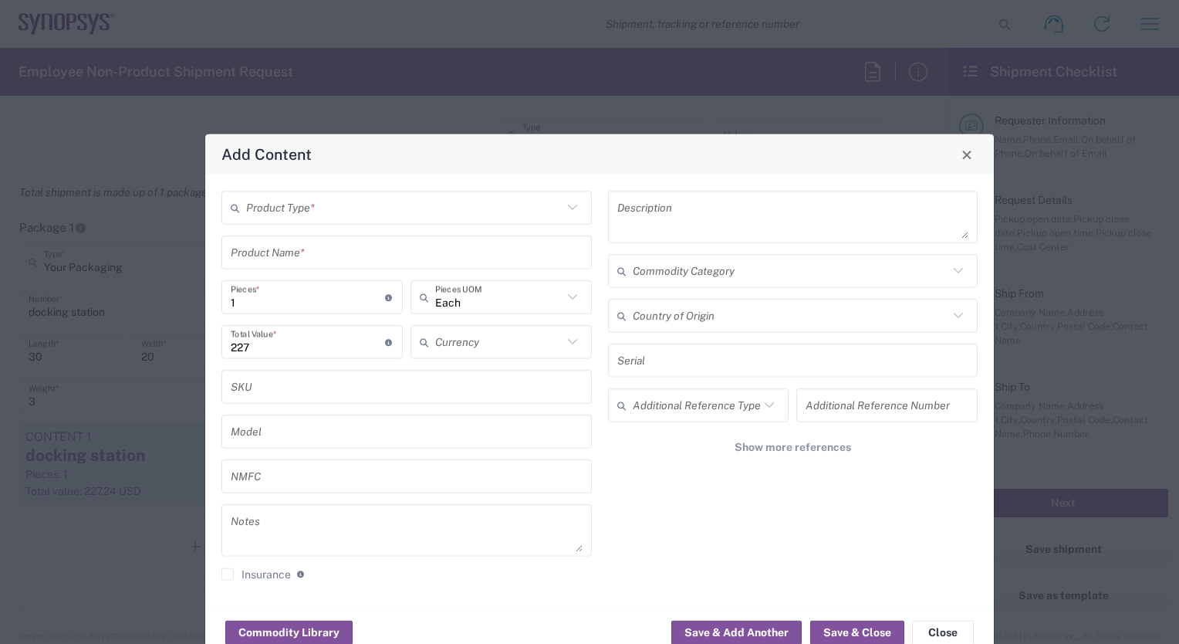
click at [275, 354] on input "227" at bounding box center [308, 341] width 154 height 27
type input "227.24"
click at [576, 342] on icon at bounding box center [573, 342] width 20 height 20
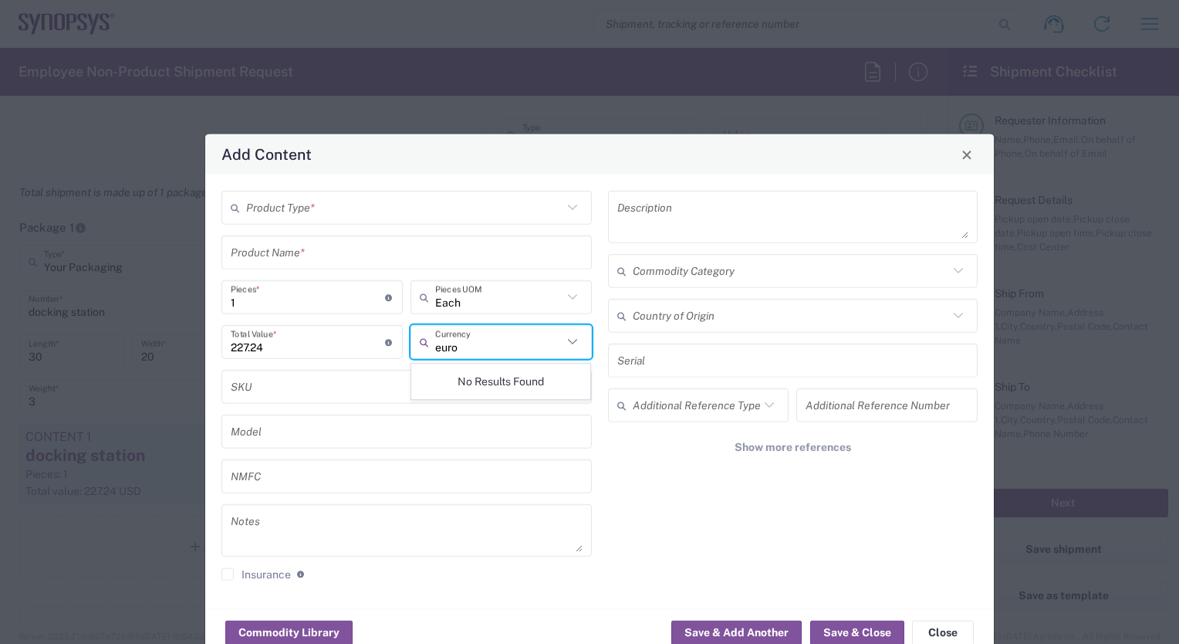
type input "euro"
click at [364, 384] on input "text" at bounding box center [407, 386] width 352 height 27
click at [440, 341] on input "text" at bounding box center [498, 341] width 127 height 27
click at [946, 634] on button "Close" at bounding box center [943, 632] width 62 height 25
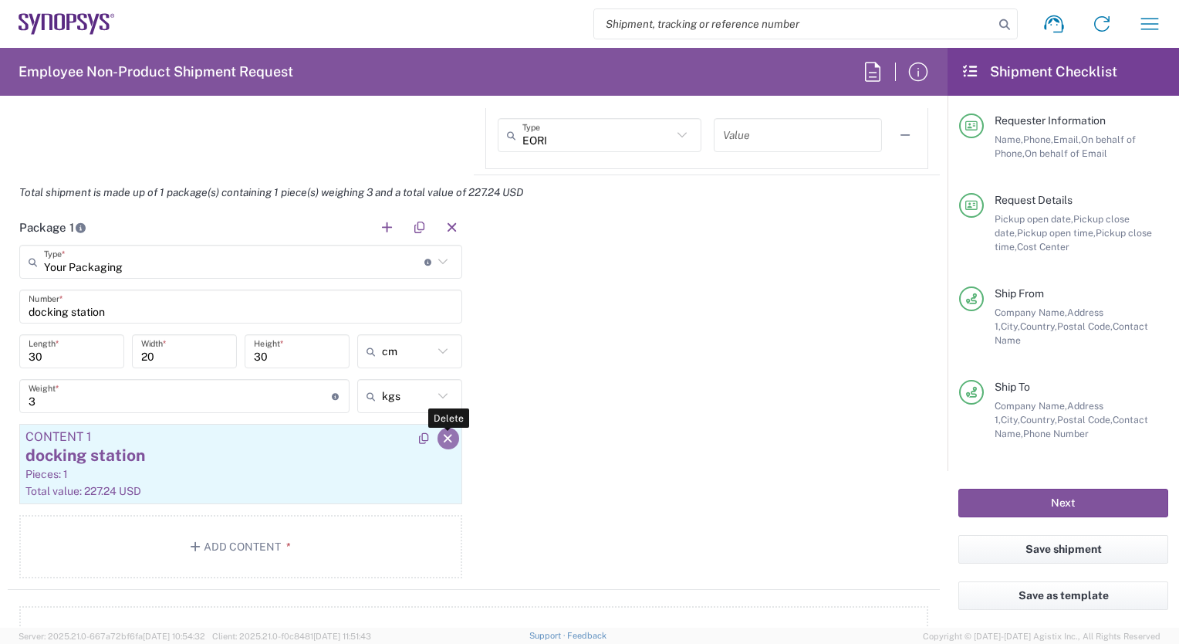
click at [441, 433] on icon "button" at bounding box center [448, 438] width 14 height 11
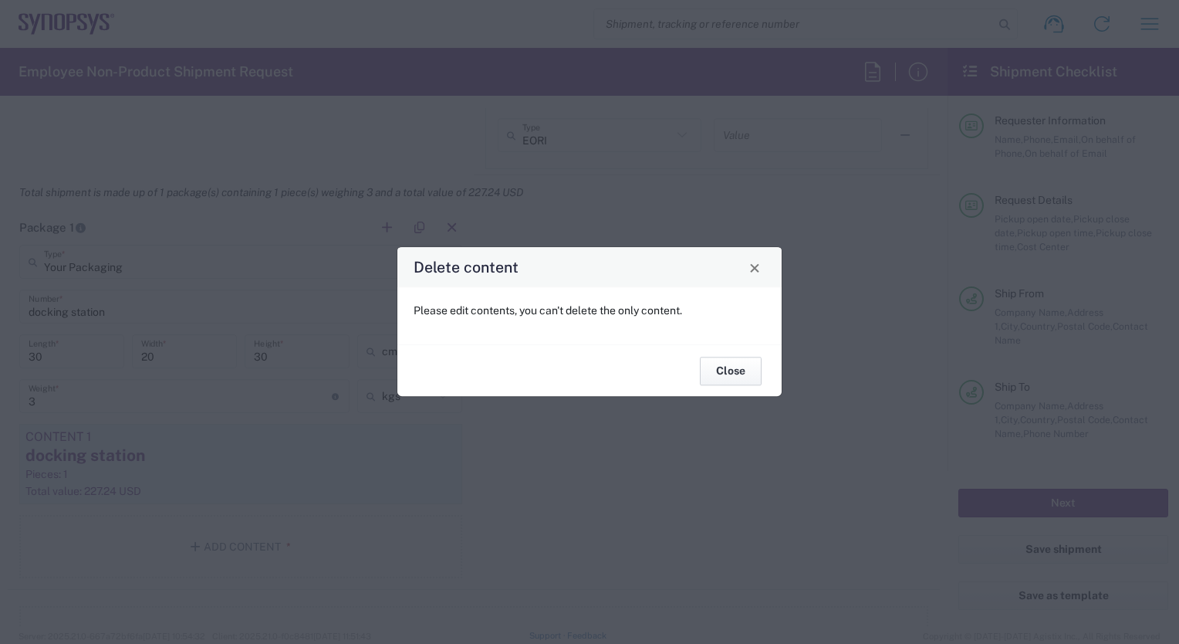
click at [722, 370] on button "Close" at bounding box center [731, 371] width 62 height 29
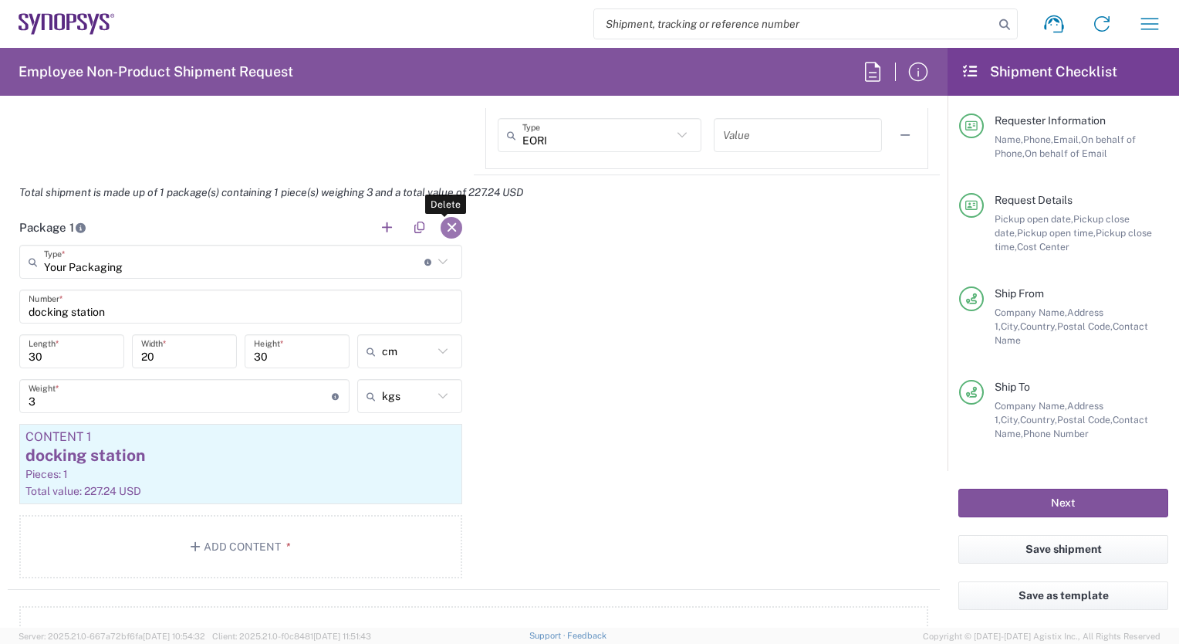
drag, startPoint x: 138, startPoint y: 452, endPoint x: 445, endPoint y: 222, distance: 383.1
click at [445, 222] on button "button" at bounding box center [452, 228] width 22 height 22
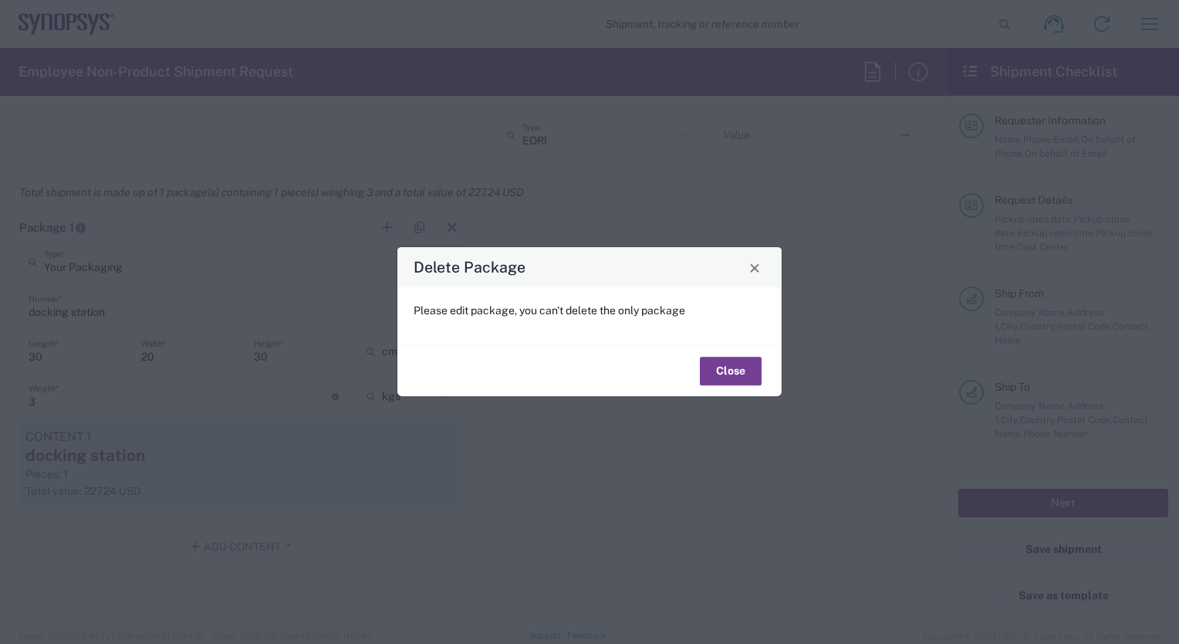
click at [724, 369] on button "Close" at bounding box center [731, 371] width 62 height 29
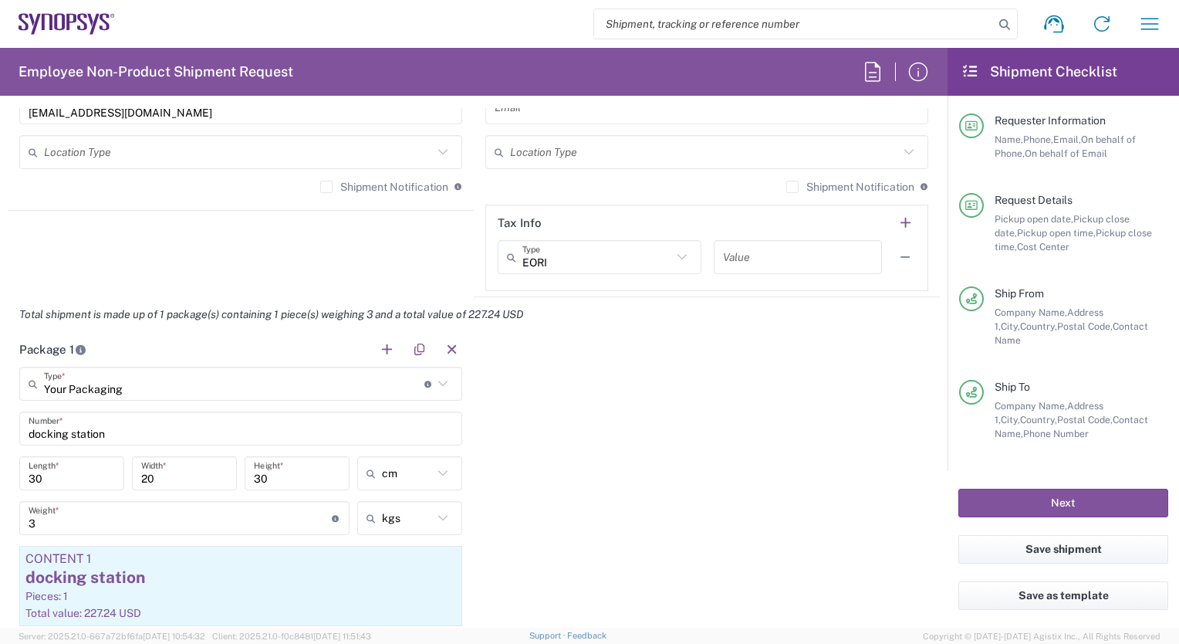
scroll to position [1238, 0]
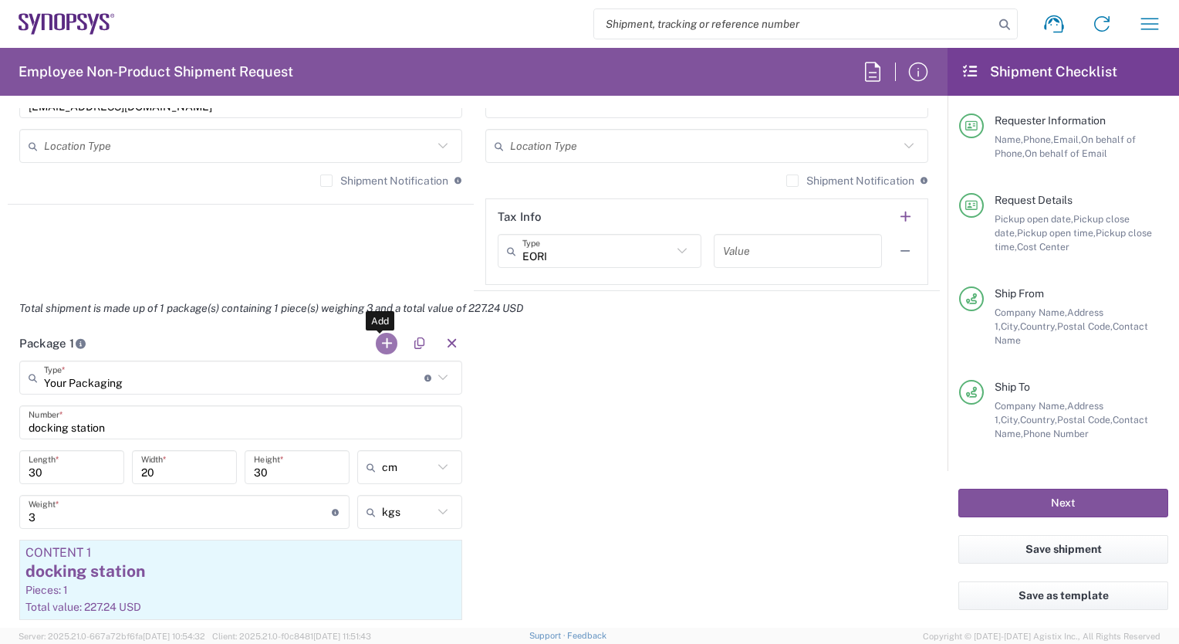
click at [377, 338] on button "button" at bounding box center [387, 344] width 22 height 22
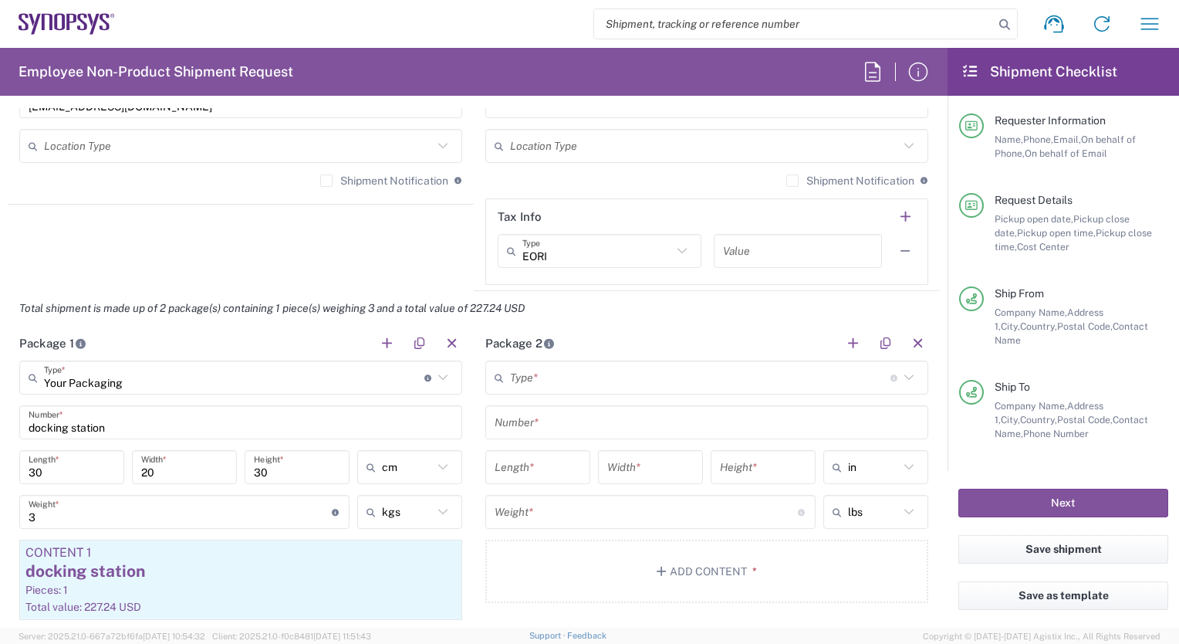
click at [901, 374] on icon at bounding box center [909, 377] width 20 height 20
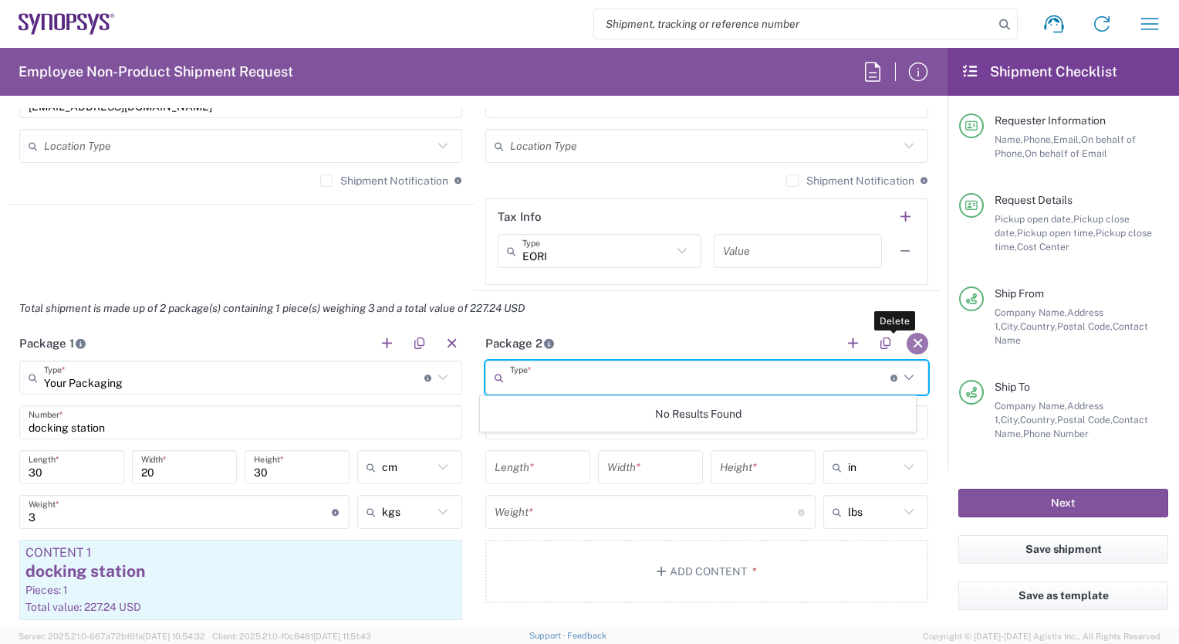
click at [908, 340] on button "button" at bounding box center [918, 344] width 22 height 22
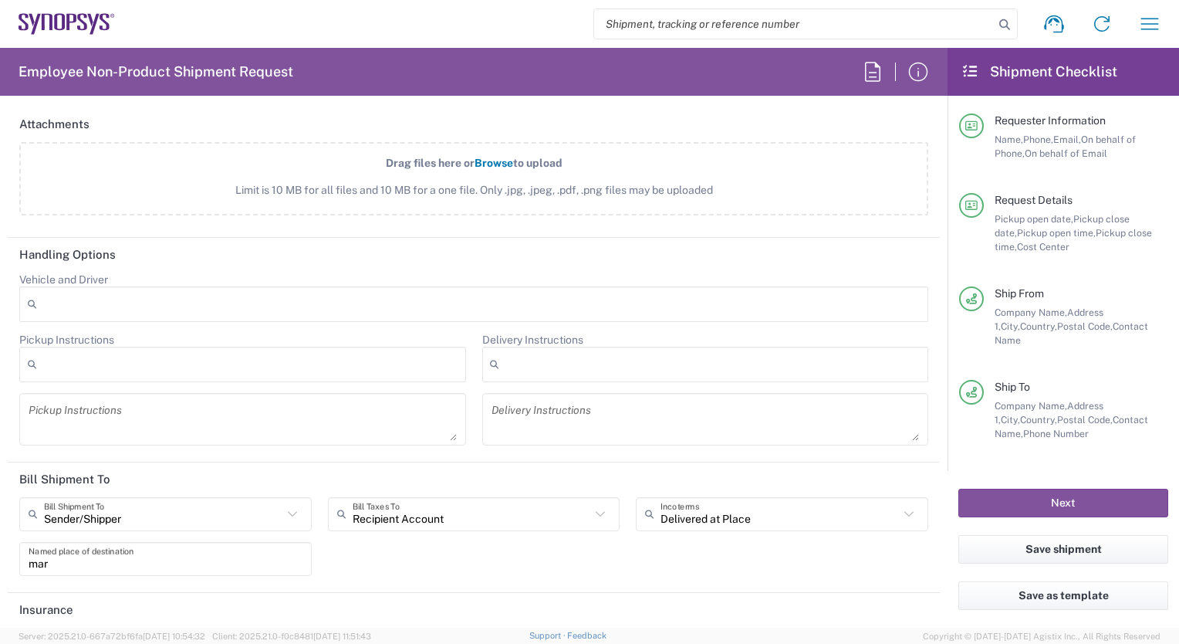
scroll to position [1979, 0]
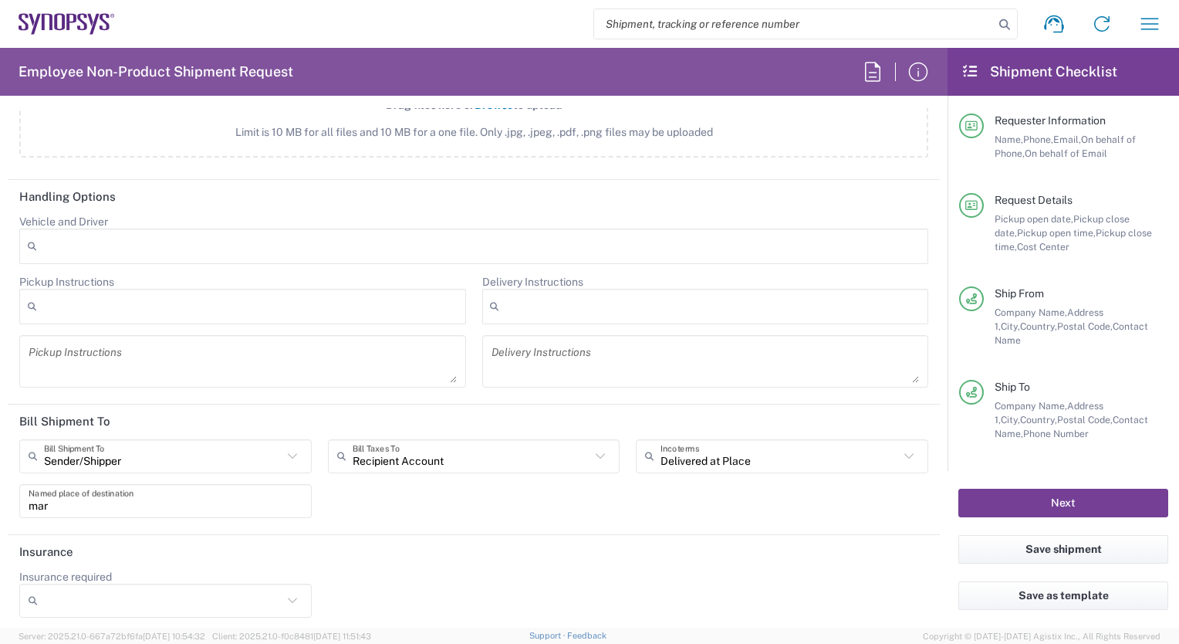
click at [1067, 501] on button "Next" at bounding box center [1064, 503] width 210 height 29
click at [1090, 505] on button "Next" at bounding box center [1064, 503] width 210 height 29
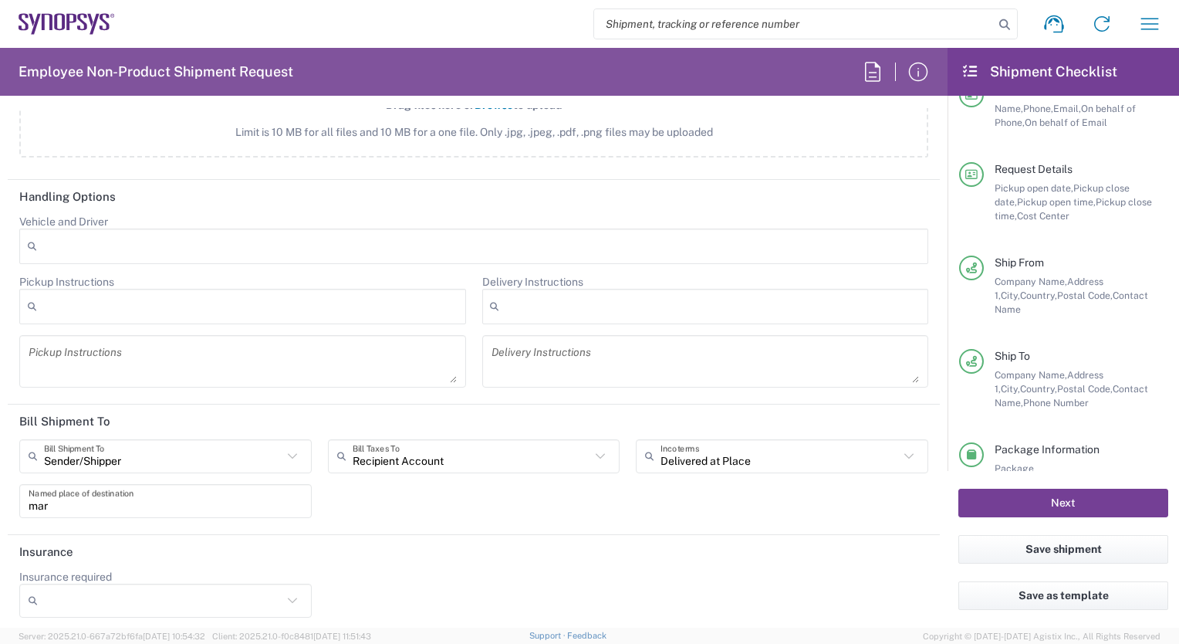
scroll to position [80, 0]
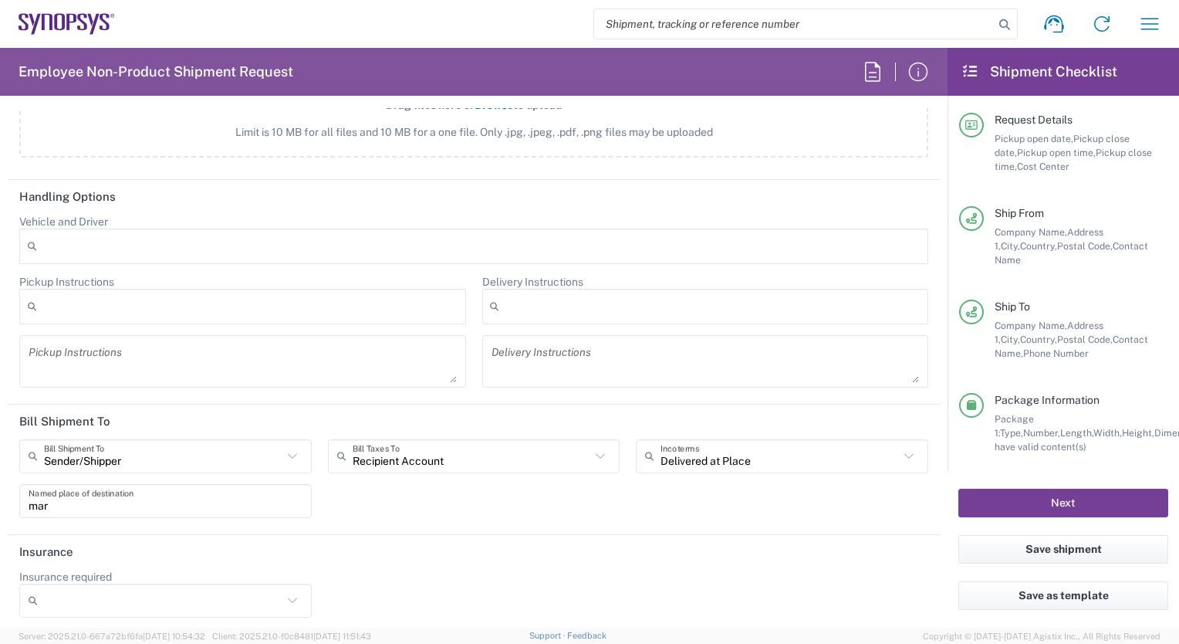
click at [1079, 504] on button "Next" at bounding box center [1064, 503] width 210 height 29
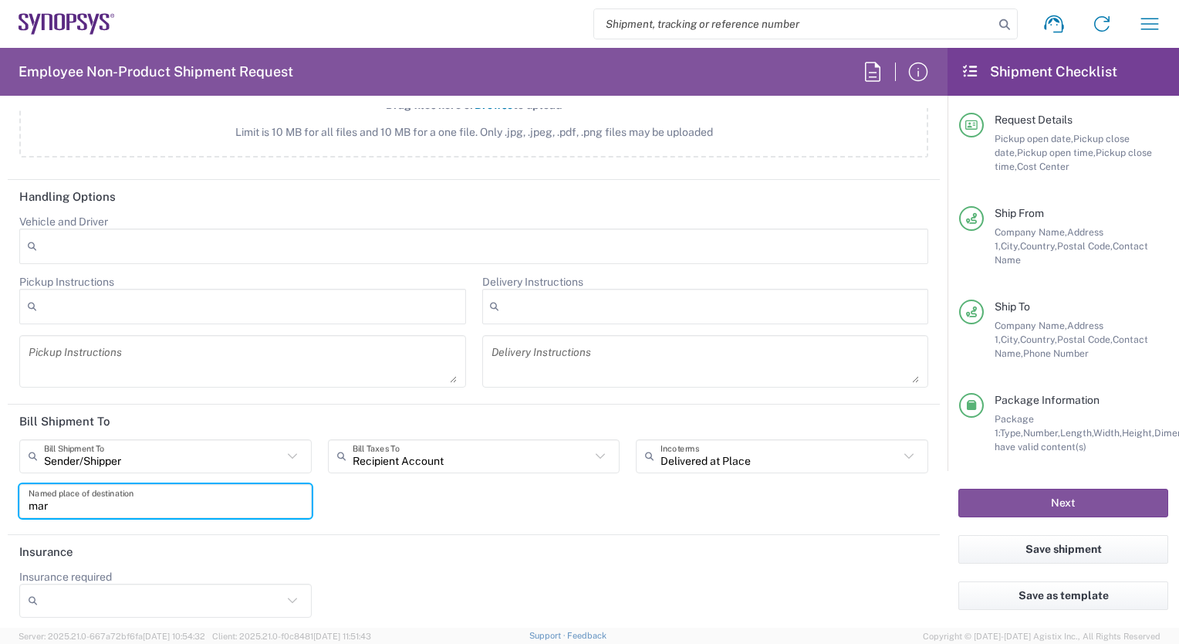
drag, startPoint x: 52, startPoint y: 496, endPoint x: 17, endPoint y: 487, distance: 35.9
click at [17, 487] on div "mar Named place of destination" at bounding box center [166, 506] width 309 height 45
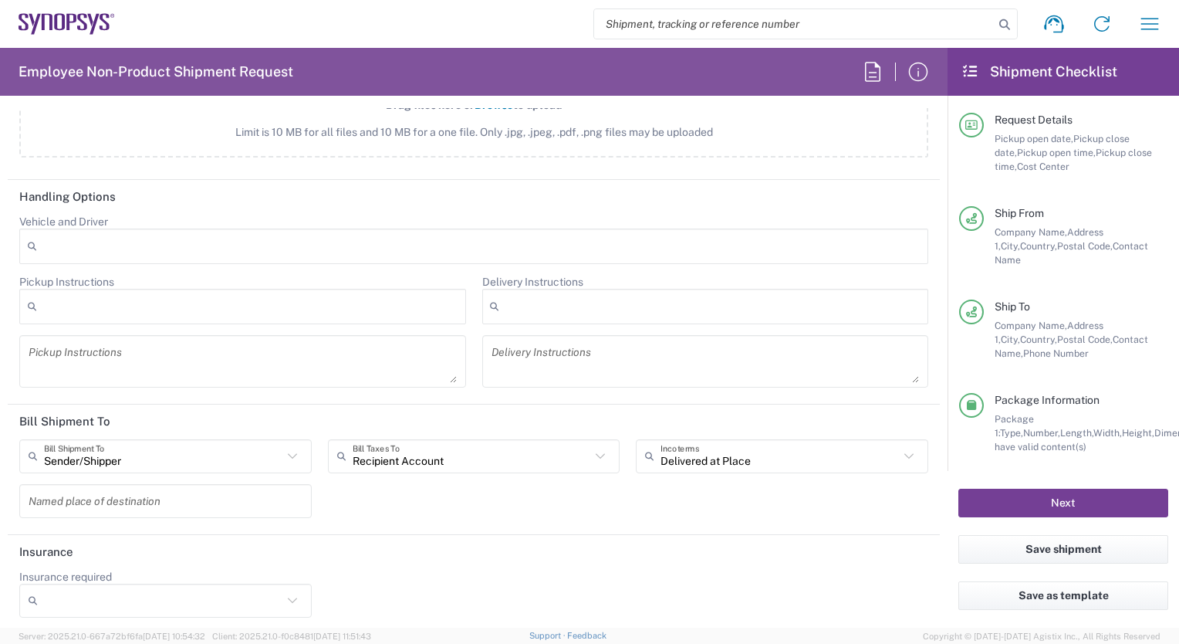
click at [1056, 505] on button "Next" at bounding box center [1064, 503] width 210 height 29
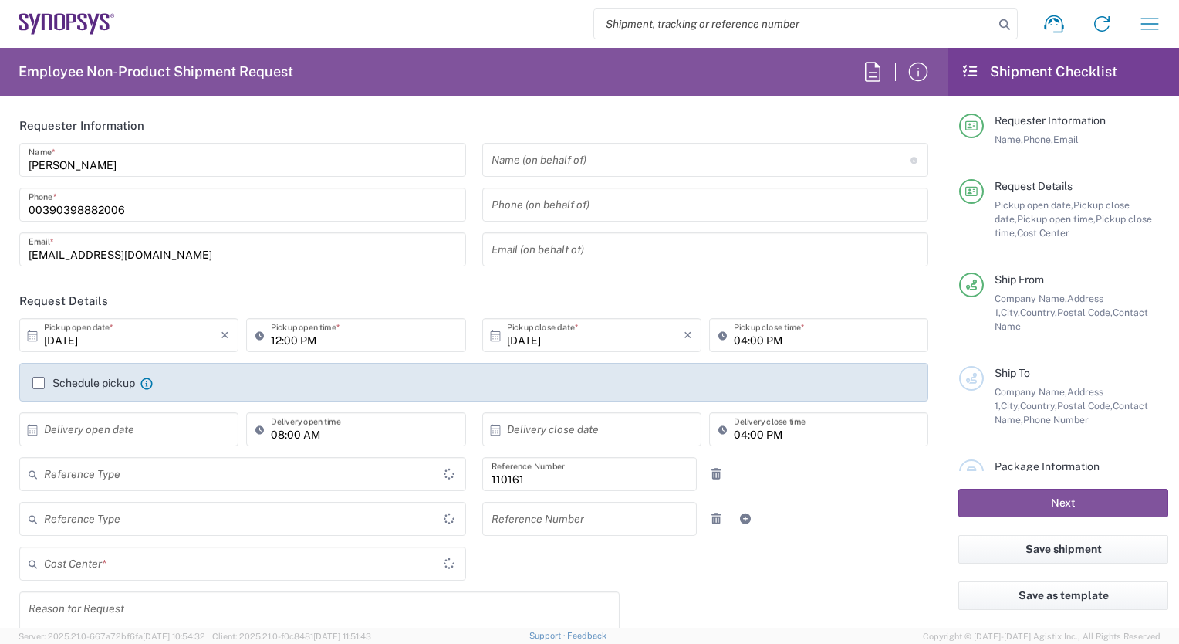
type input "IT01, FAC, IT01, Agrate Brianza 110161"
type input "Department"
type input "Delivered at Place"
type input "[GEOGRAPHIC_DATA]"
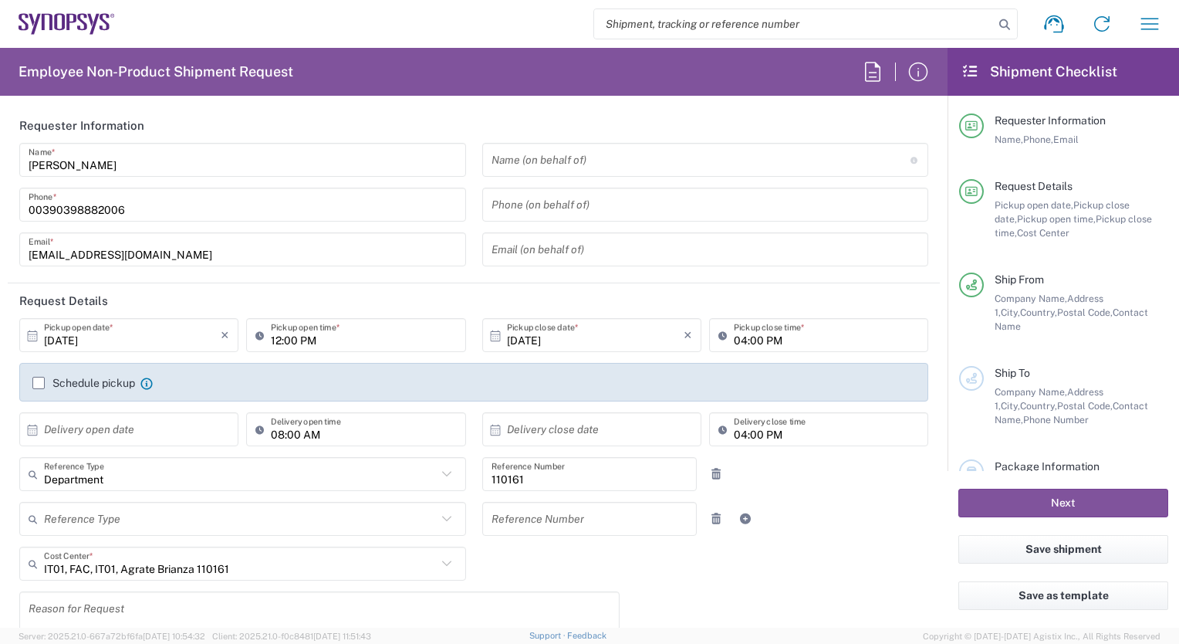
type input "Agrate Brianza IT01"
click at [1062, 556] on button "Save shipment" at bounding box center [1064, 549] width 210 height 29
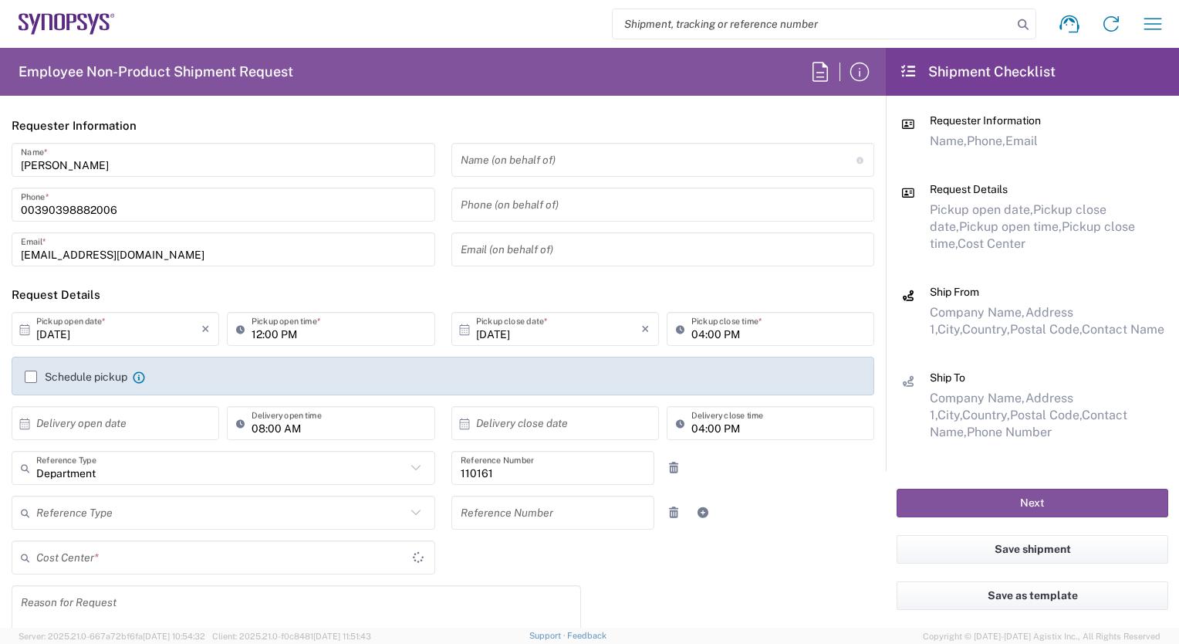
type input "IT01, FAC, IT01, Agrate Brianza 110161"
click at [472, 167] on input "text" at bounding box center [659, 160] width 396 height 27
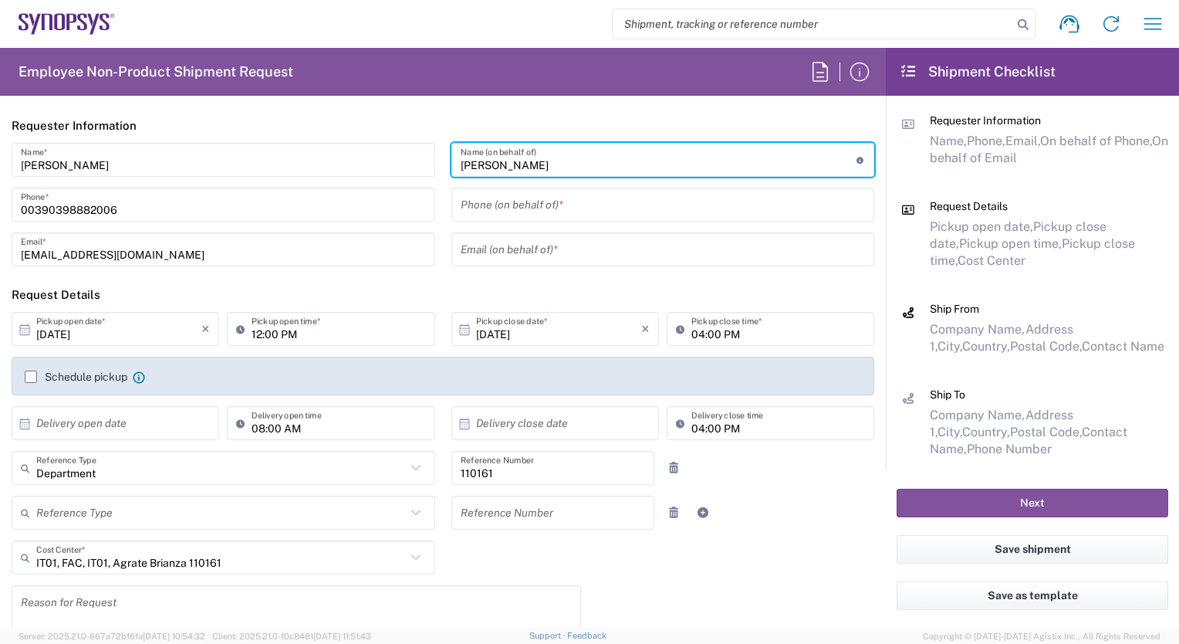
type input "[PERSON_NAME]"
click at [489, 211] on input "tel" at bounding box center [663, 204] width 405 height 27
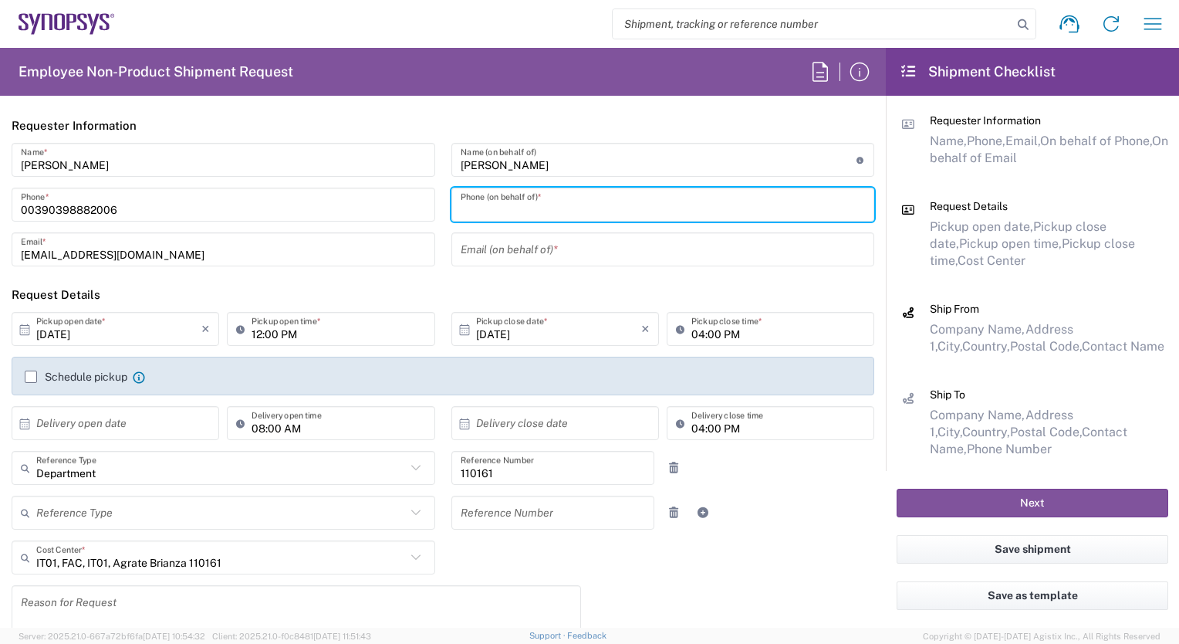
type input "0039 3398220792"
type input "[EMAIL_ADDRESS][DOMAIN_NAME]"
type input "mar"
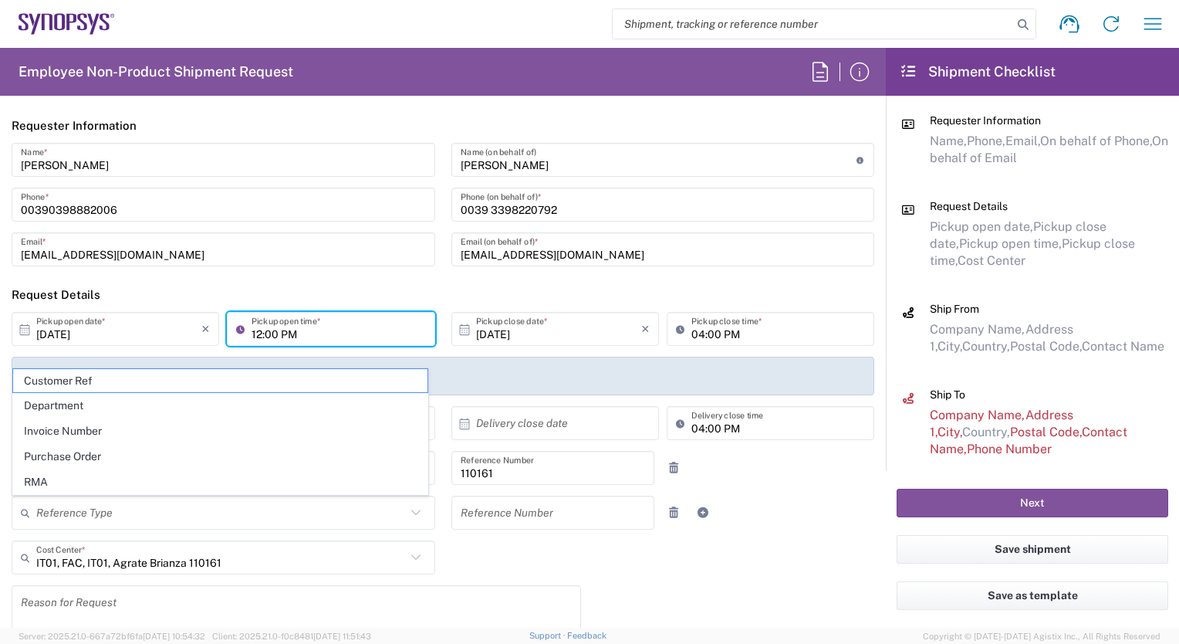
click at [253, 332] on input "12:00 PM" at bounding box center [339, 329] width 174 height 27
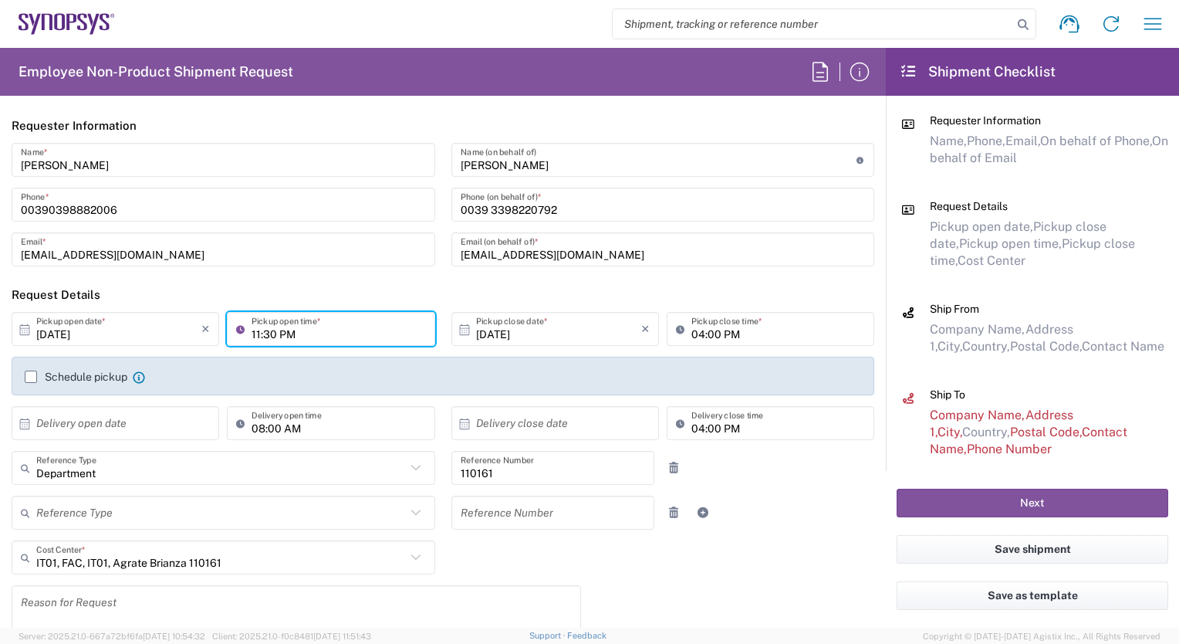
drag, startPoint x: 275, startPoint y: 333, endPoint x: 306, endPoint y: 340, distance: 31.5
click at [306, 340] on input "11:30 PM" at bounding box center [339, 329] width 174 height 27
type input "11:30 AM"
click at [462, 331] on icon at bounding box center [465, 330] width 14 height 14
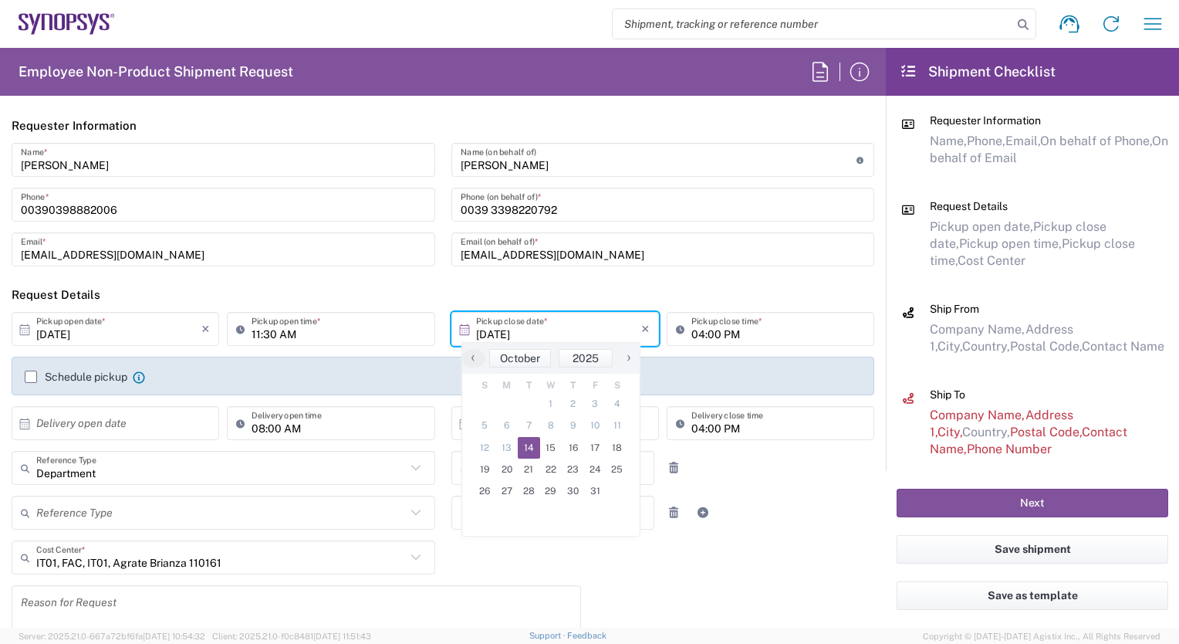
click at [27, 372] on label "Schedule pickup" at bounding box center [76, 376] width 103 height 12
click at [31, 377] on input "Schedule pickup" at bounding box center [31, 377] width 0 height 0
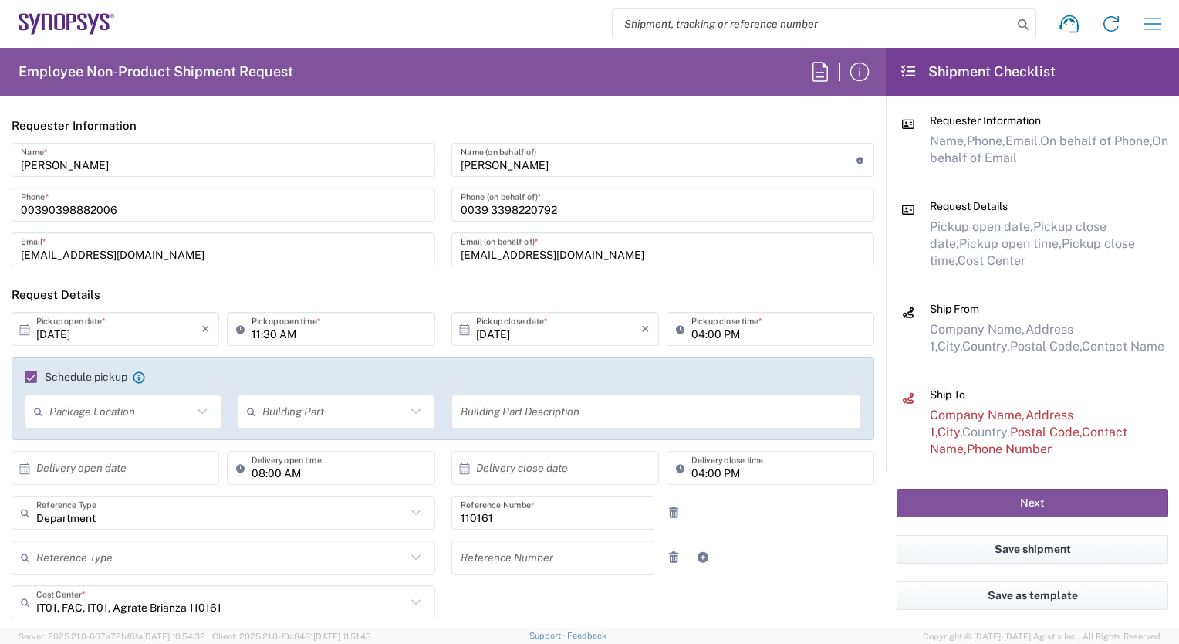
click at [25, 471] on icon at bounding box center [25, 467] width 10 height 11
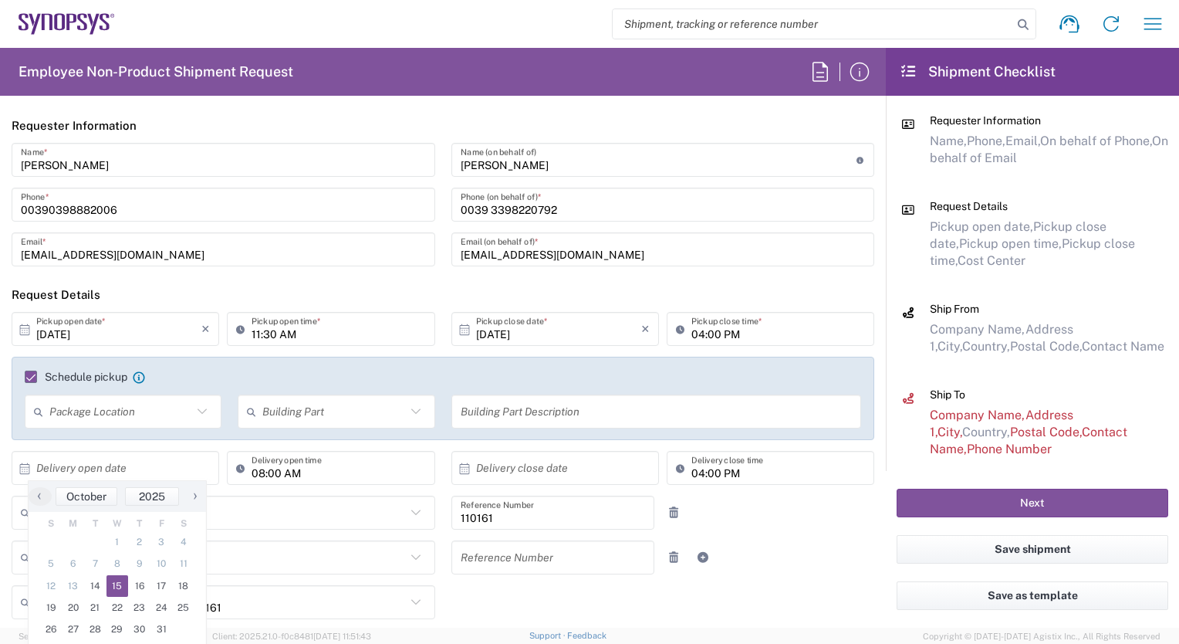
click at [114, 588] on span "15" at bounding box center [118, 586] width 22 height 22
type input "[DATE]"
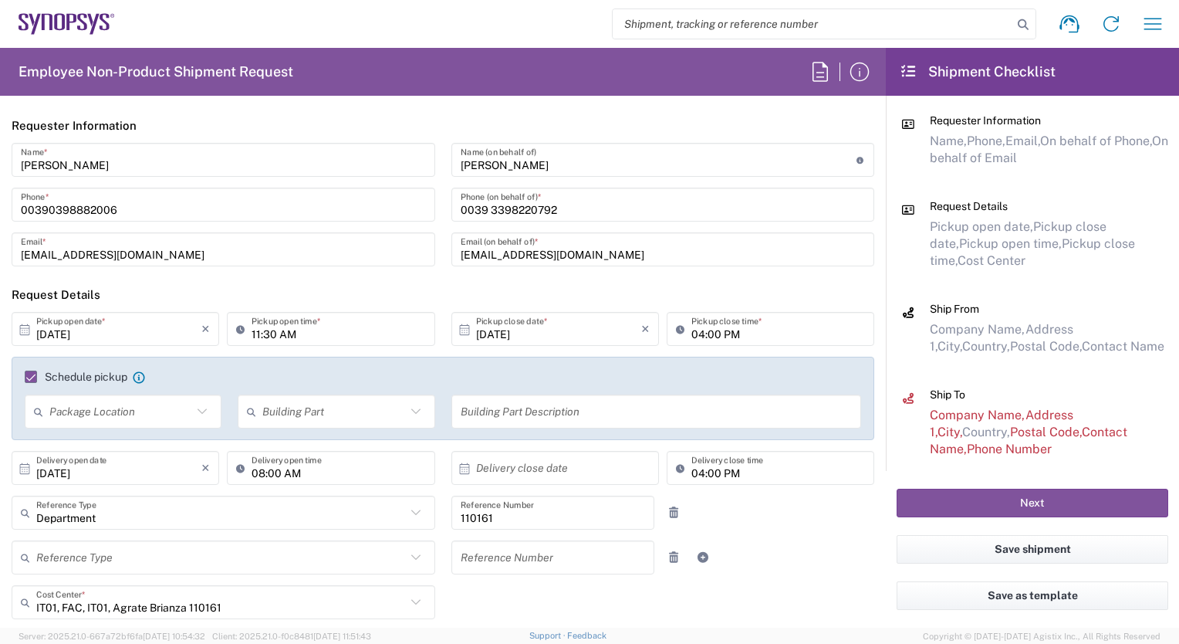
click at [256, 472] on input "08:00 AM" at bounding box center [339, 468] width 174 height 27
type input "10:00 AM"
click at [459, 468] on icon at bounding box center [465, 469] width 14 height 14
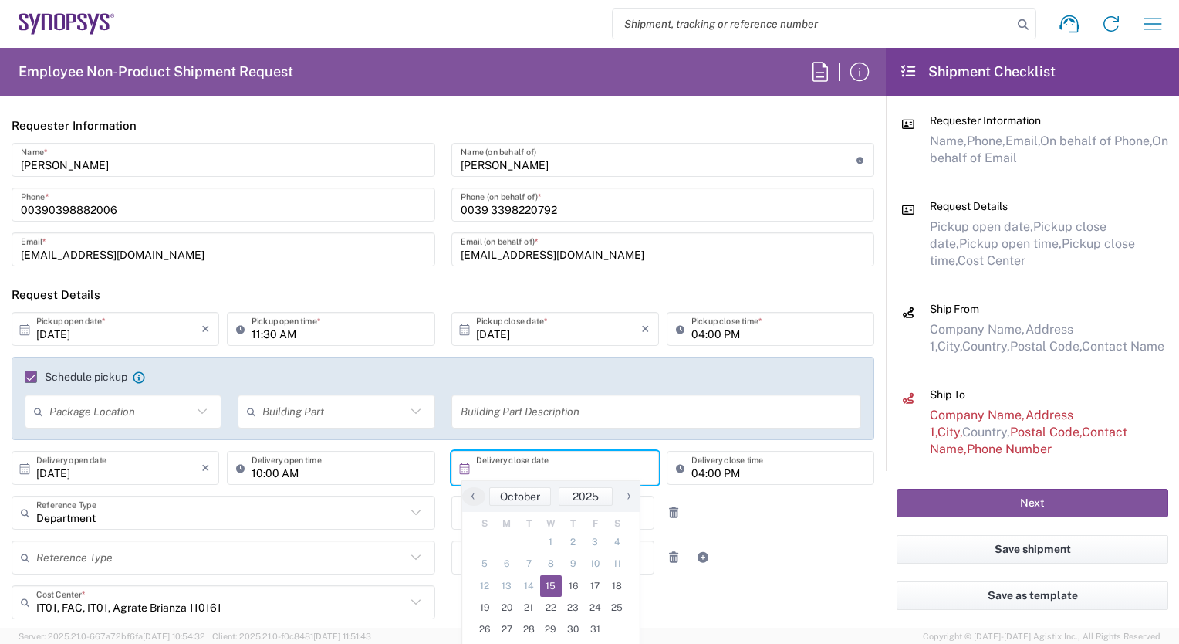
click at [547, 589] on span "15" at bounding box center [551, 586] width 22 height 22
type input "[DATE]"
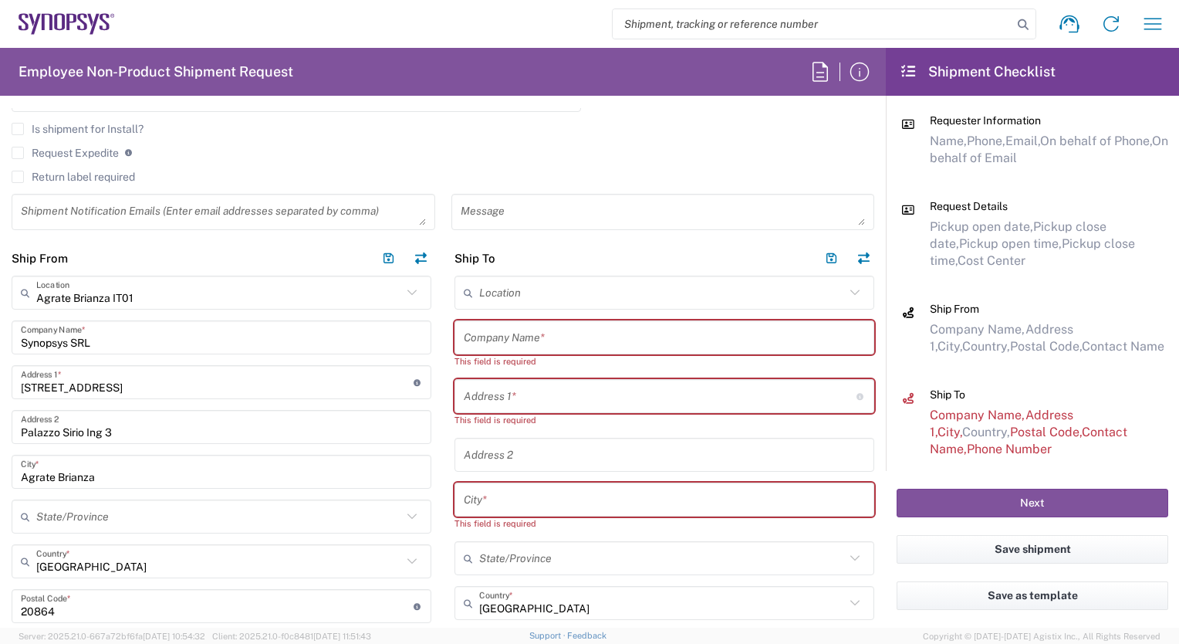
scroll to position [679, 0]
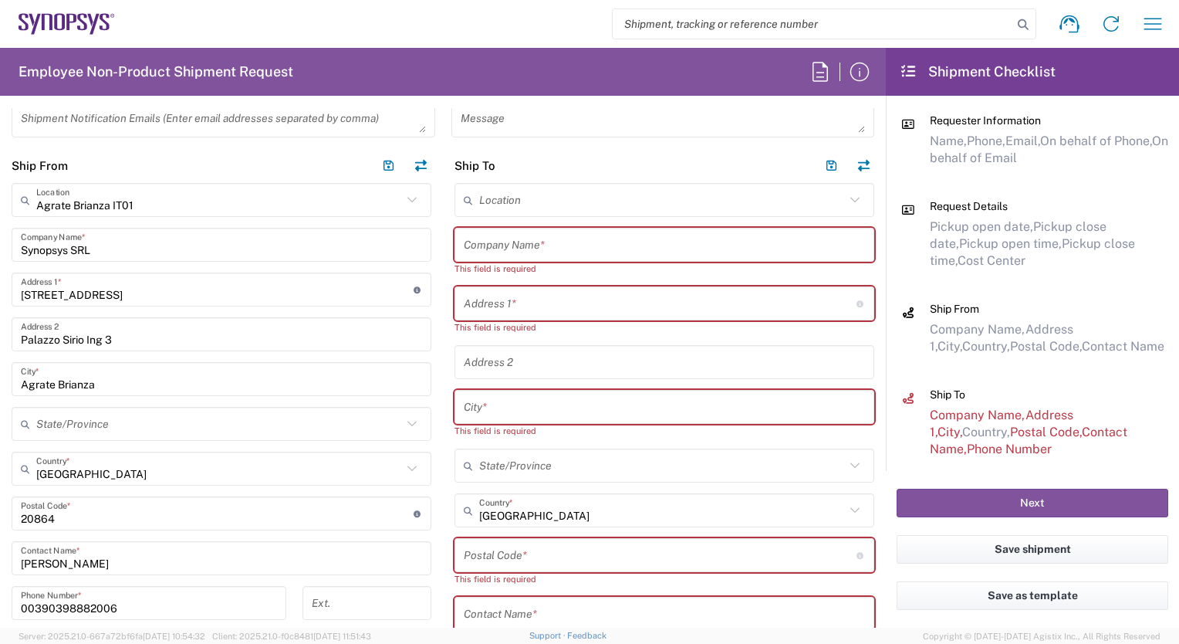
click at [504, 241] on input "text" at bounding box center [664, 245] width 401 height 27
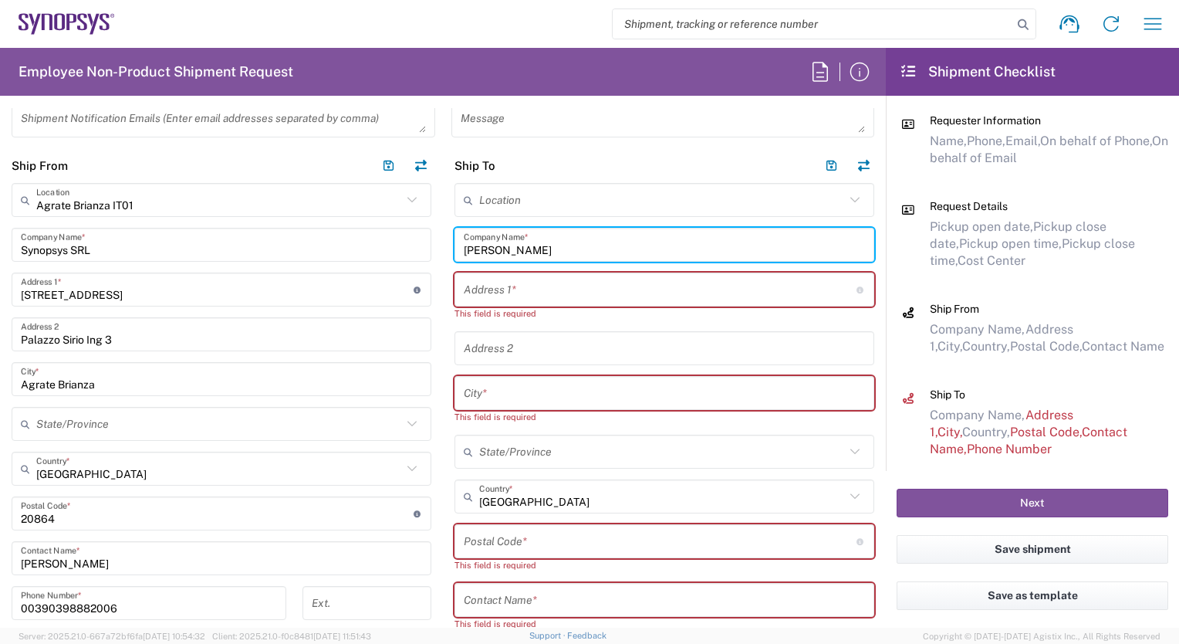
type input "[PERSON_NAME]"
click at [482, 296] on input "text" at bounding box center [660, 289] width 393 height 27
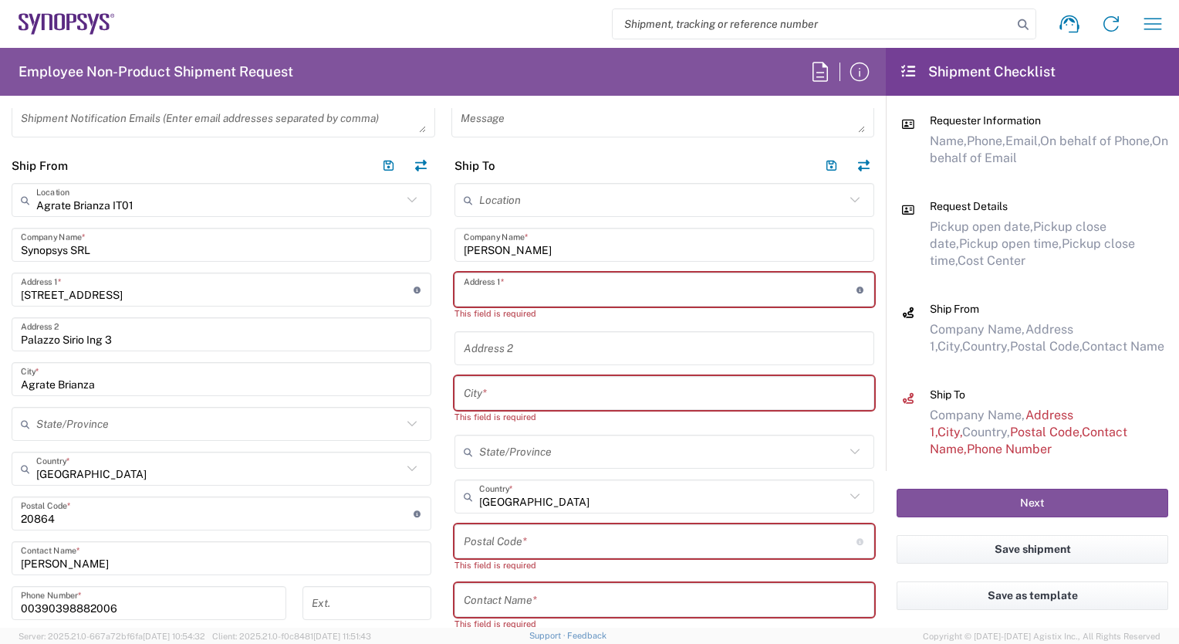
drag, startPoint x: 482, startPoint y: 296, endPoint x: 468, endPoint y: 289, distance: 15.2
click at [468, 289] on input "text" at bounding box center [660, 289] width 393 height 27
paste input "[STREET_ADDRESS]"
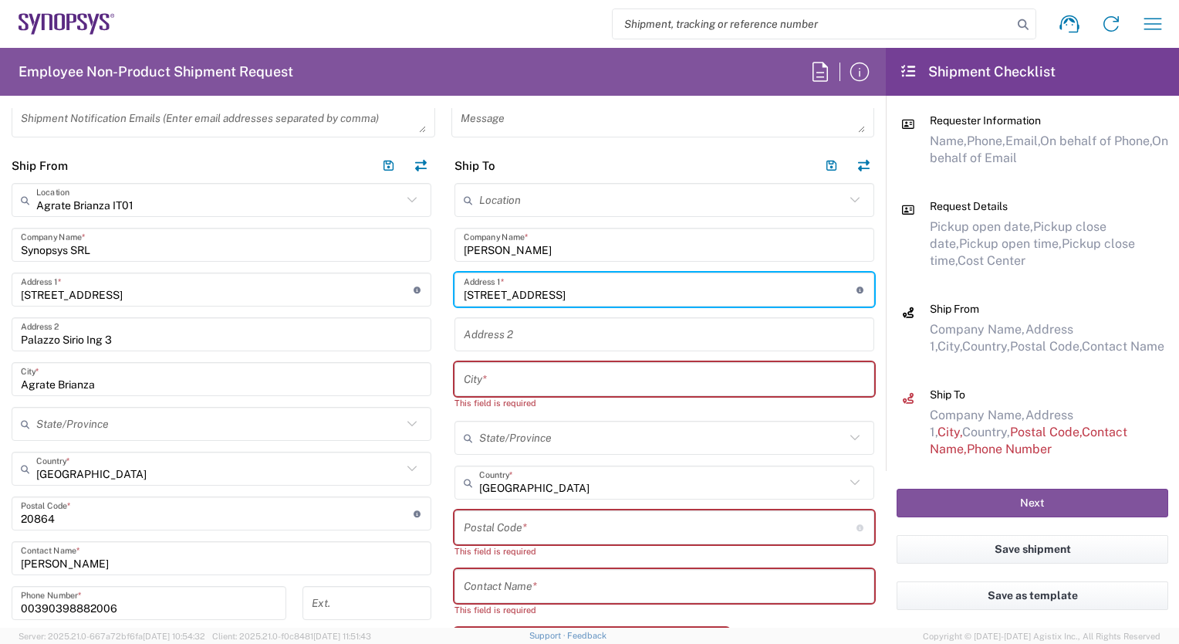
type input "[STREET_ADDRESS]"
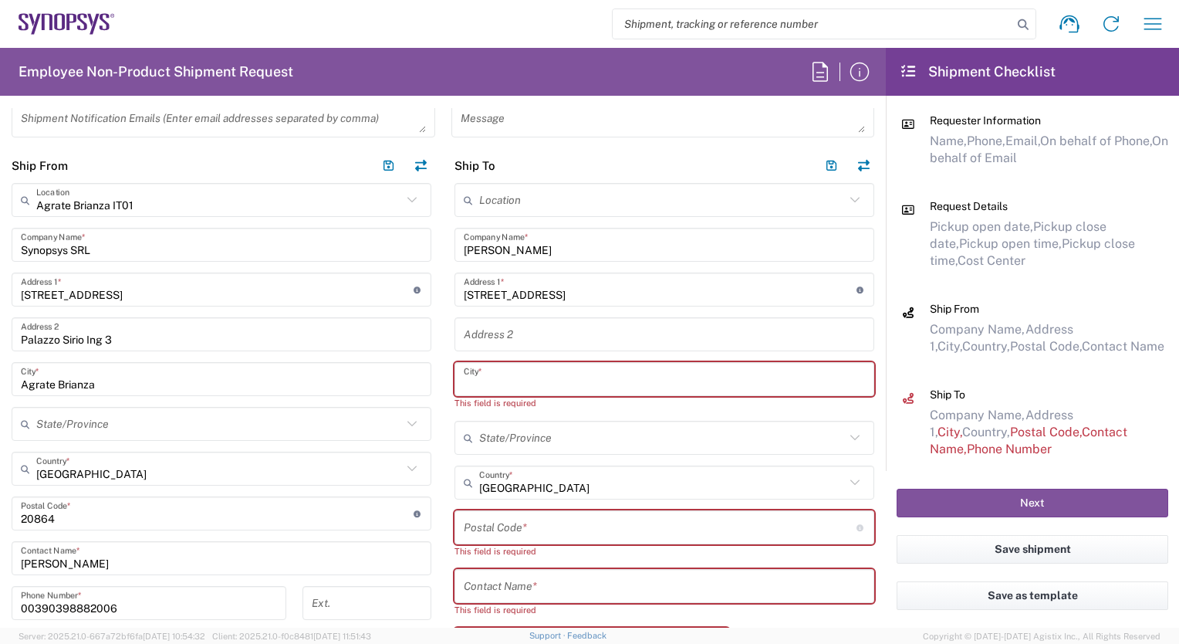
click at [472, 378] on input "text" at bounding box center [664, 379] width 401 height 27
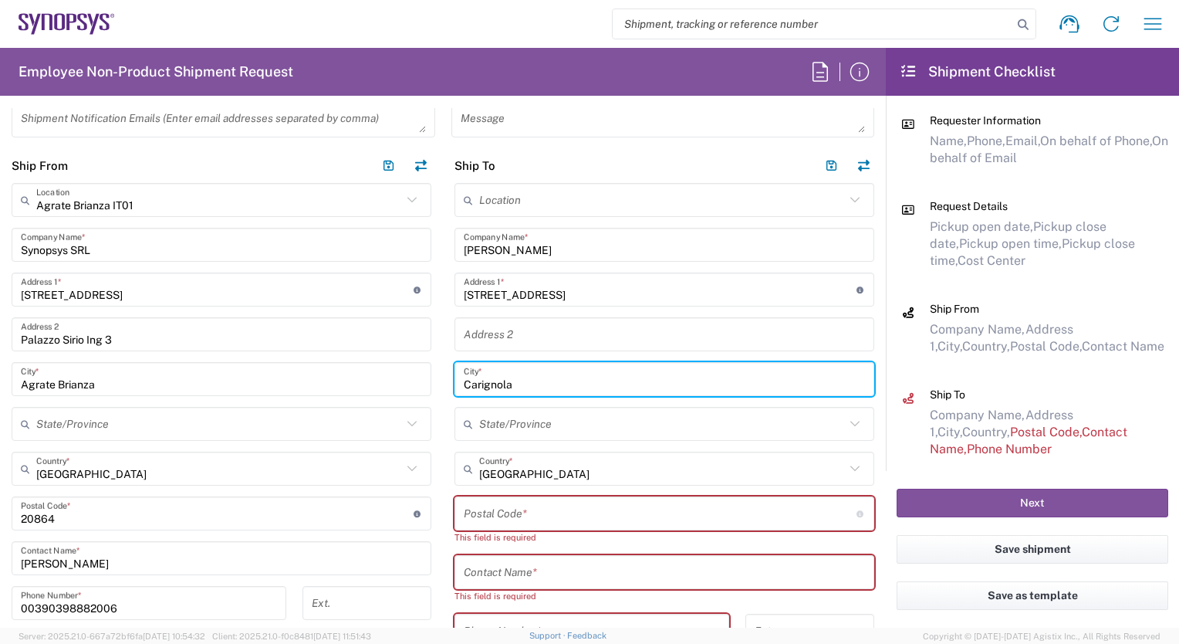
type input "Carignola"
click at [469, 517] on input "undefined" at bounding box center [660, 513] width 393 height 27
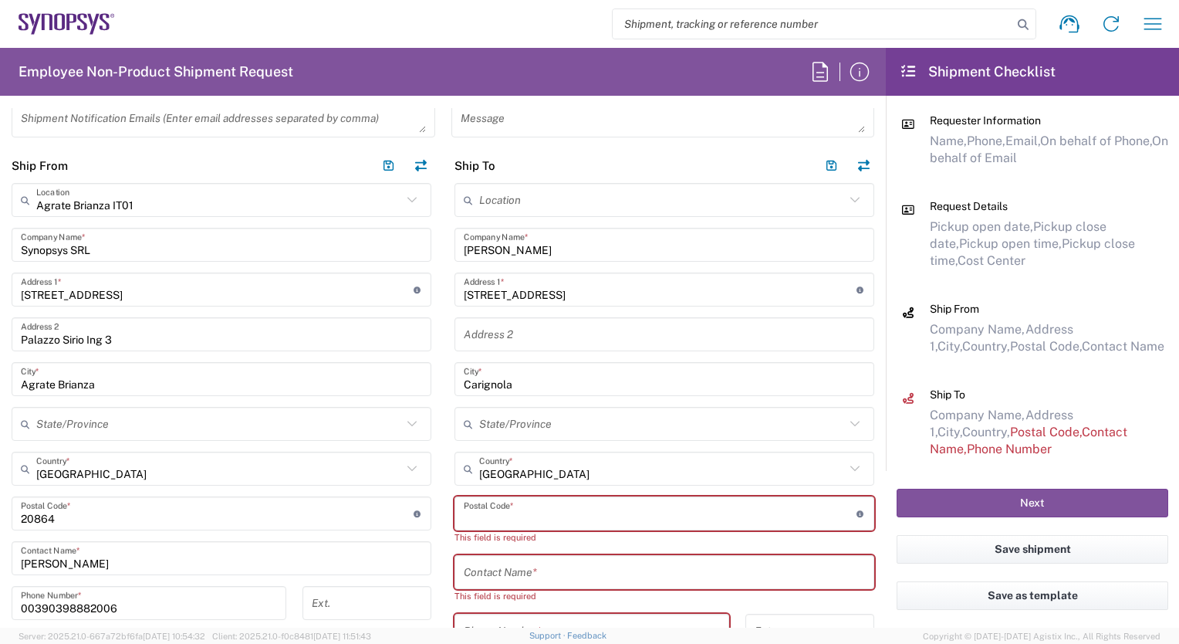
click at [466, 518] on input "undefined" at bounding box center [660, 513] width 393 height 27
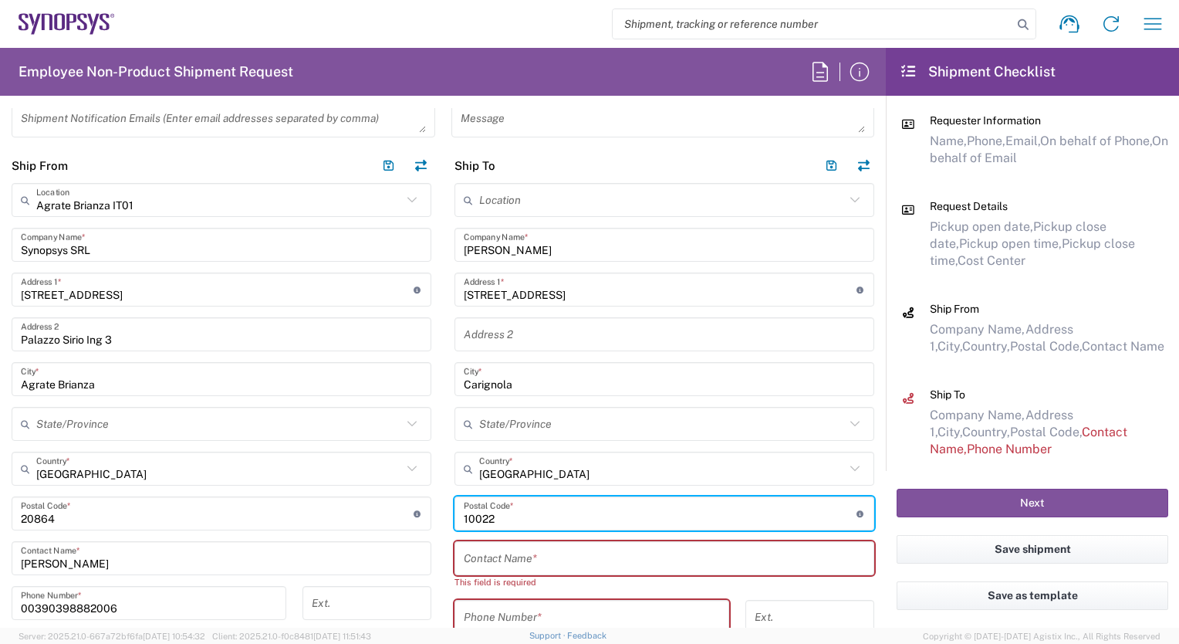
type input "10022"
click at [477, 564] on input "text" at bounding box center [664, 558] width 401 height 27
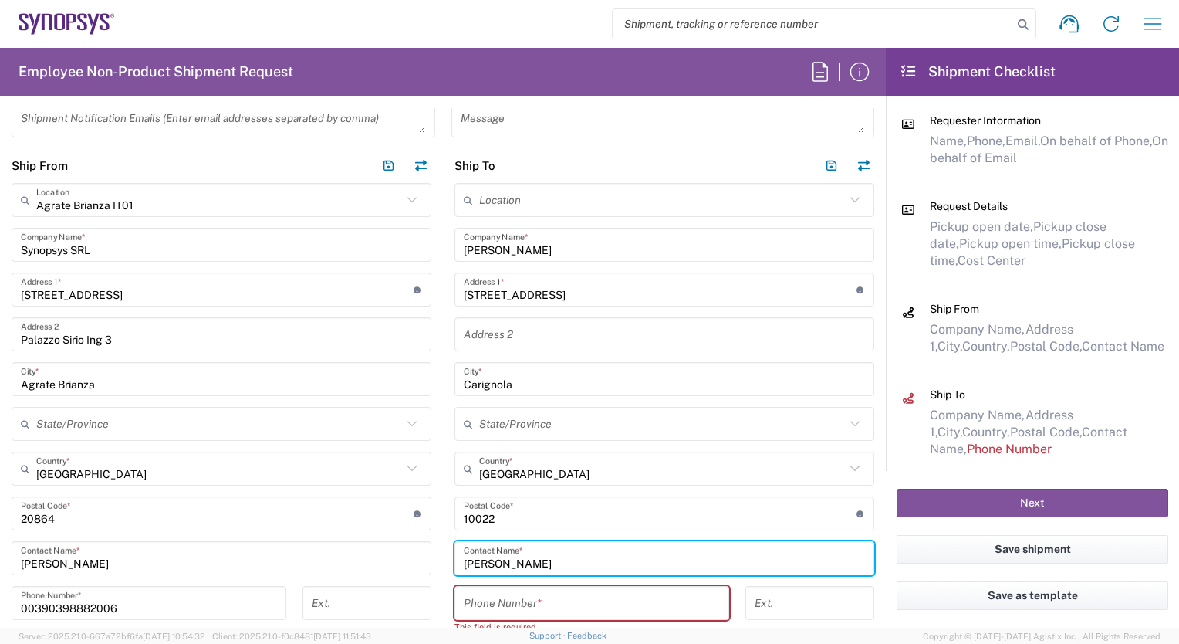
type input "[PERSON_NAME]"
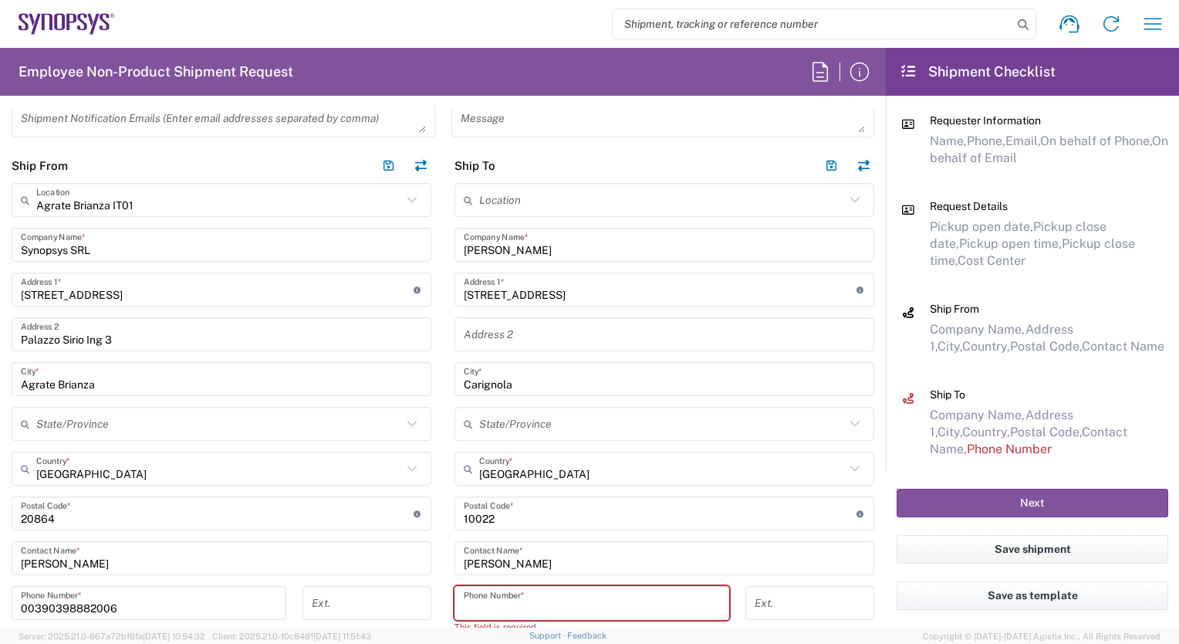
click at [480, 607] on input "tel" at bounding box center [592, 603] width 256 height 27
click at [464, 601] on input "tel" at bounding box center [592, 603] width 256 height 27
paste input "3335626851"
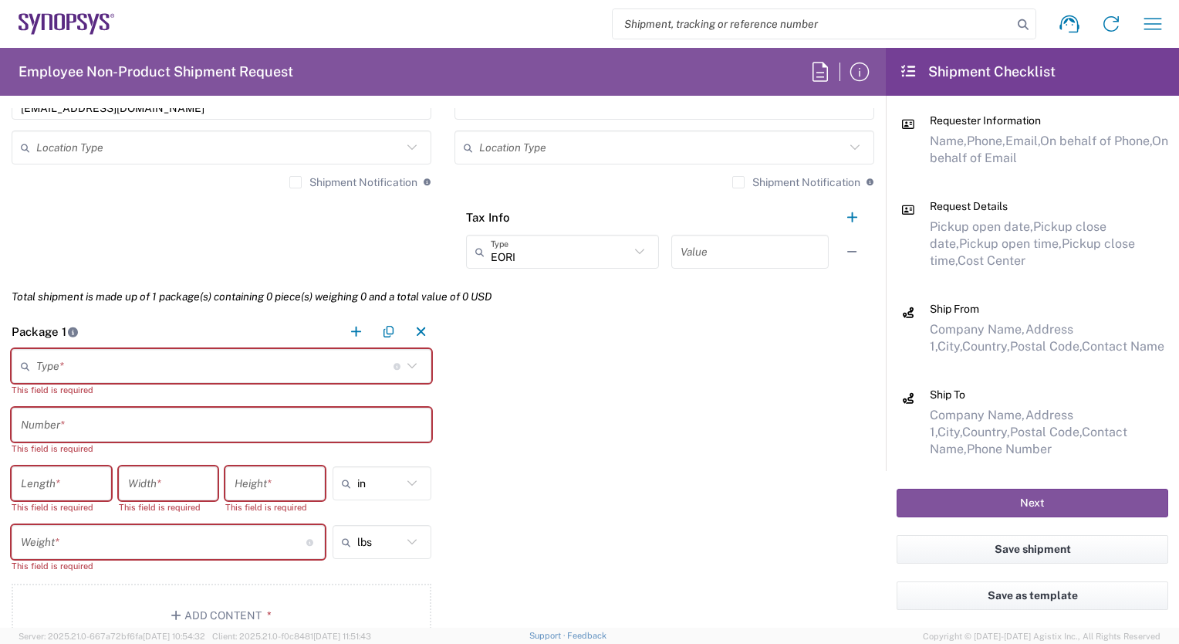
scroll to position [1244, 0]
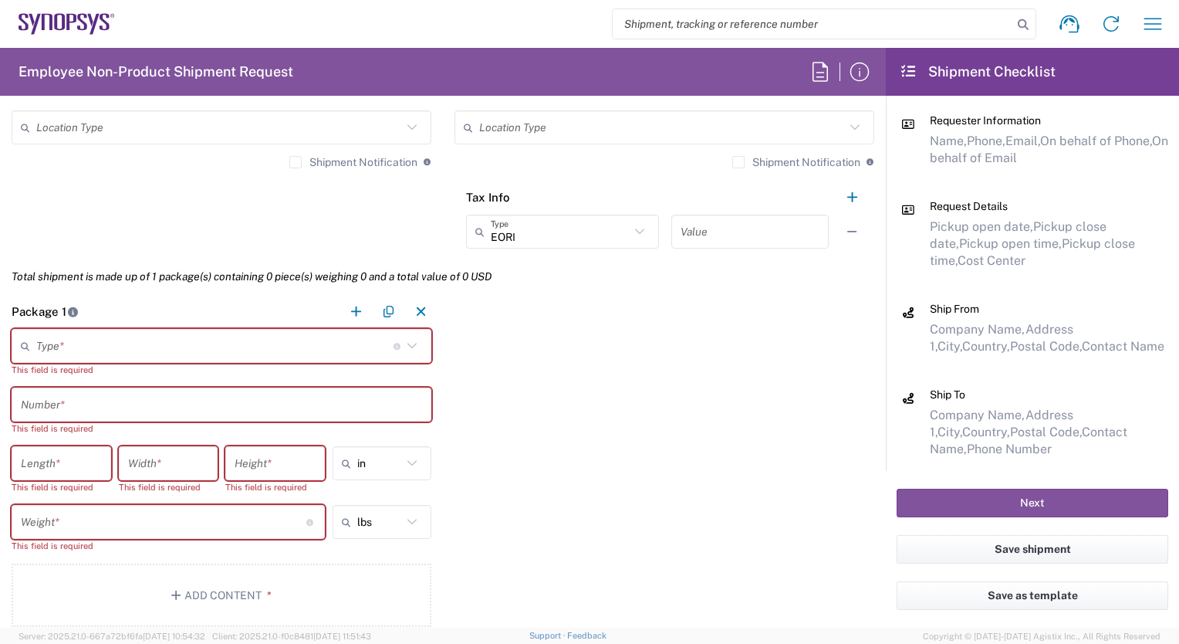
type input "3335626851"
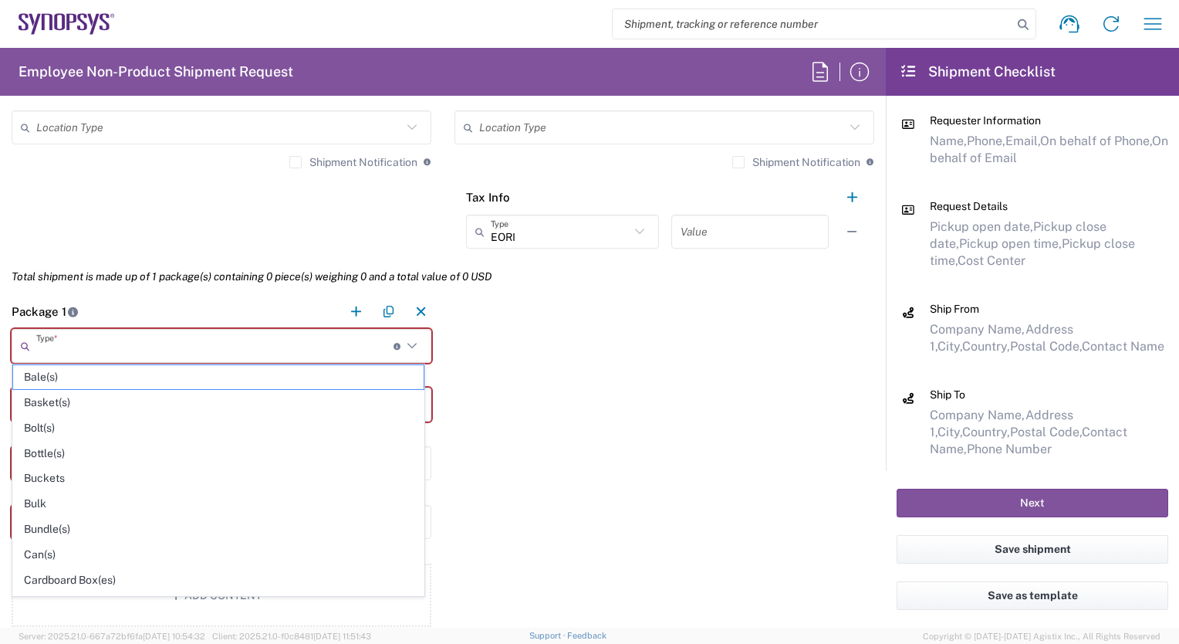
click at [59, 344] on input "text" at bounding box center [214, 346] width 357 height 27
click at [404, 344] on icon at bounding box center [412, 346] width 20 height 20
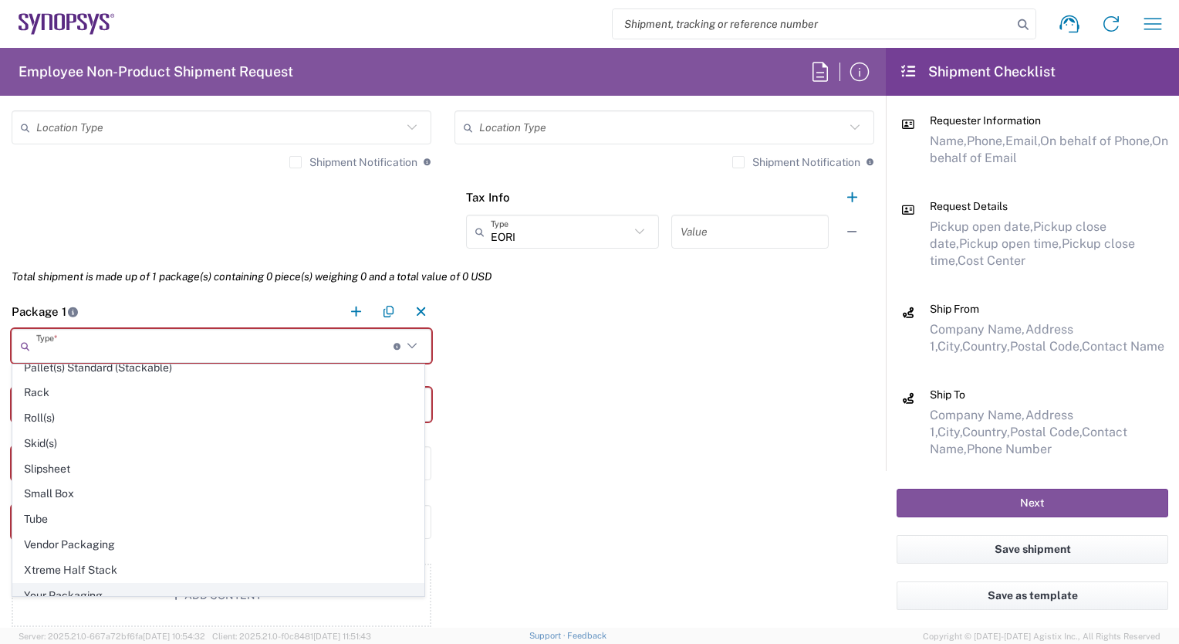
click at [251, 587] on span "Your Packaging" at bounding box center [218, 595] width 411 height 24
type input "Your Packaging"
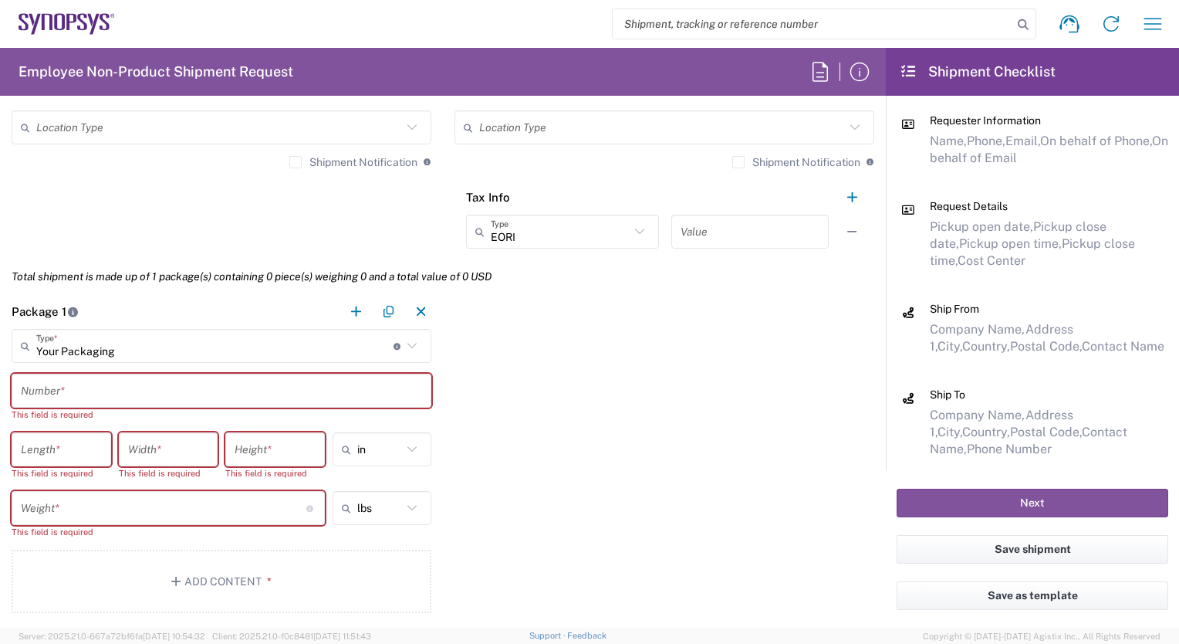
click at [98, 387] on input "text" at bounding box center [221, 390] width 401 height 27
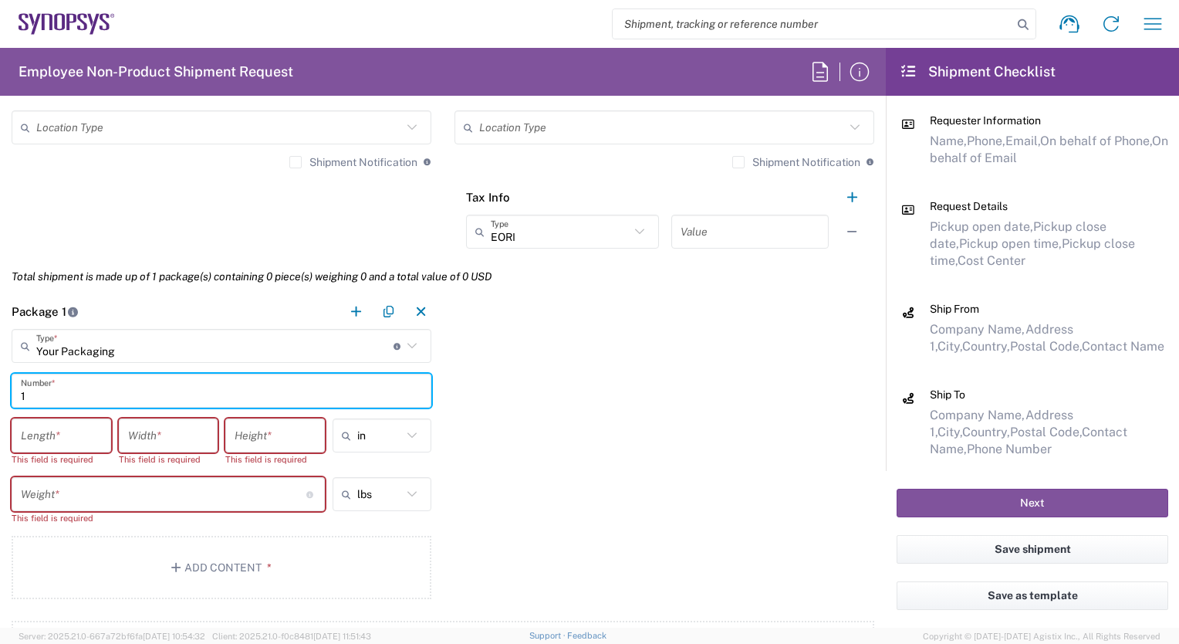
type input "1"
click at [407, 431] on icon at bounding box center [412, 435] width 20 height 20
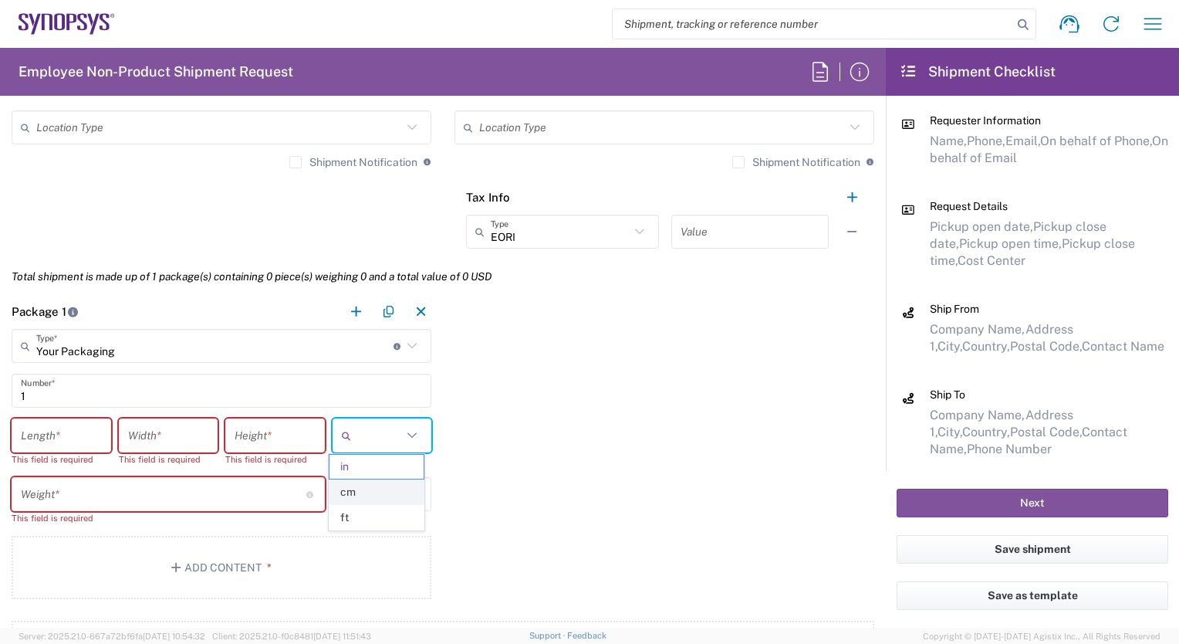
click at [387, 494] on span "cm" at bounding box center [377, 492] width 95 height 24
type input "cm"
click at [47, 432] on input "number" at bounding box center [61, 435] width 81 height 27
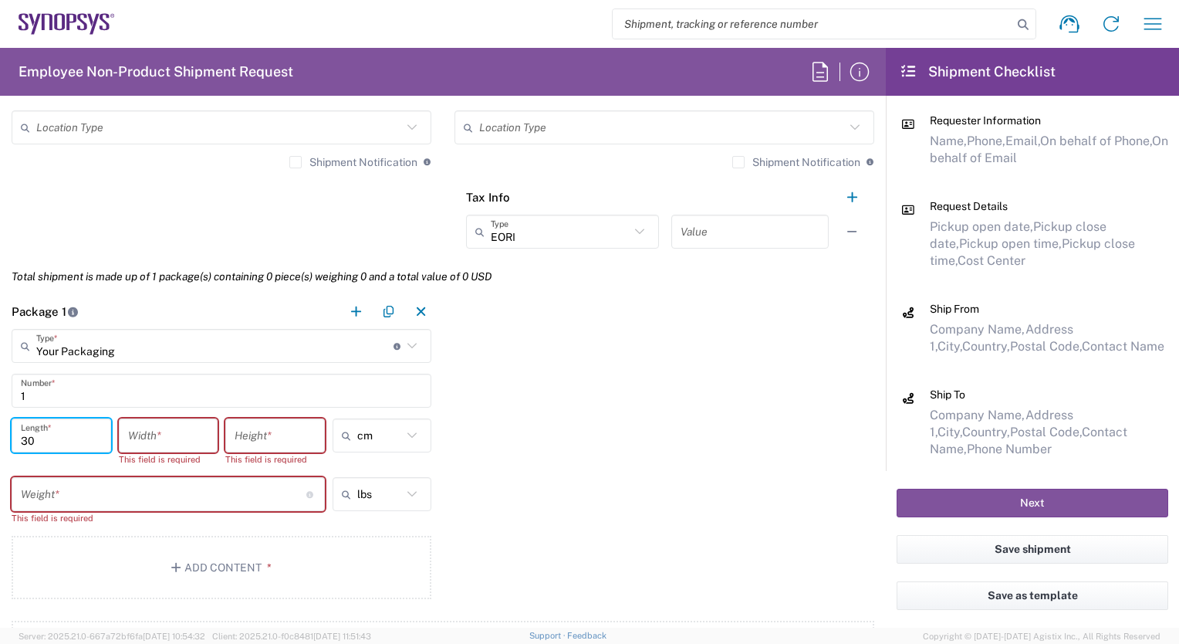
type input "30"
click at [151, 437] on input "number" at bounding box center [168, 435] width 81 height 27
type input "20"
click at [258, 435] on input "number" at bounding box center [275, 435] width 81 height 27
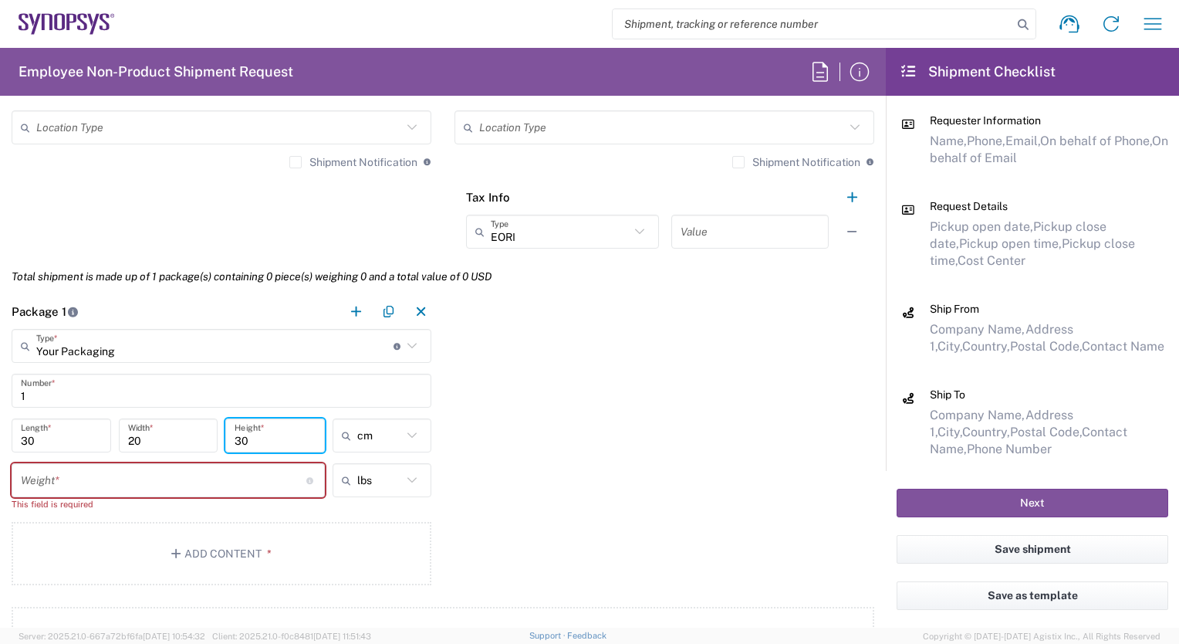
type input "30"
click at [408, 475] on icon at bounding box center [412, 480] width 20 height 20
click at [390, 536] on span "kgs" at bounding box center [377, 537] width 95 height 24
type input "kgs"
click at [114, 475] on input "number" at bounding box center [164, 480] width 286 height 27
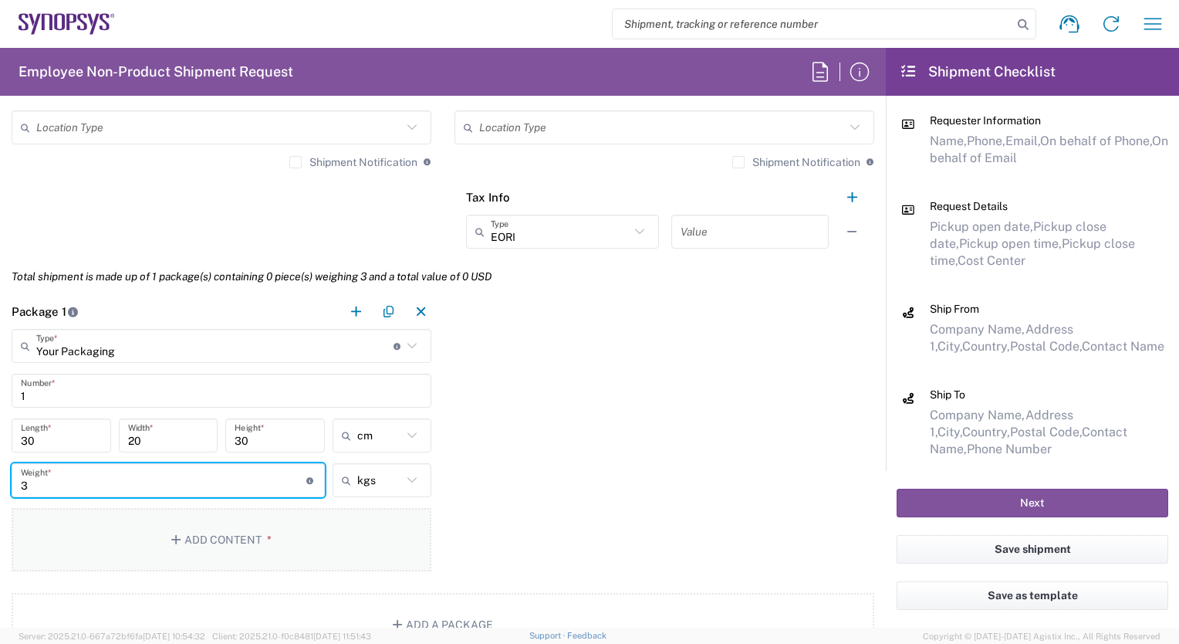
type input "3"
click at [235, 540] on button "Add Content *" at bounding box center [222, 539] width 420 height 63
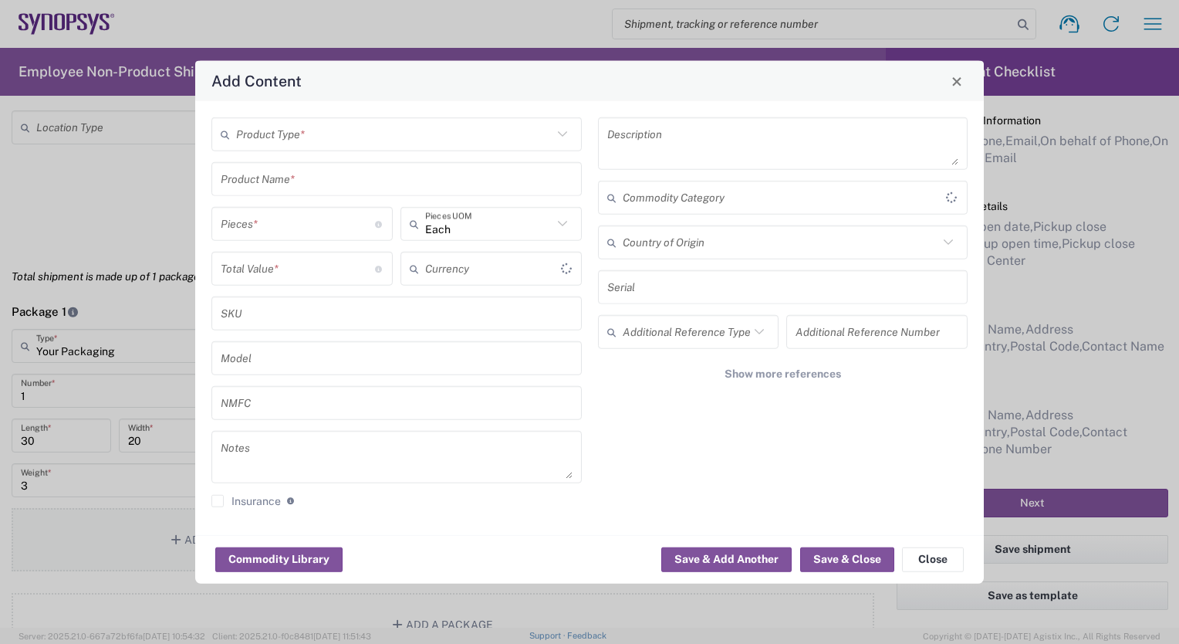
type input "US Dollar"
click at [324, 134] on input "text" at bounding box center [394, 133] width 316 height 27
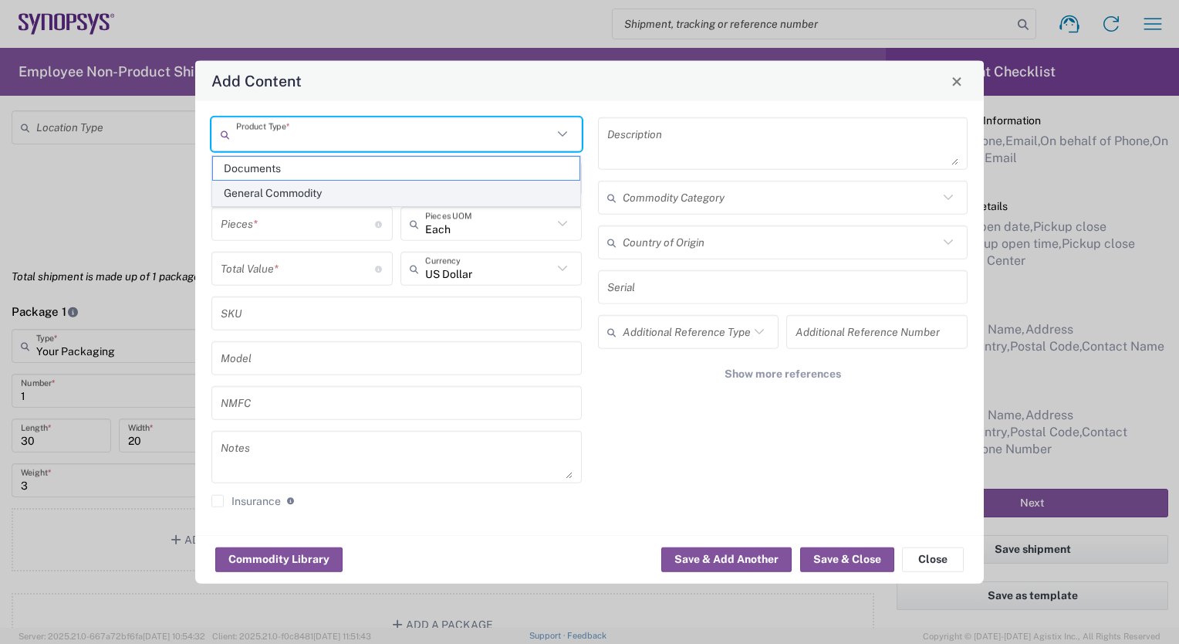
click at [324, 194] on span "General Commodity" at bounding box center [396, 193] width 367 height 24
type input "General Commodity"
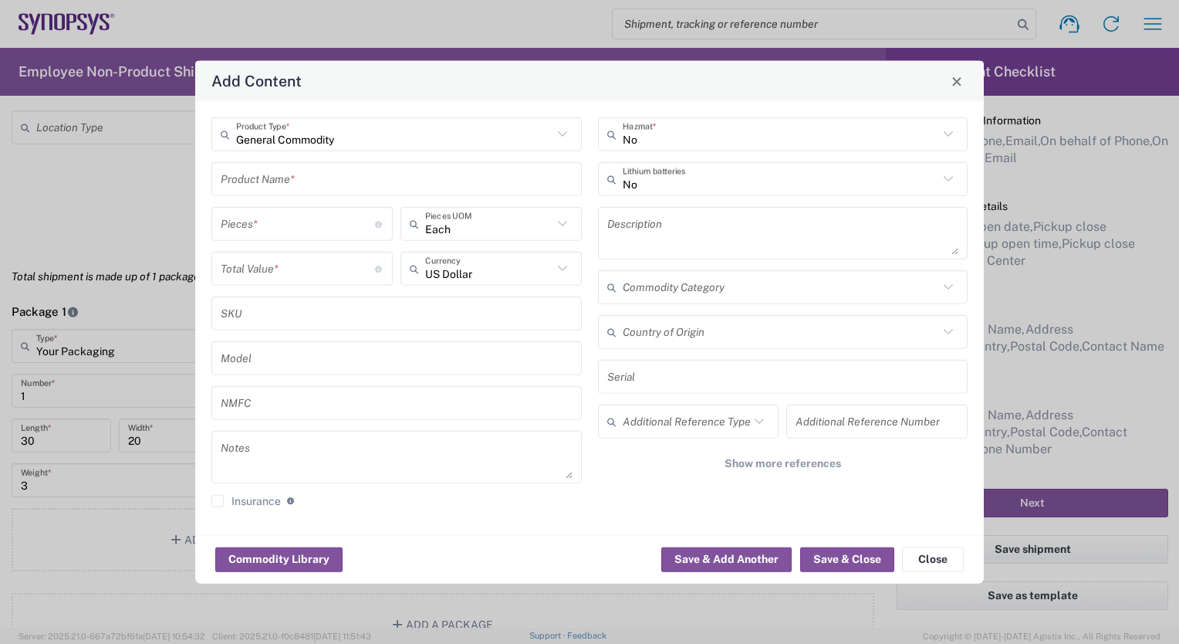
click at [299, 181] on input "text" at bounding box center [397, 178] width 352 height 27
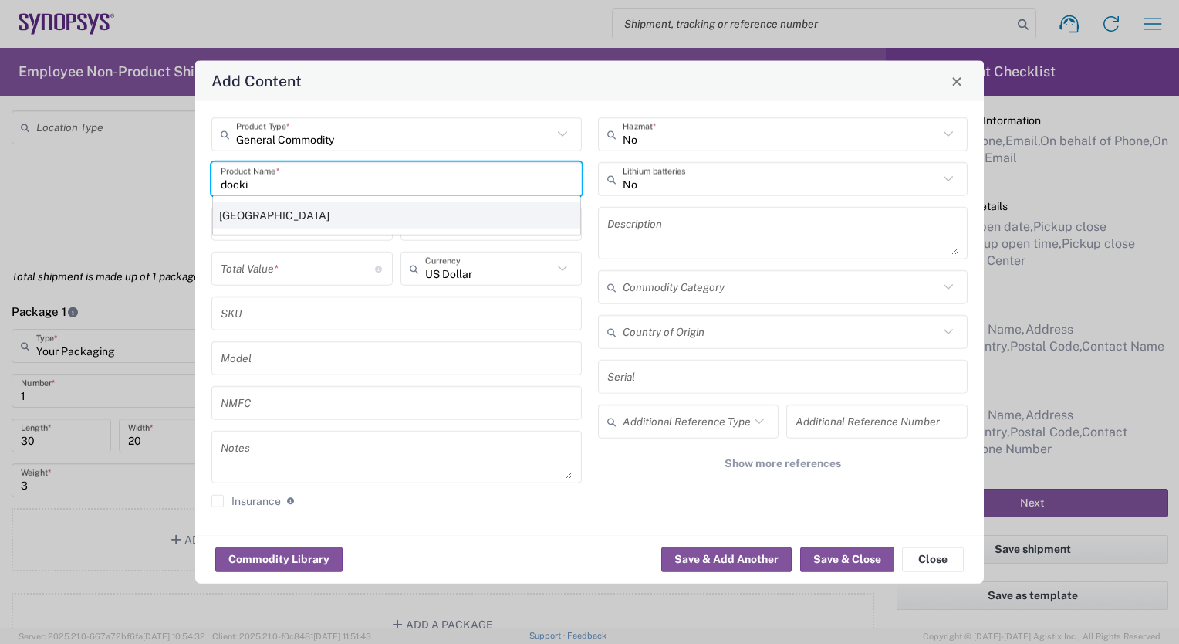
click at [303, 218] on div "[GEOGRAPHIC_DATA]" at bounding box center [396, 215] width 367 height 26
type input "[GEOGRAPHIC_DATA]"
type textarea "[GEOGRAPHIC_DATA]"
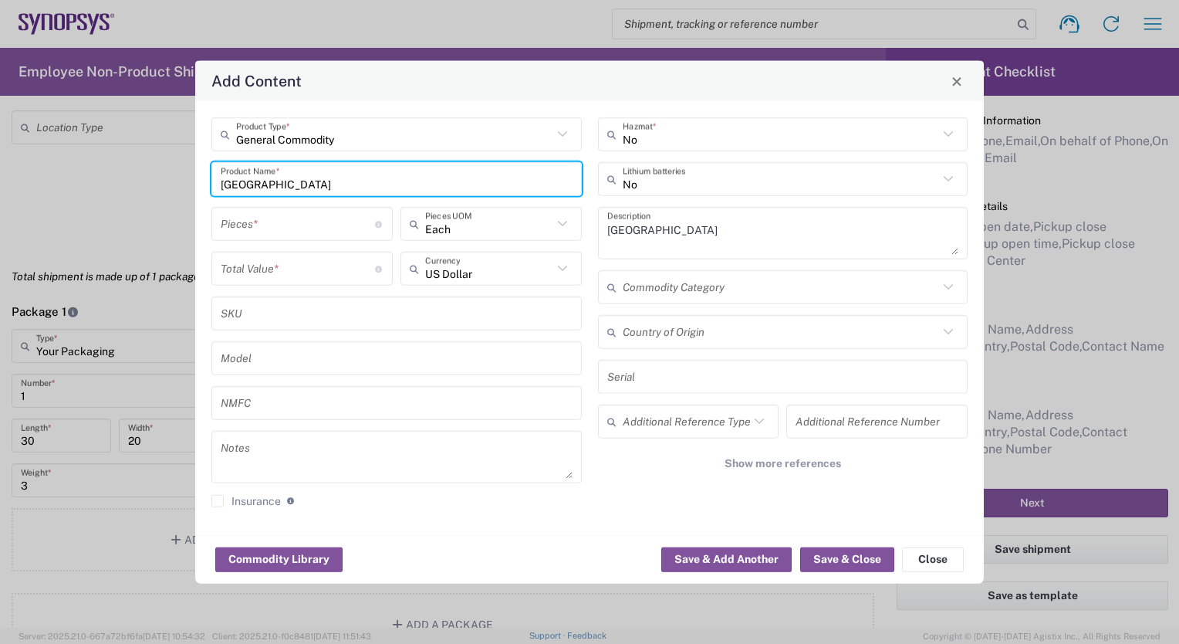
click at [327, 228] on input "number" at bounding box center [298, 223] width 154 height 27
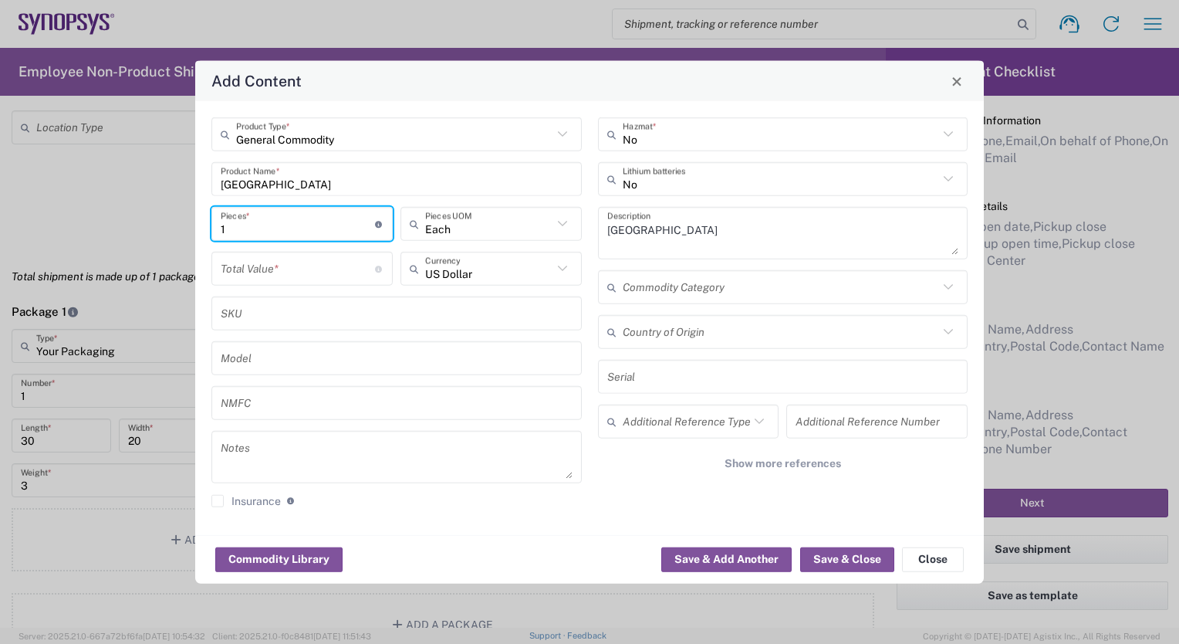
type input "1"
click at [560, 267] on icon at bounding box center [563, 269] width 20 height 20
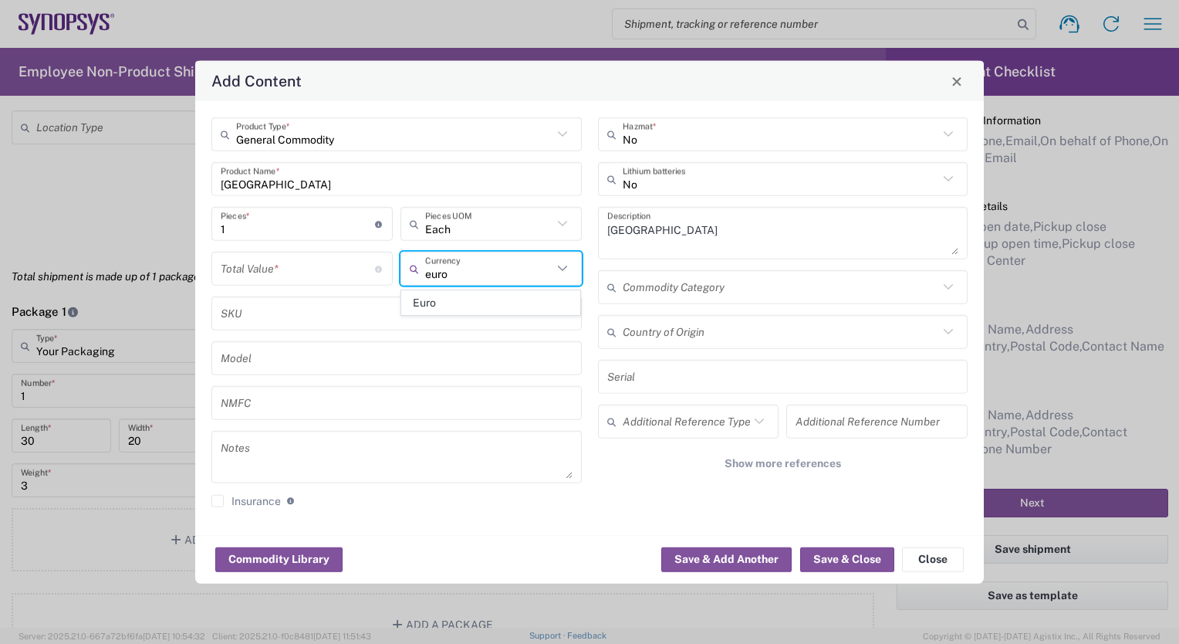
type input "euro"
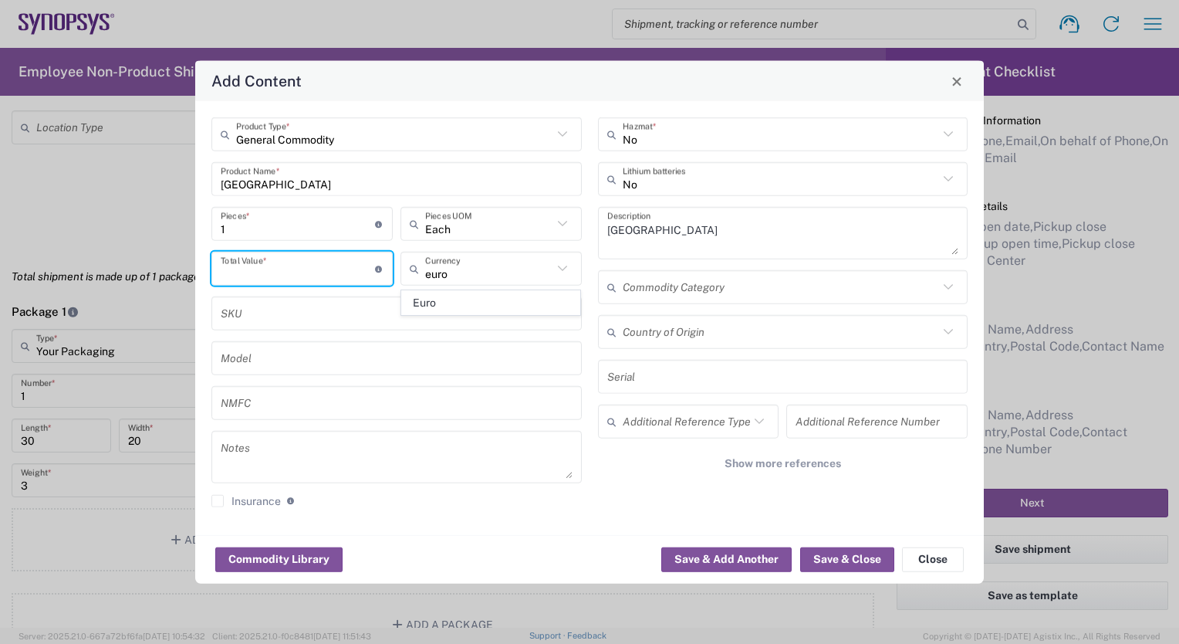
click at [265, 267] on input "number" at bounding box center [298, 268] width 154 height 27
drag, startPoint x: 265, startPoint y: 267, endPoint x: 505, endPoint y: 276, distance: 239.4
click at [505, 276] on div "US Dollar Currency" at bounding box center [491, 269] width 181 height 34
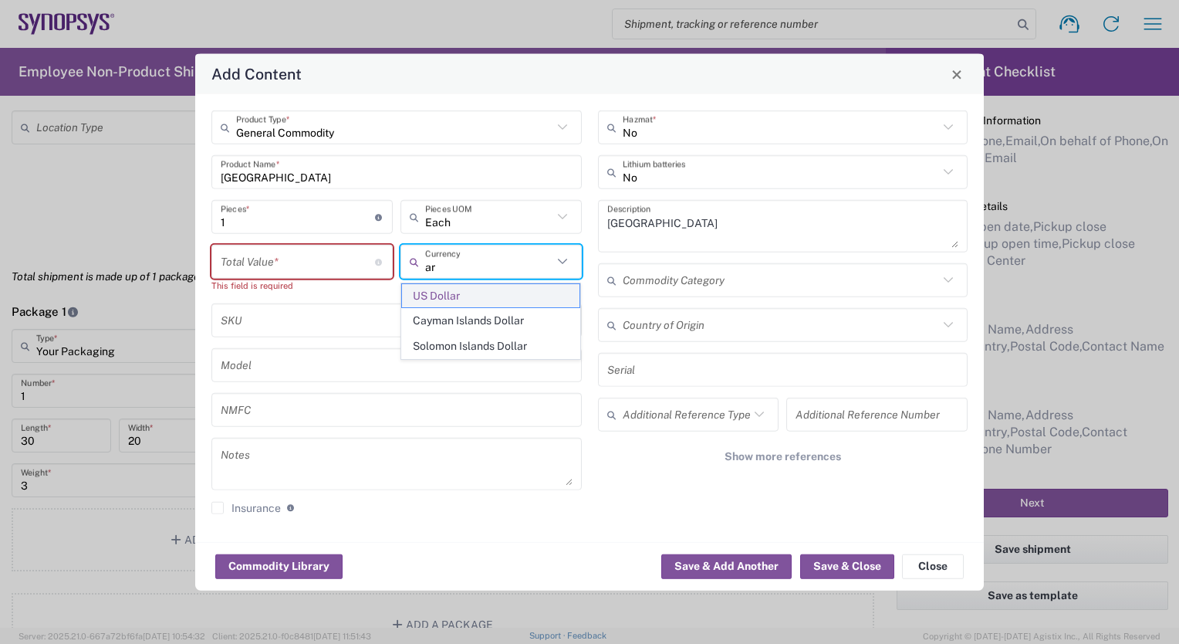
type input "r"
click at [486, 296] on span "Euro" at bounding box center [491, 296] width 178 height 24
type input "Euro"
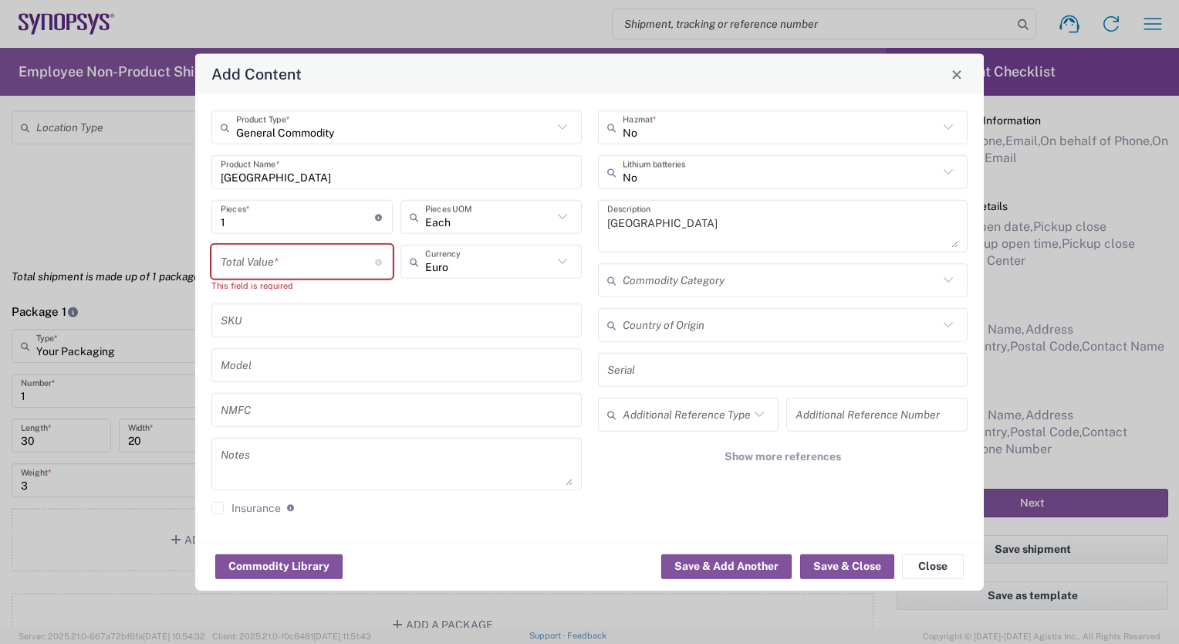
click at [252, 261] on input "number" at bounding box center [298, 261] width 154 height 27
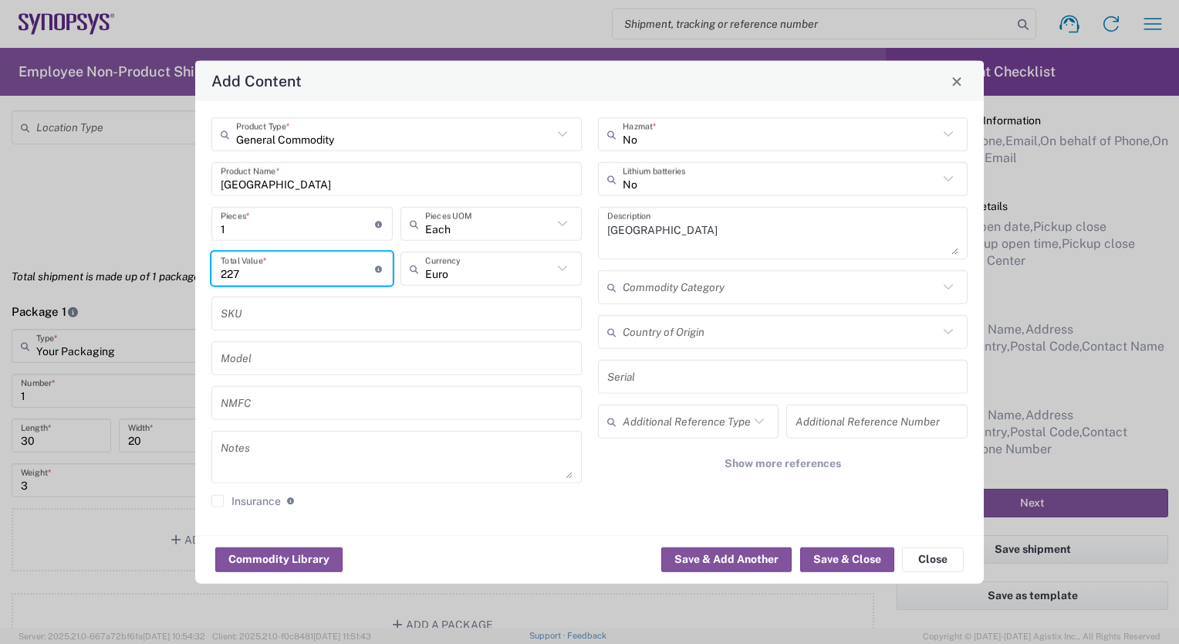
click at [252, 267] on input "227" at bounding box center [298, 268] width 154 height 27
type input "227.24"
click at [842, 560] on button "Save & Close" at bounding box center [847, 558] width 94 height 25
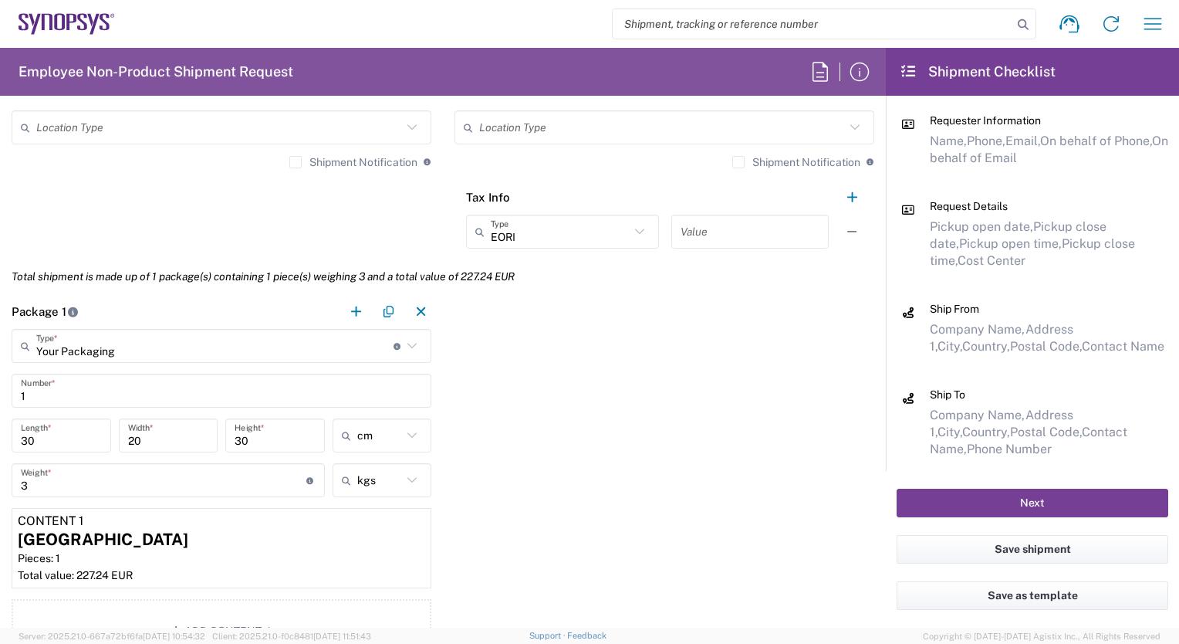
click at [1022, 505] on button "Next" at bounding box center [1033, 503] width 272 height 29
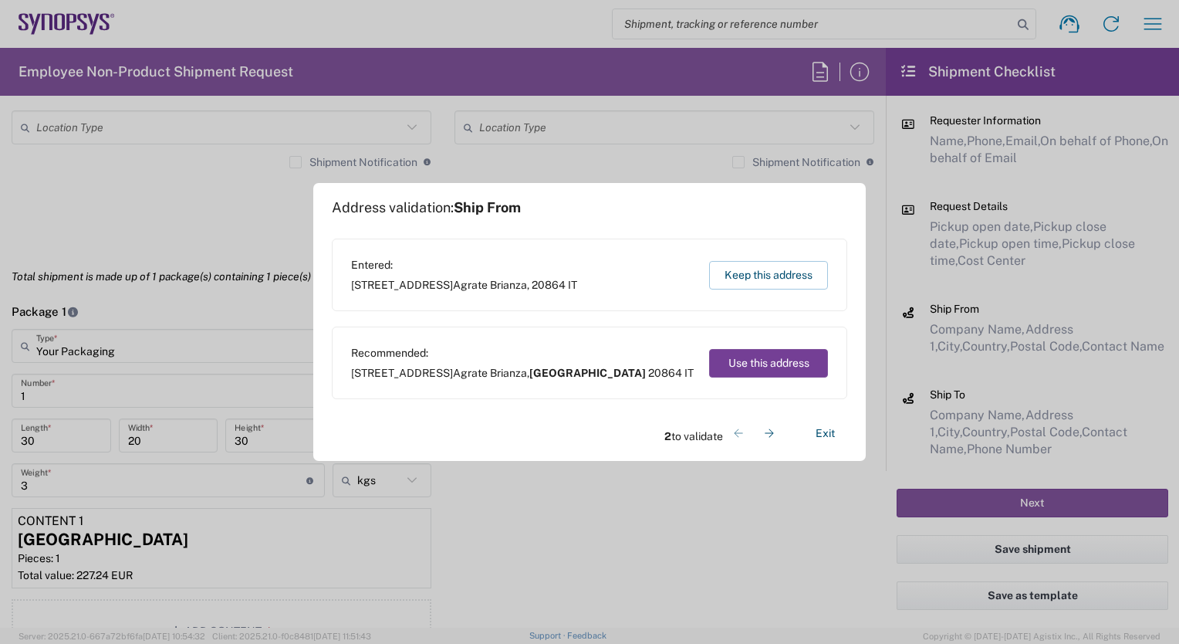
click at [780, 356] on button "Use this address" at bounding box center [768, 363] width 119 height 29
click at [759, 362] on button "Use this address" at bounding box center [768, 363] width 119 height 29
type input "[GEOGRAPHIC_DATA]"
type input "Carmagnola"
type input "[GEOGRAPHIC_DATA]"
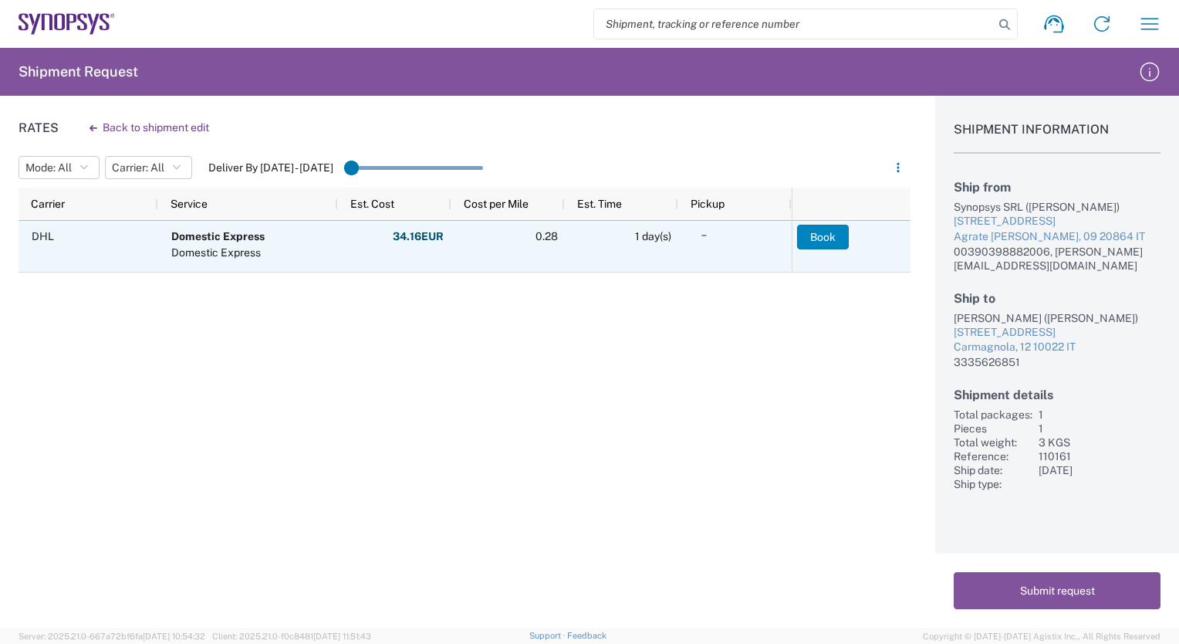
click at [817, 239] on button "Book" at bounding box center [823, 237] width 52 height 25
